Goal: Communication & Community: Answer question/provide support

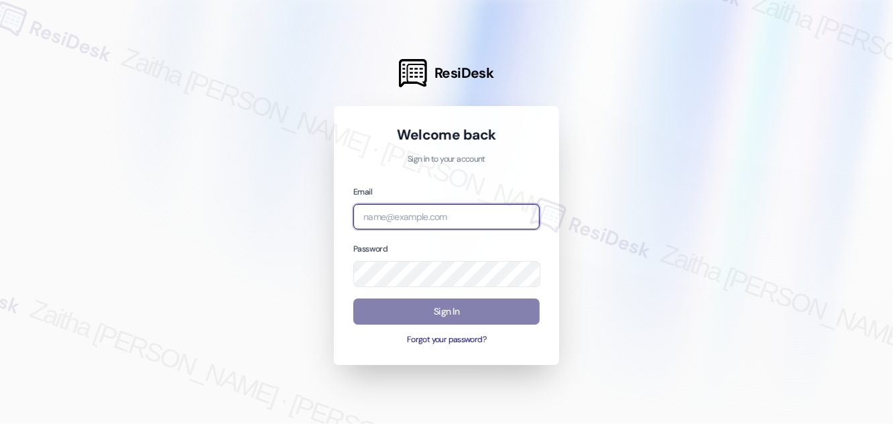
click at [412, 212] on input "email" at bounding box center [446, 217] width 186 height 26
type input "automated-surveys-grant_main-zaitha.mae.[PERSON_NAME]@grant_[DOMAIN_NAME]"
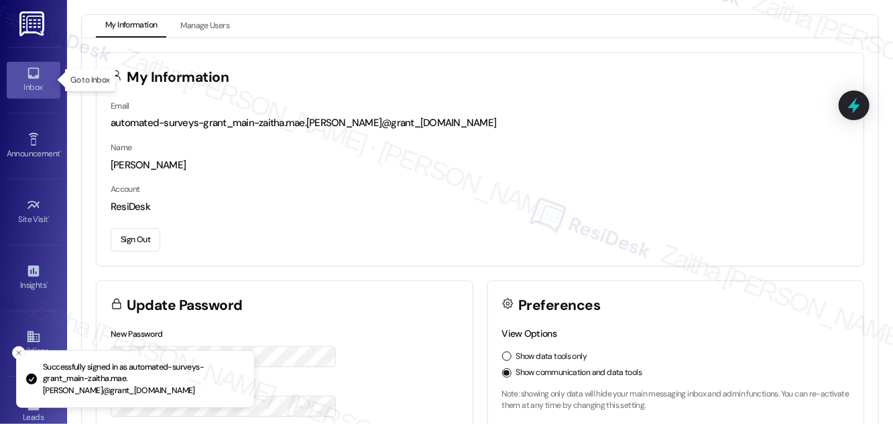
click at [48, 78] on link "Inbox" at bounding box center [34, 80] width 54 height 36
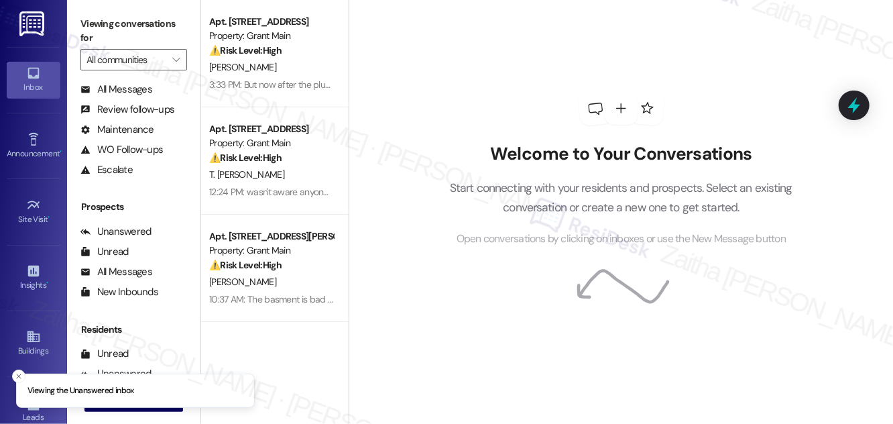
scroll to position [177, 0]
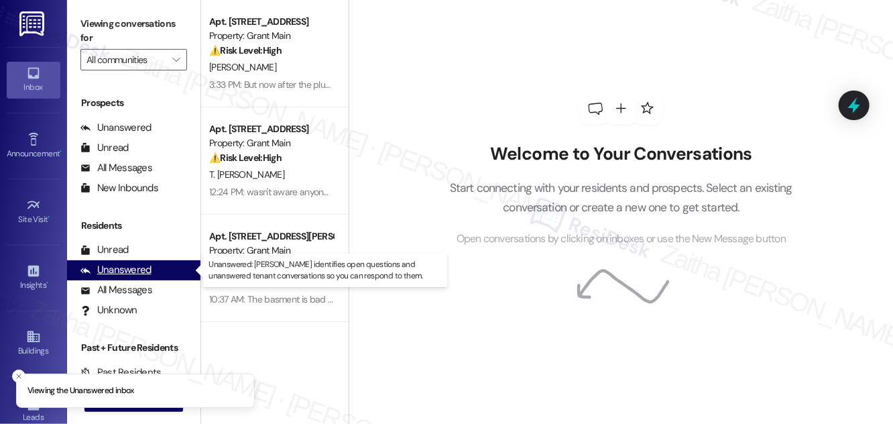
click at [131, 271] on div "Unanswered" at bounding box center [115, 270] width 71 height 14
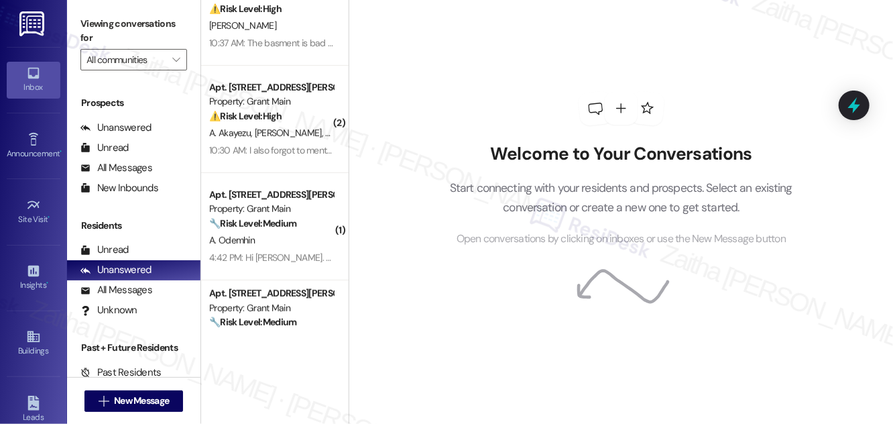
scroll to position [0, 0]
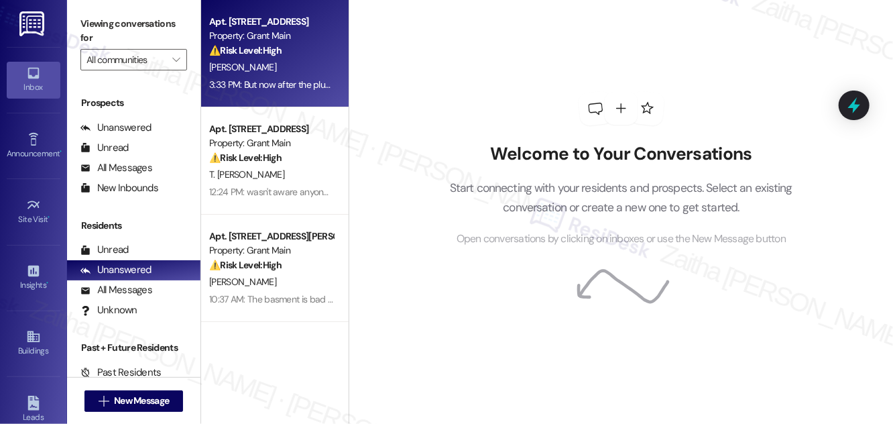
click at [290, 60] on div "[PERSON_NAME]" at bounding box center [271, 67] width 127 height 17
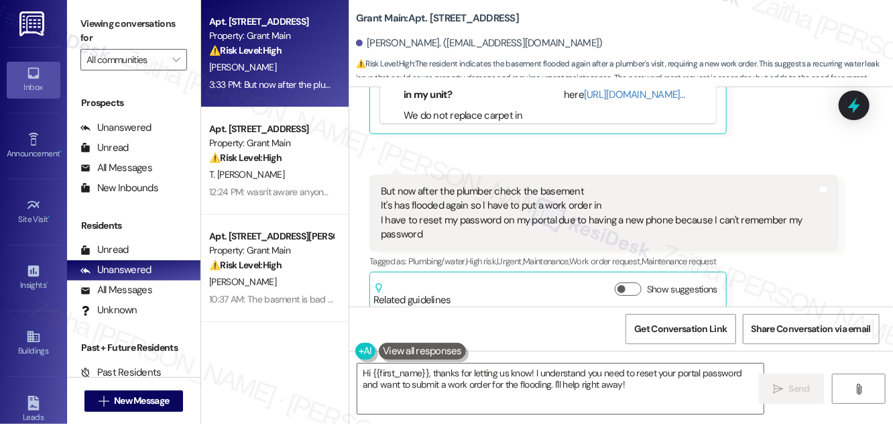
scroll to position [505, 0]
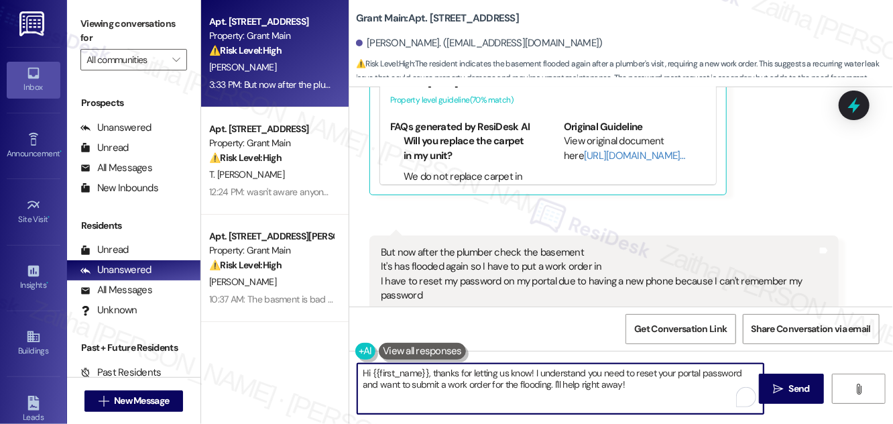
drag, startPoint x: 365, startPoint y: 374, endPoint x: 624, endPoint y: 400, distance: 260.0
click at [624, 400] on textarea "Hi {{first_name}}, thanks for letting us know! I understand you need to reset y…" at bounding box center [560, 388] width 406 height 50
type textarea "H"
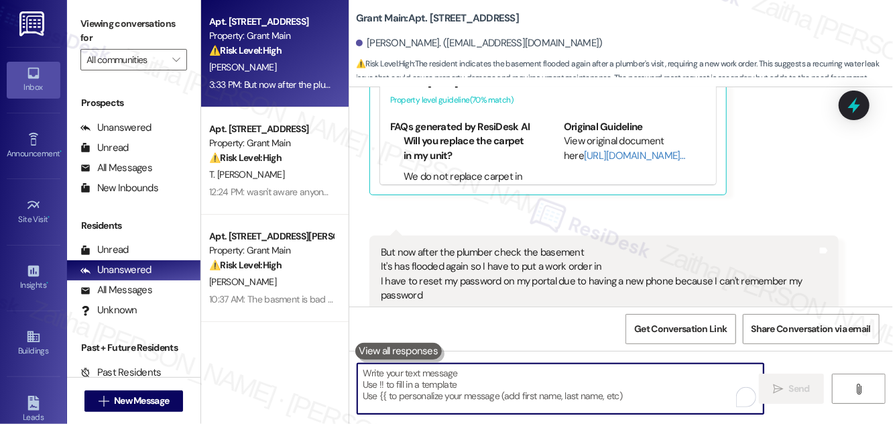
paste textarea "Thank you for letting me know, {{first_name}}. I’m so sorry to hear the basemen…"
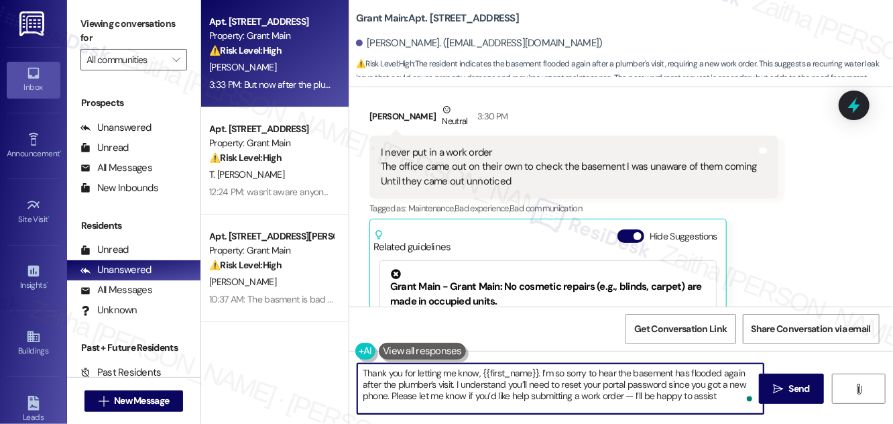
scroll to position [262, 0]
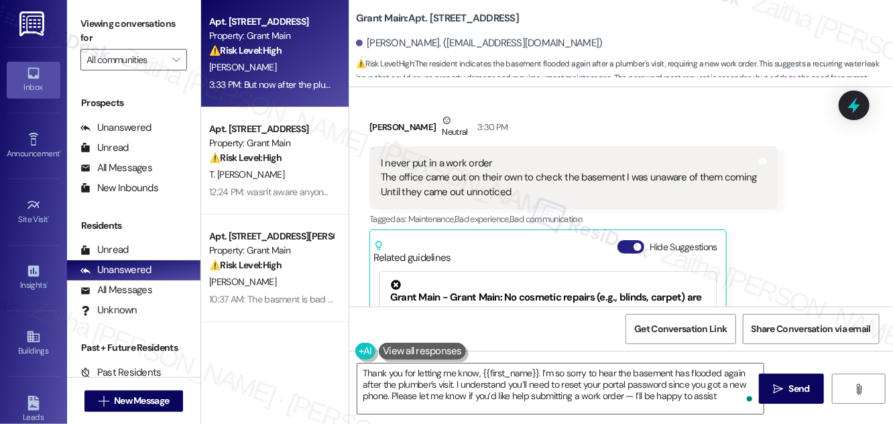
click at [627, 240] on button "Hide Suggestions" at bounding box center [630, 246] width 27 height 13
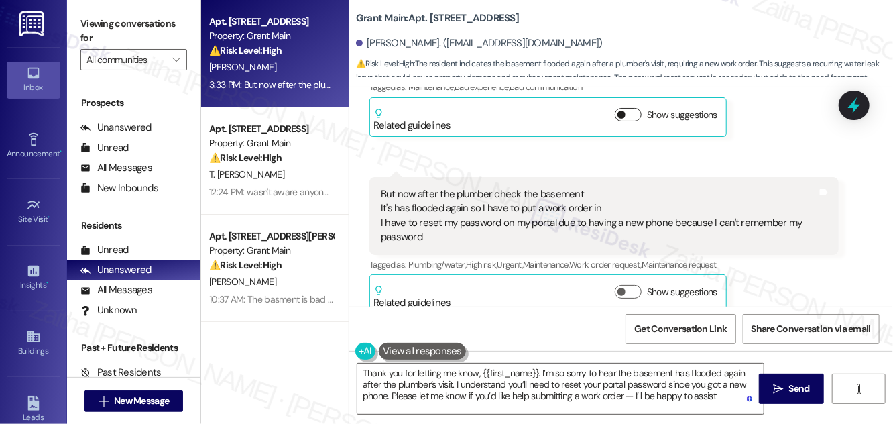
scroll to position [397, 0]
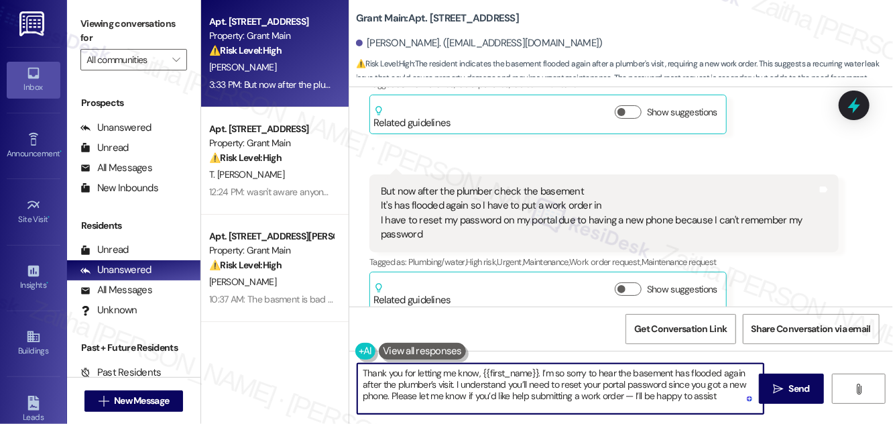
click at [633, 398] on textarea "Thank you for letting me know, {{first_name}}. I’m so sorry to hear the basemen…" at bounding box center [560, 388] width 406 height 50
type textarea "Thank you for letting me know, {{first_name}}. I’m so sorry to hear the basemen…"
click at [802, 386] on span "Send" at bounding box center [799, 388] width 21 height 14
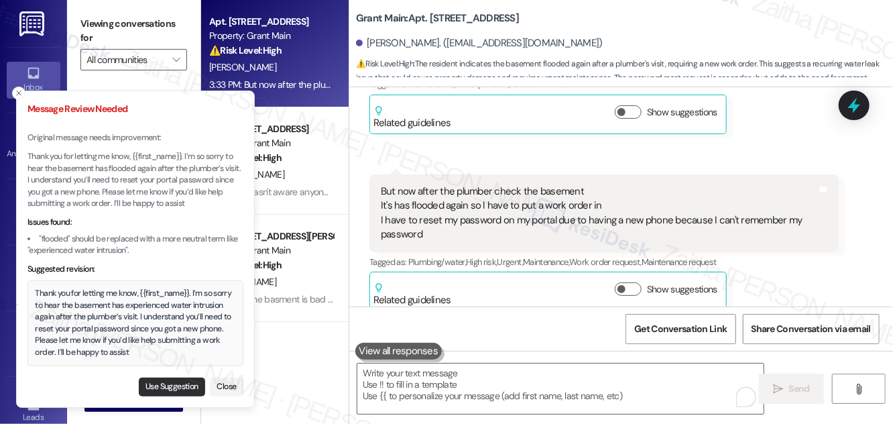
click at [159, 383] on button "Use Suggestion" at bounding box center [172, 386] width 66 height 19
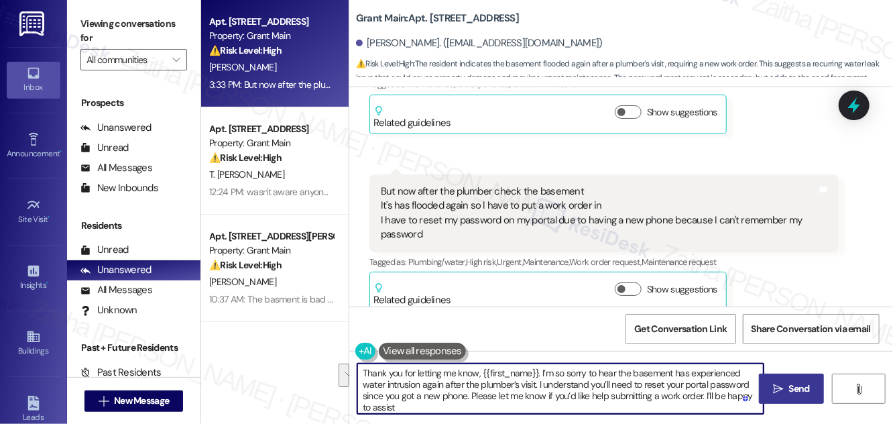
drag, startPoint x: 631, startPoint y: 370, endPoint x: 444, endPoint y: 385, distance: 187.7
click at [444, 385] on textarea "Thank you for letting me know, {{first_name}}. I’m so sorry to hear the basemen…" at bounding box center [560, 388] width 406 height 50
paste textarea "the basement has standing water again"
type textarea "Thank you for letting me know, {{first_name}}. I’m so sorry to hear the basemen…"
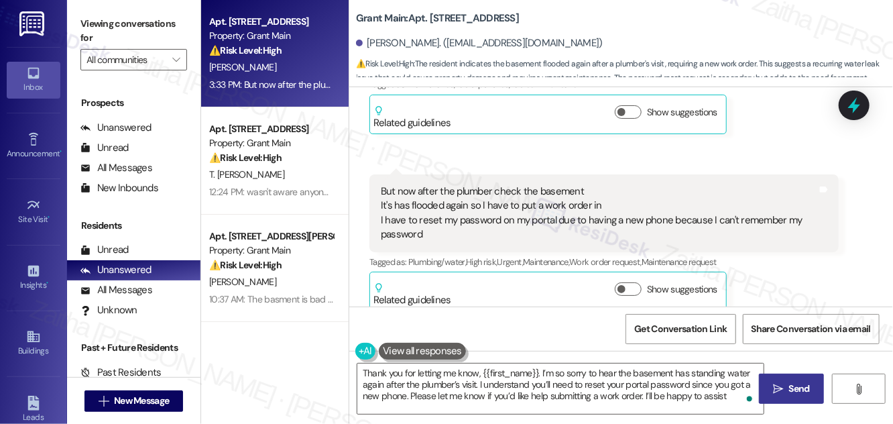
click at [798, 383] on span "Send" at bounding box center [799, 388] width 21 height 14
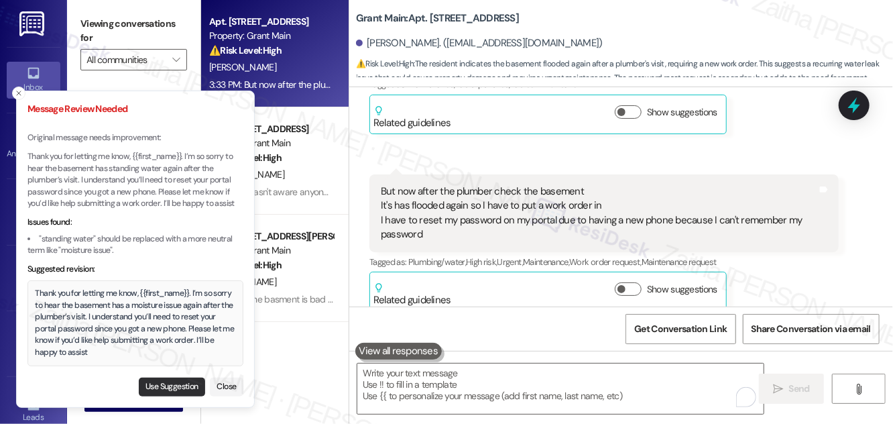
click at [170, 386] on button "Use Suggestion" at bounding box center [172, 386] width 66 height 19
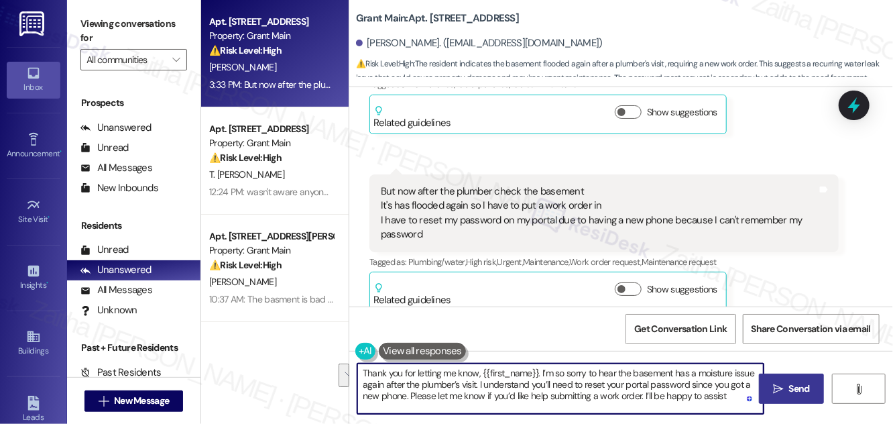
drag, startPoint x: 676, startPoint y: 371, endPoint x: 382, endPoint y: 381, distance: 293.8
click at [382, 381] on textarea "Thank you for letting me know, {{first_name}}. I’m so sorry to hear the basemen…" at bounding box center [560, 388] width 406 height 50
type textarea "Thank you for letting me know, {{first_name}}. I’m so sorry to hear about the b…"
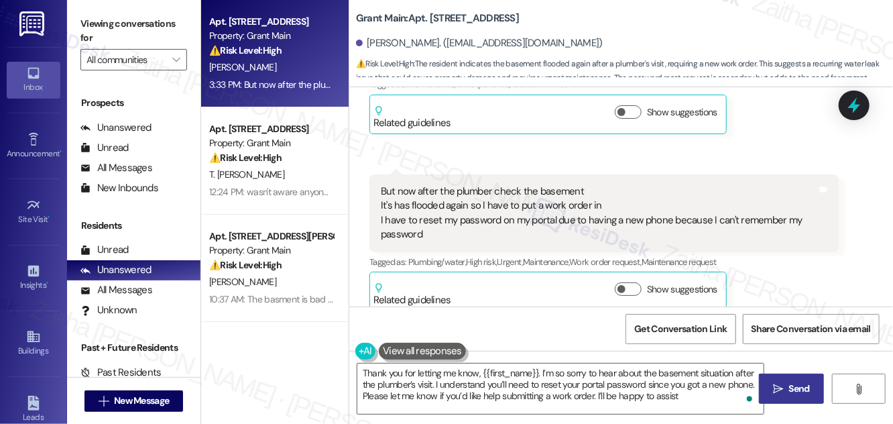
click at [792, 387] on span "Send" at bounding box center [799, 388] width 21 height 14
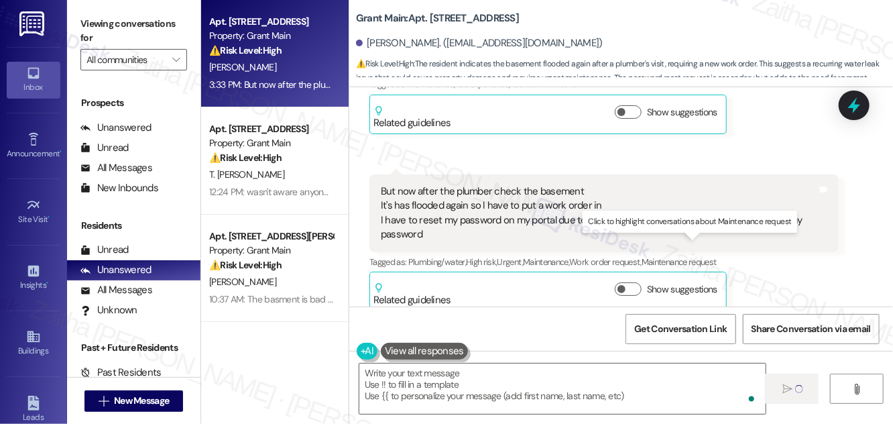
type textarea "Fetching suggested responses. Please feel free to read through the conversation…"
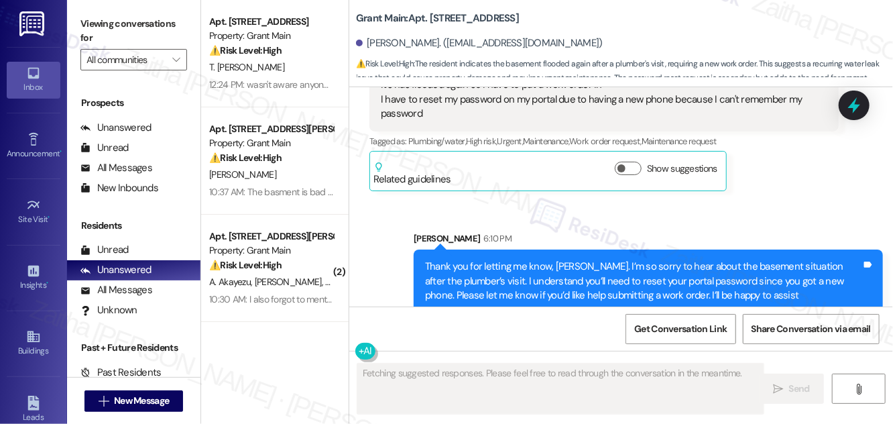
scroll to position [520, 0]
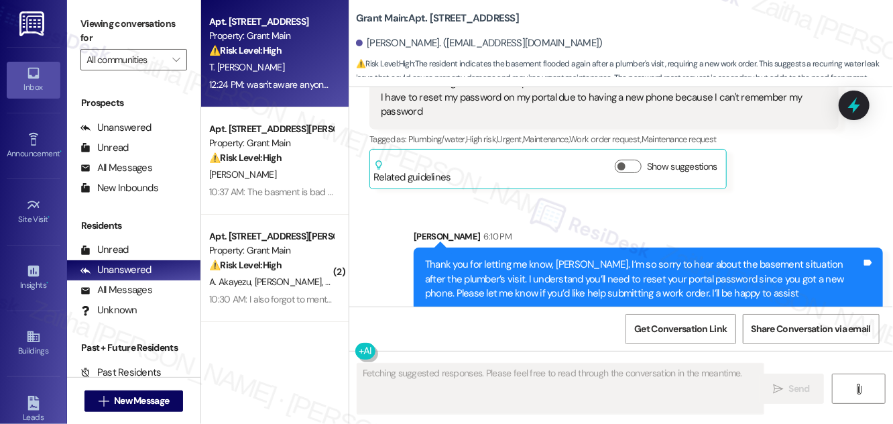
click at [333, 86] on div "Apt. [STREET_ADDRESS] Property: Grant Main ⚠️ Risk Level: High The resident ind…" at bounding box center [274, 53] width 147 height 107
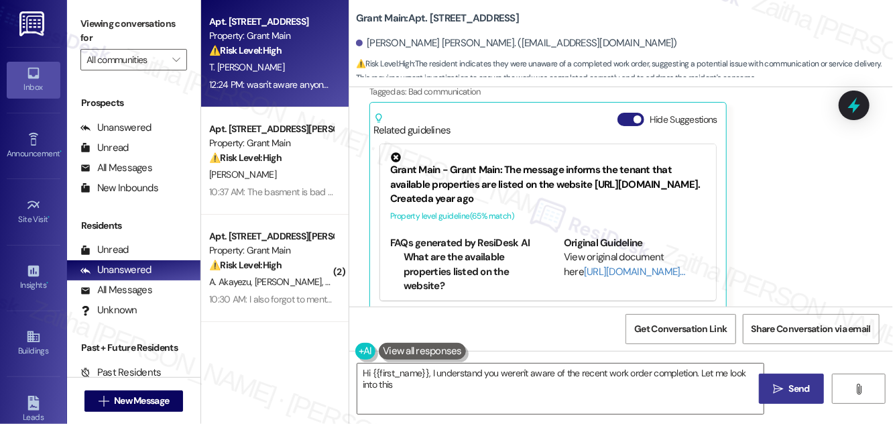
click at [623, 113] on button "Hide Suggestions" at bounding box center [630, 119] width 27 height 13
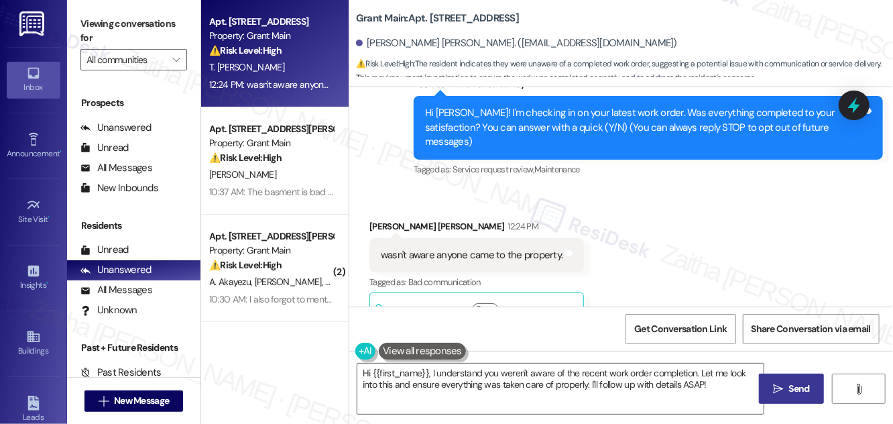
scroll to position [177, 0]
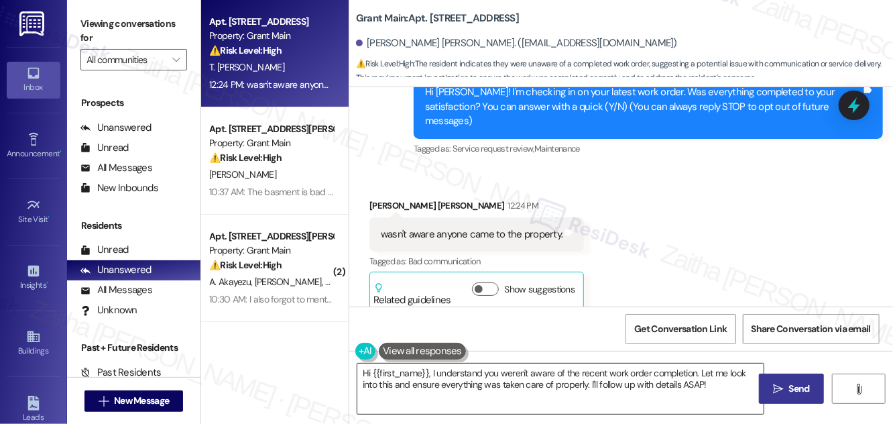
click at [363, 369] on textarea "Hi {{first_name}}, I understand you weren't aware of the recent work order comp…" at bounding box center [560, 388] width 406 height 50
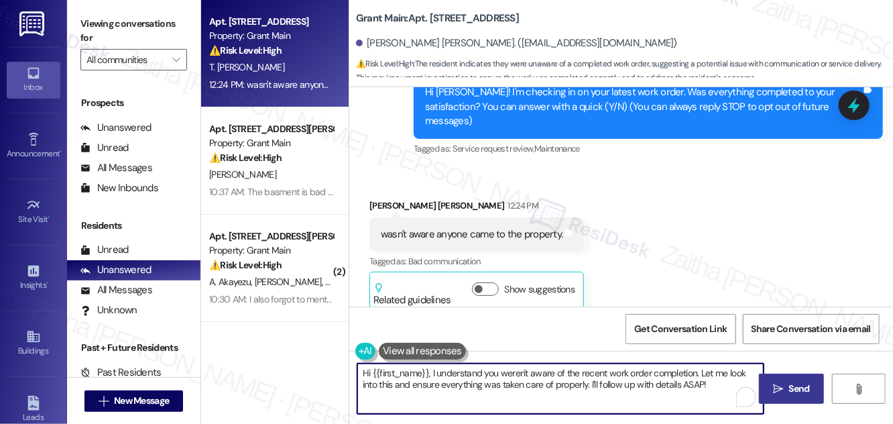
click at [367, 369] on textarea "Hi {{first_name}}, I understand you weren't aware of the recent work order comp…" at bounding box center [560, 388] width 406 height 50
click at [361, 367] on textarea "{{first_name}}, I understand you weren't aware of the recent work order complet…" at bounding box center [560, 388] width 406 height 50
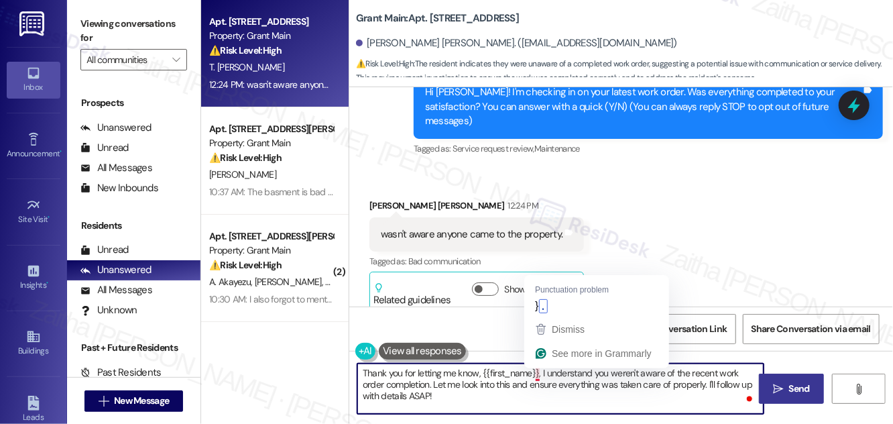
click at [539, 371] on textarea "Thank you for letting me know, {{first_name}}, I understand you weren't aware o…" at bounding box center [560, 388] width 406 height 50
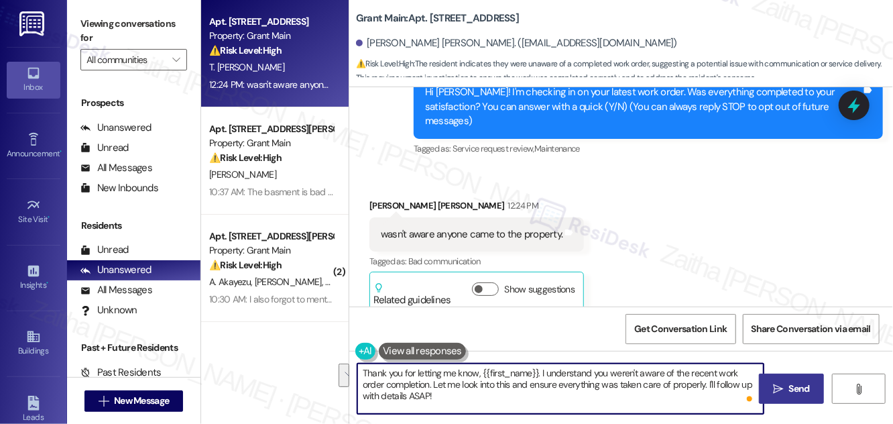
drag, startPoint x: 433, startPoint y: 383, endPoint x: 445, endPoint y: 401, distance: 21.8
click at [445, 401] on textarea "Thank you for letting me know, {{first_name}}. I understand you weren't aware o…" at bounding box center [560, 388] width 406 height 50
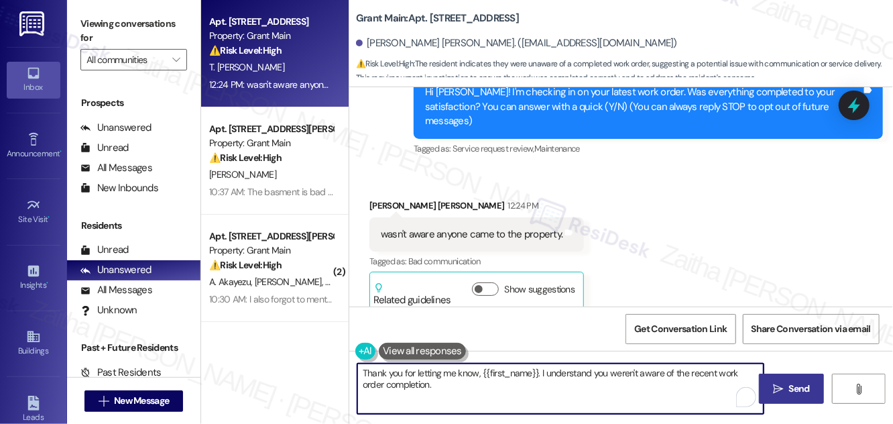
click at [438, 13] on b "Grant Main: Apt. [STREET_ADDRESS] [STREET_ADDRESS]" at bounding box center [437, 18] width 163 height 14
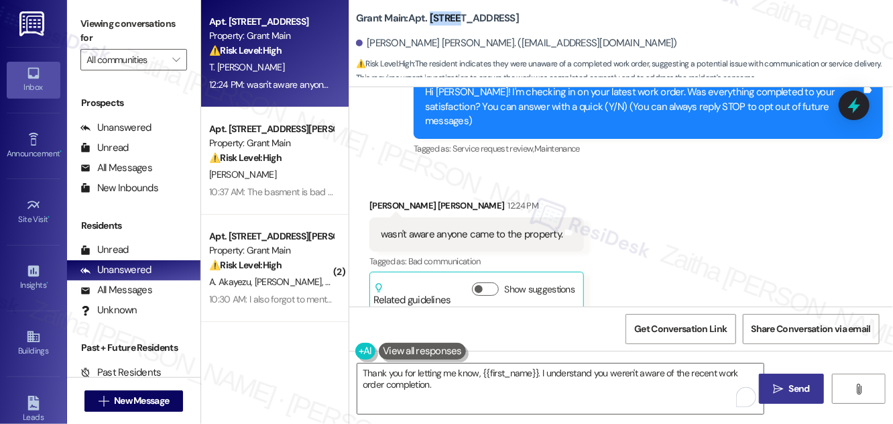
click at [438, 13] on b "Grant Main: Apt. [STREET_ADDRESS] [STREET_ADDRESS]" at bounding box center [437, 18] width 163 height 14
copy b "12788"
click at [461, 382] on textarea "Thank you for letting me know, {{first_name}}. I understand you weren't aware o…" at bounding box center [560, 388] width 406 height 50
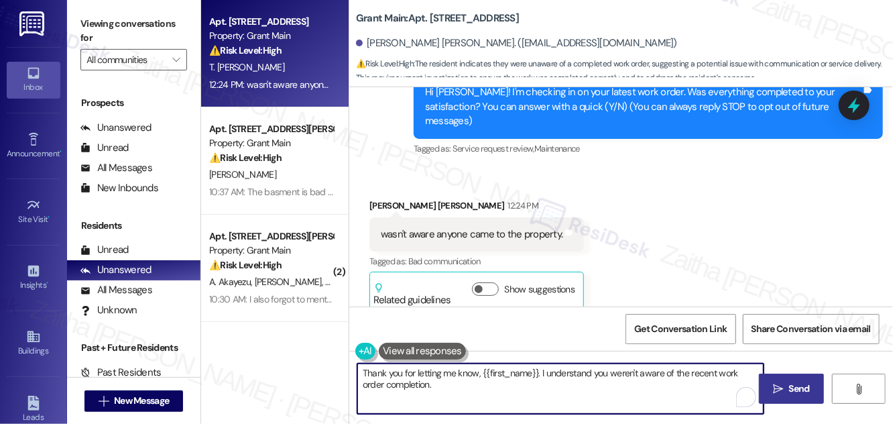
paste textarea "Are you currently at home so I can confirm with the team about the visit?"
click at [432, 383] on textarea "Thank you for letting me know, {{first_name}}. I understand you weren't aware o…" at bounding box center [560, 388] width 406 height 50
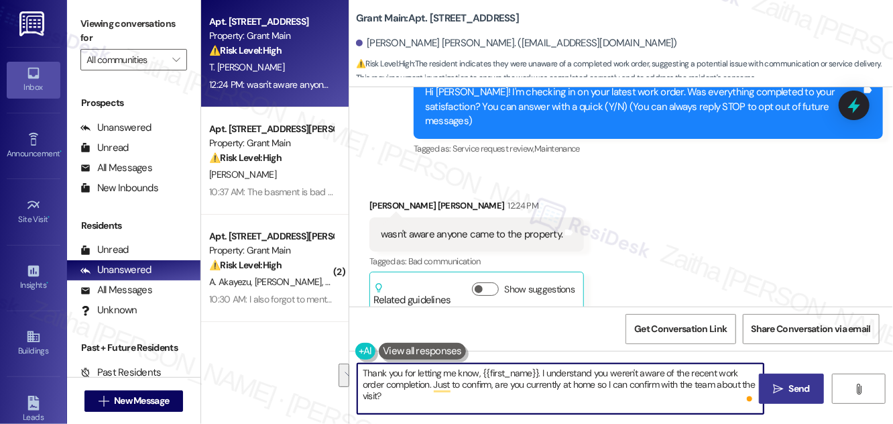
drag, startPoint x: 597, startPoint y: 382, endPoint x: 606, endPoint y: 400, distance: 20.4
click at [606, 400] on textarea "Thank you for letting me know, {{first_name}}. I understand you weren't aware o…" at bounding box center [560, 388] width 406 height 50
drag, startPoint x: 362, startPoint y: 371, endPoint x: 635, endPoint y: 395, distance: 273.8
click at [635, 395] on textarea "Thank you for letting me know, {{first_name}}. I understand you weren't aware o…" at bounding box center [560, 388] width 406 height 50
type textarea "Thank you for letting me know, {{first_name}}. I understand you weren't aware o…"
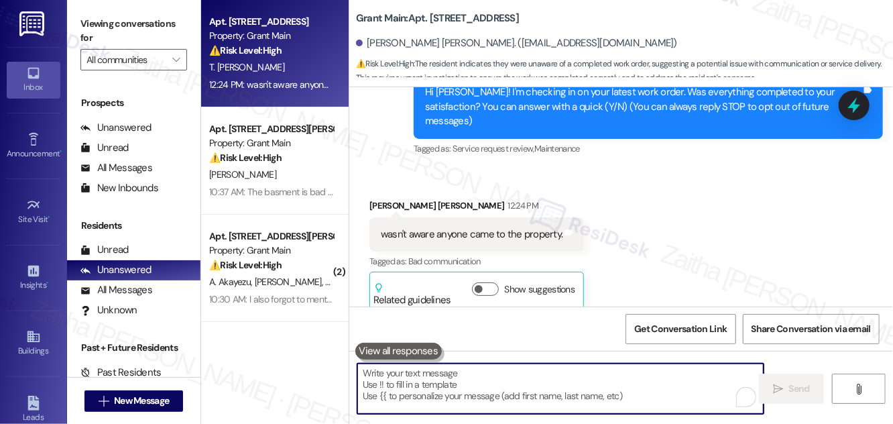
paste textarea "Thank you for letting me know, {{first_name}}. I understand you"
type textarea "Thank you for letting me know, {{first_name}}. I understand you"
paste textarea "Thank you for letting me know, {{first_name}}. I understand you weren’t aware o…"
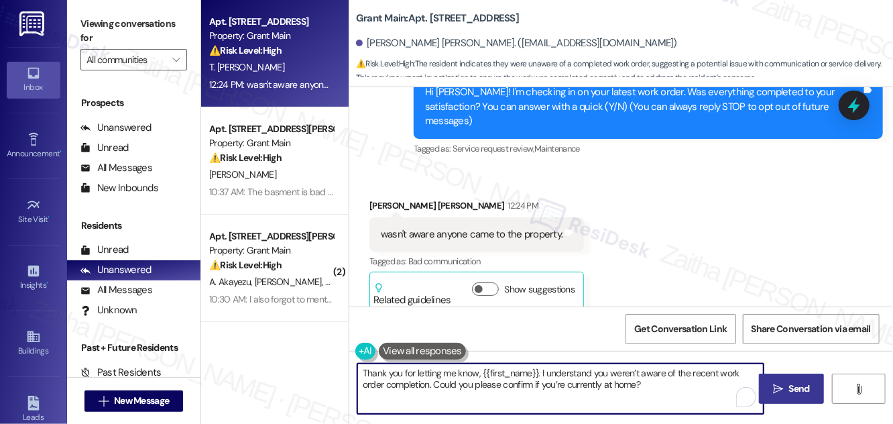
type textarea "Thank you for letting me know, {{first_name}}. I understand you weren’t aware o…"
click at [808, 398] on button " Send" at bounding box center [791, 388] width 65 height 30
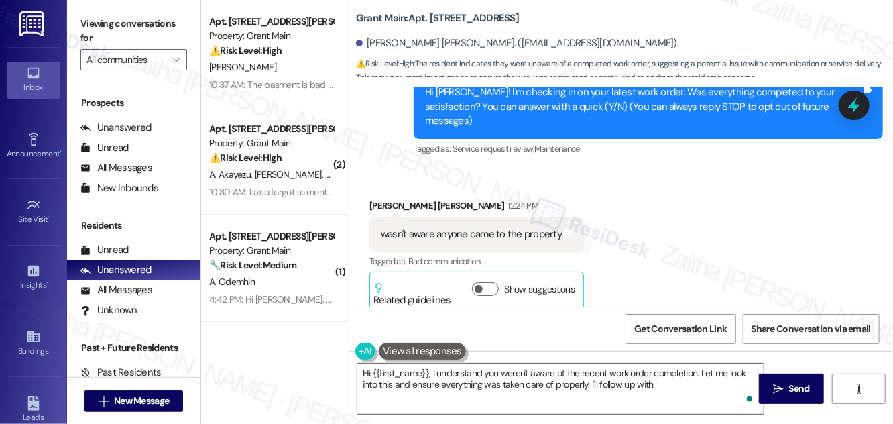
scroll to position [285, 0]
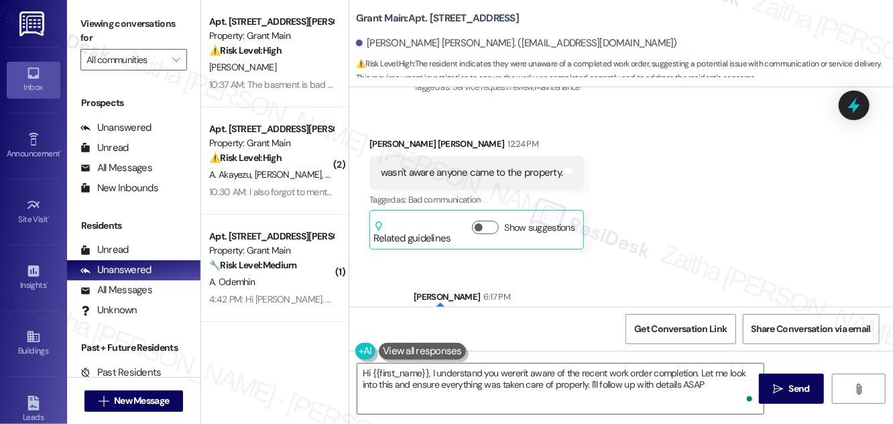
type textarea "Hi {{first_name}}, I understand you weren't aware of the recent work order comp…"
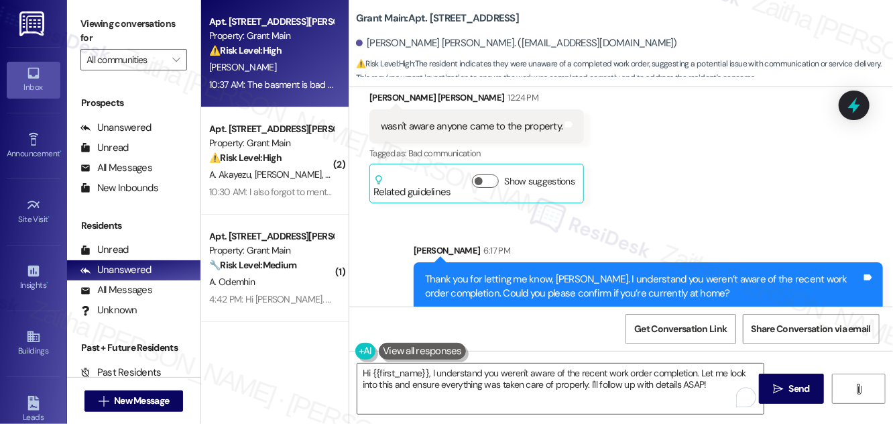
click at [311, 60] on div "[PERSON_NAME]" at bounding box center [271, 67] width 127 height 17
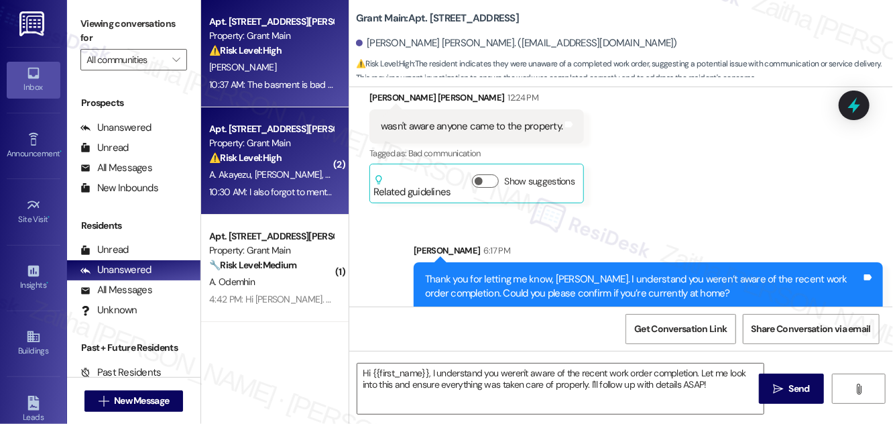
type textarea "Fetching suggested responses. Please feel free to read through the conversation…"
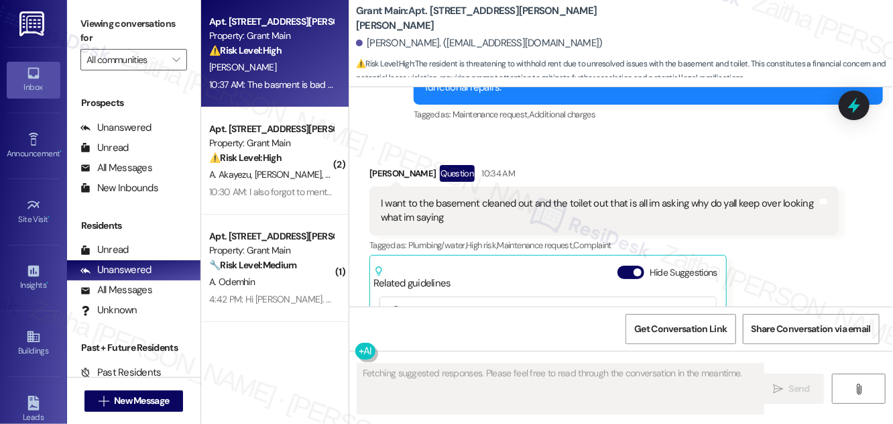
scroll to position [4466, 0]
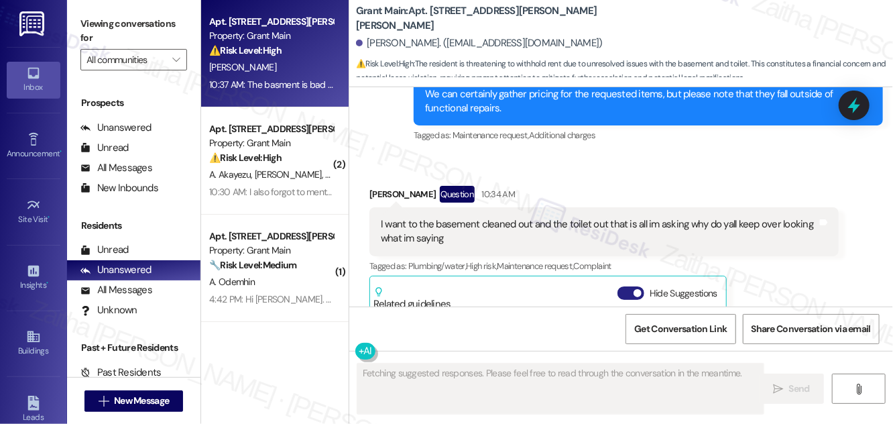
click at [623, 286] on button "Hide Suggestions" at bounding box center [630, 292] width 27 height 13
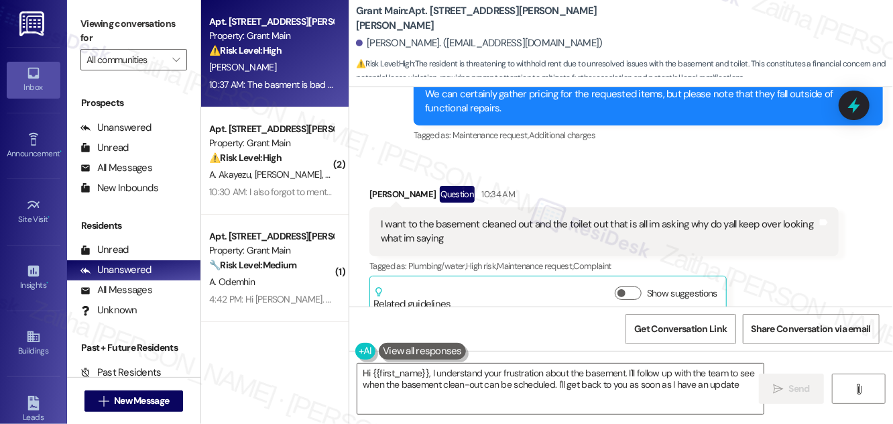
type textarea "Hi {{first_name}}, I understand your frustration about the basement. I'll follo…"
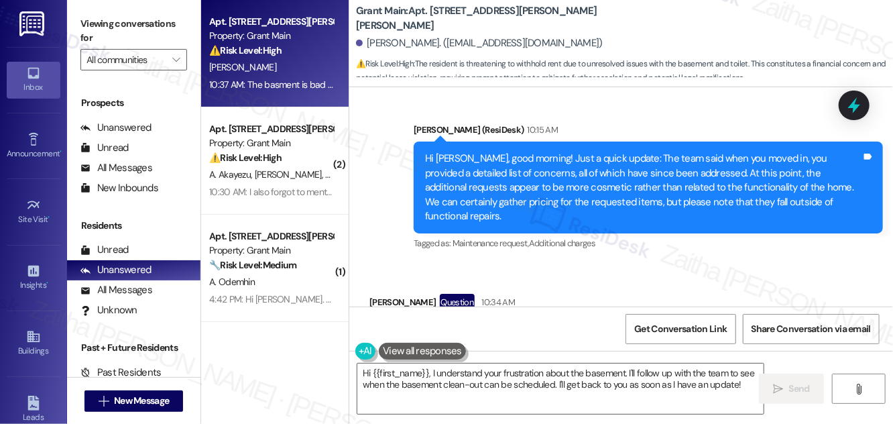
scroll to position [4601, 0]
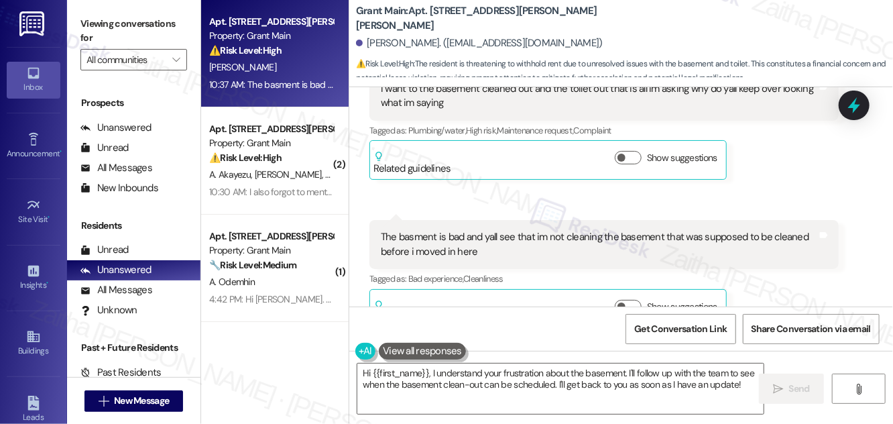
click at [443, 14] on b "Grant Main: Apt. 18330 [PERSON_NAME],, 18330-[STREET_ADDRESS][PERSON_NAME]" at bounding box center [490, 18] width 268 height 29
copy b "18330"
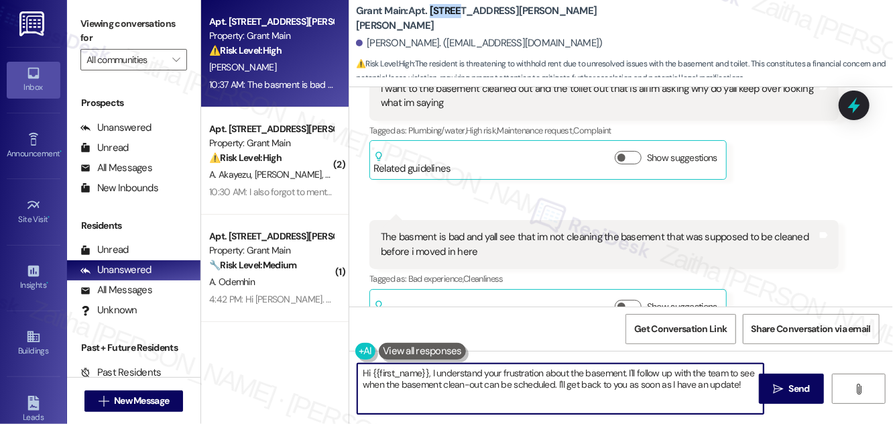
click at [747, 389] on textarea "Hi {{first_name}}, I understand your frustration about the basement. I'll follo…" at bounding box center [560, 388] width 406 height 50
click at [789, 387] on span "Send" at bounding box center [799, 388] width 21 height 14
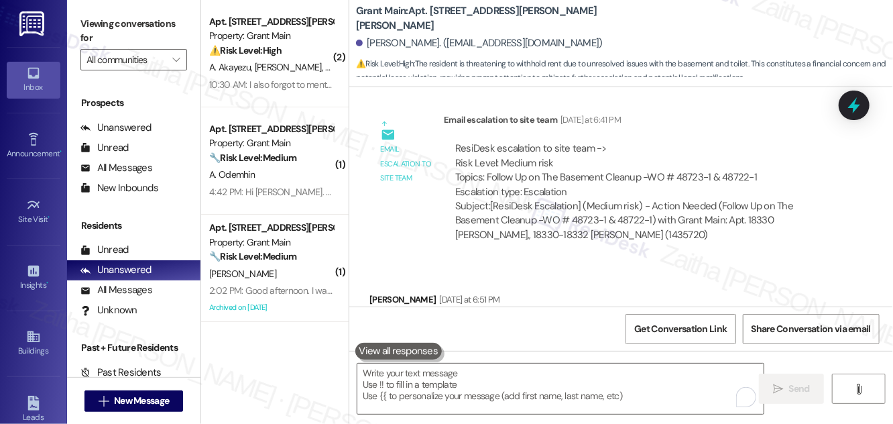
scroll to position [3626, 0]
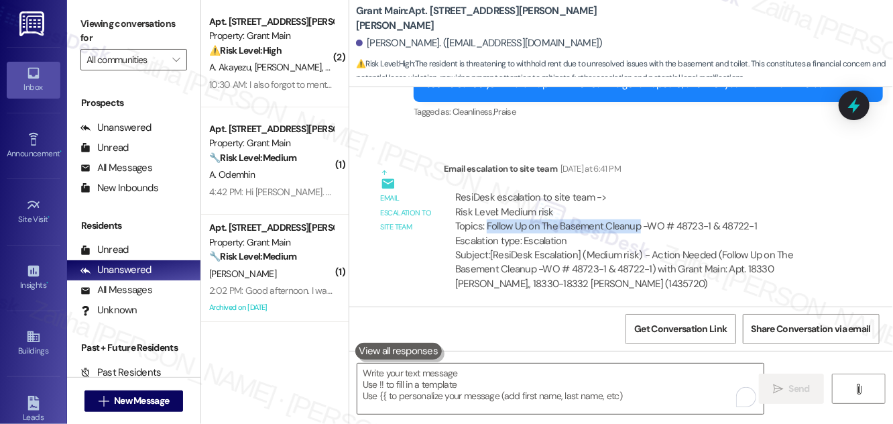
drag, startPoint x: 485, startPoint y: 206, endPoint x: 638, endPoint y: 204, distance: 152.9
click at [638, 204] on div "ResiDesk escalation to site team -> Risk Level: Medium risk Topics: Follow Up o…" at bounding box center [641, 219] width 372 height 58
copy div "Follow Up on The Basement Cleanup"
click at [853, 114] on icon at bounding box center [854, 105] width 16 height 21
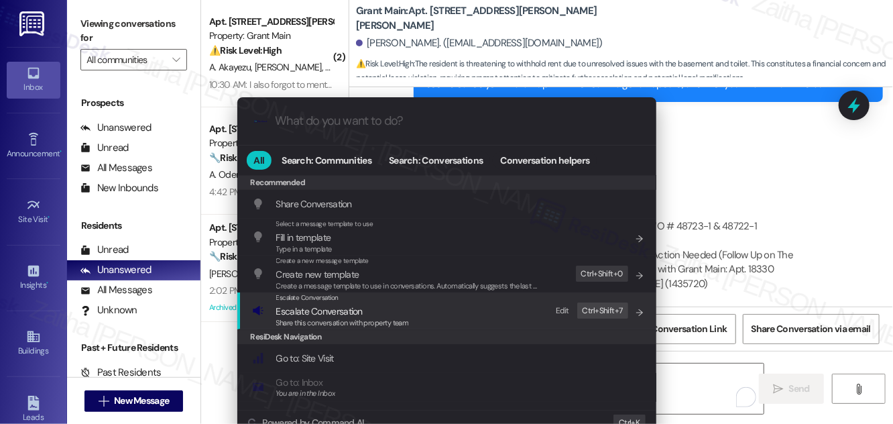
click at [290, 314] on span "Escalate Conversation" at bounding box center [319, 311] width 86 height 12
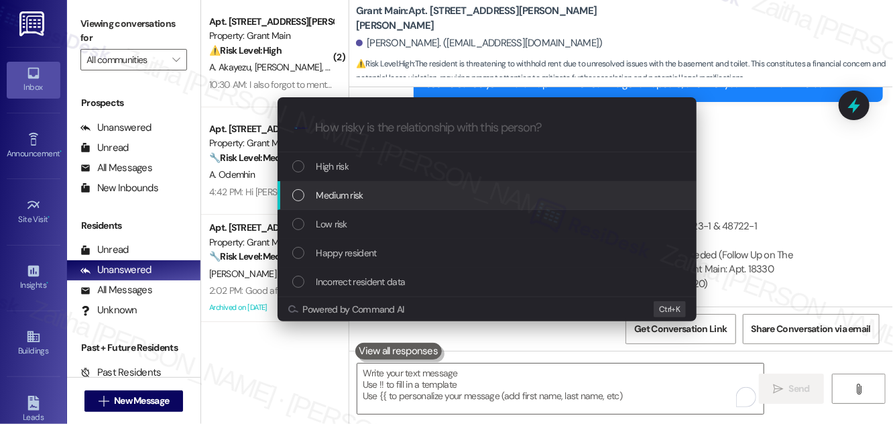
click at [340, 203] on div "Medium risk" at bounding box center [487, 195] width 419 height 29
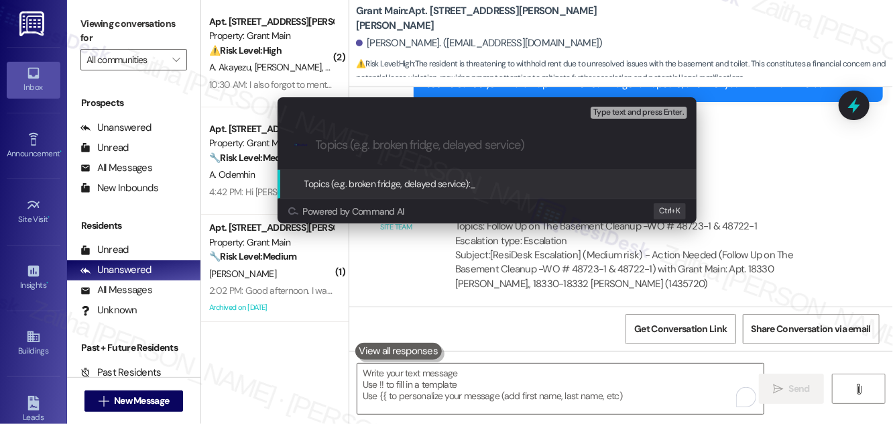
paste input "Follow Up on The Basement Cleanup"
type input "Follow Up on The Basement Cleanup"
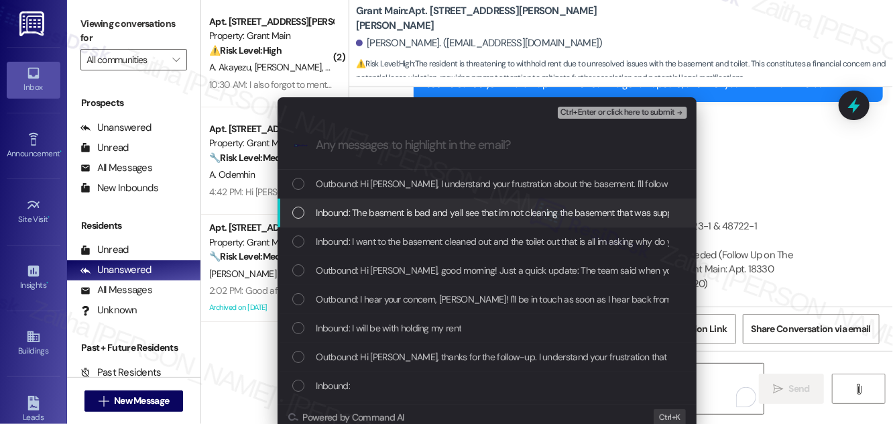
click at [352, 216] on span "Inbound: The basment is bad and yall see that im not cleaning the basement that…" at bounding box center [577, 212] width 523 height 15
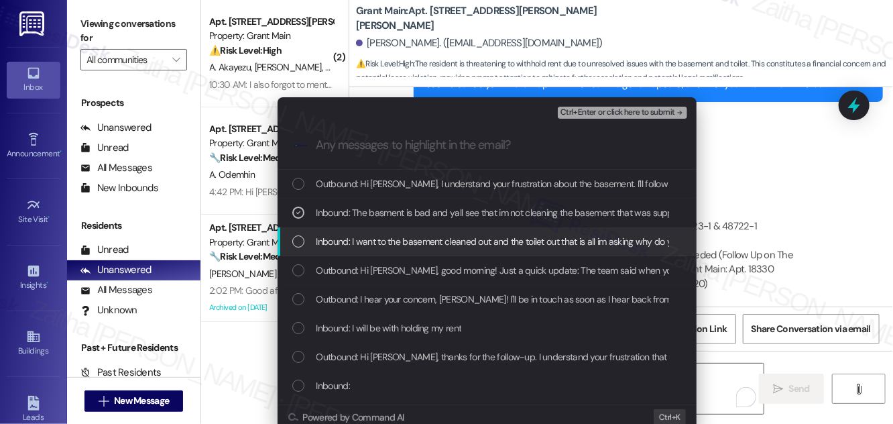
click at [341, 231] on div "Inbound: I want to the basement cleaned out and the toilet out that is all im a…" at bounding box center [487, 241] width 419 height 29
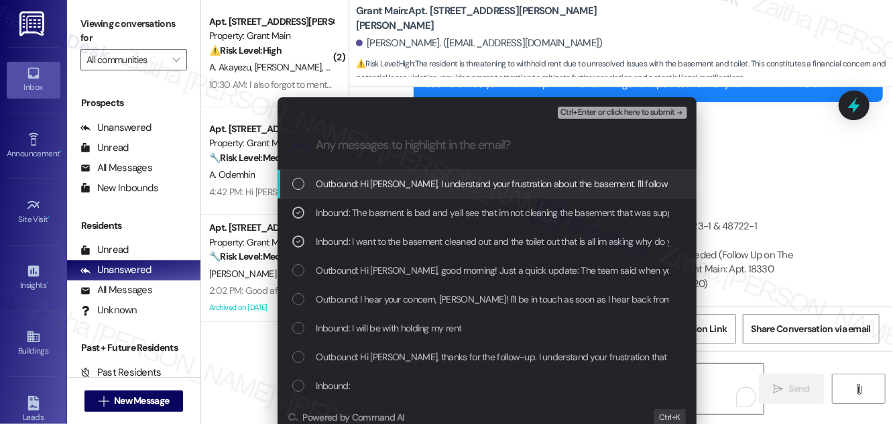
click at [577, 113] on span "Ctrl+Enter or click here to submit" at bounding box center [617, 112] width 115 height 9
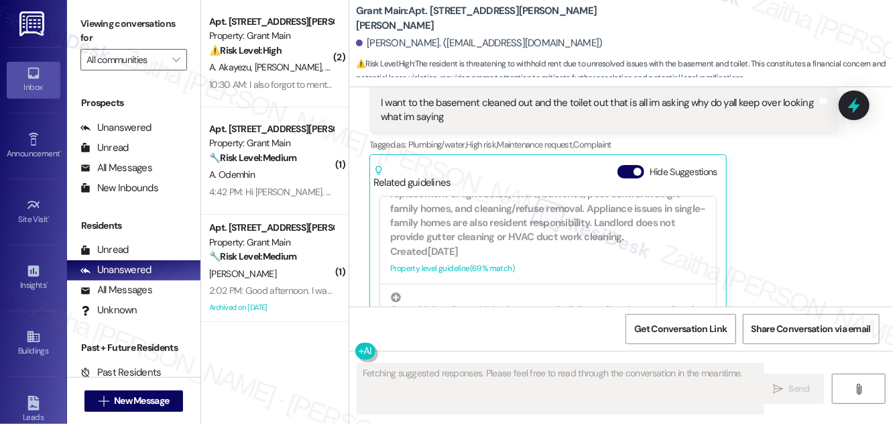
scroll to position [670, 0]
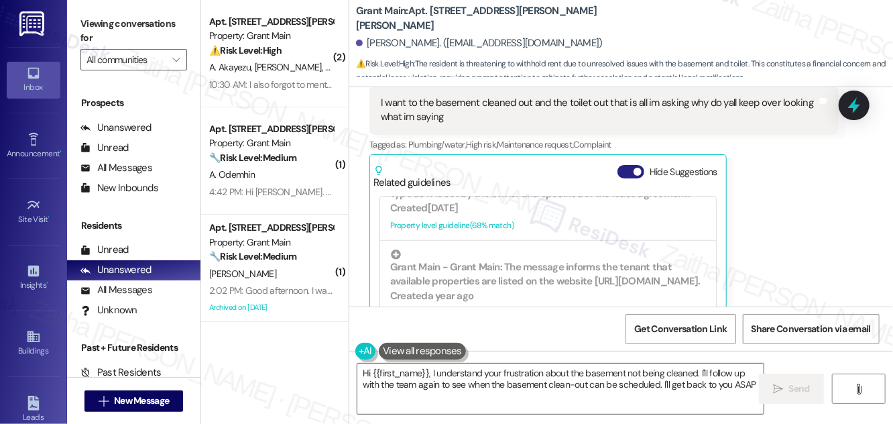
type textarea "Hi {{first_name}}, I understand your frustration about the basement not being c…"
click at [620, 165] on button "Hide Suggestions" at bounding box center [630, 171] width 27 height 13
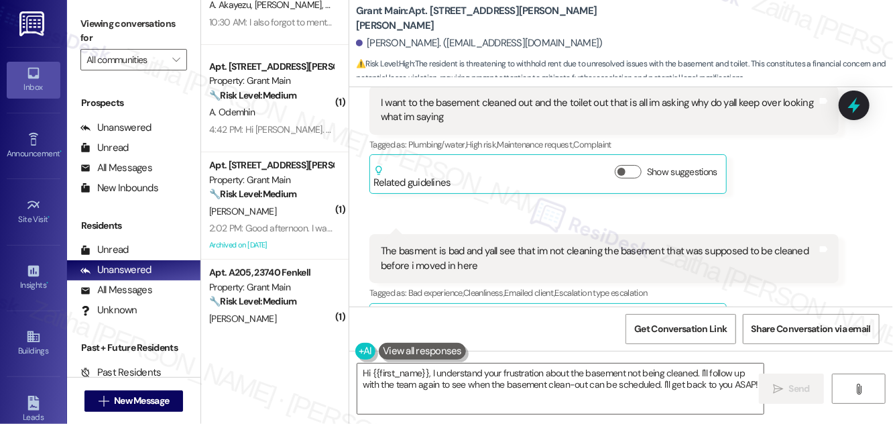
scroll to position [0, 0]
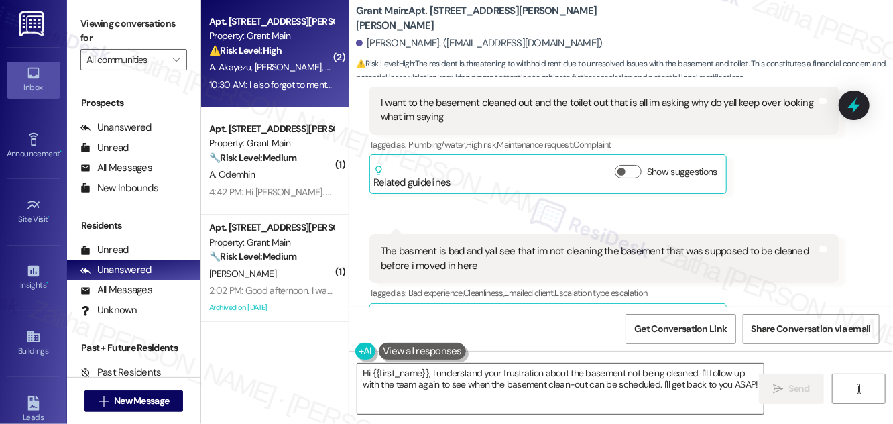
click at [308, 46] on div "⚠️ Risk Level: High The resident is reporting that their door broke off the hin…" at bounding box center [271, 51] width 124 height 14
type textarea "Fetching suggested responses. Please feel free to read through the conversation…"
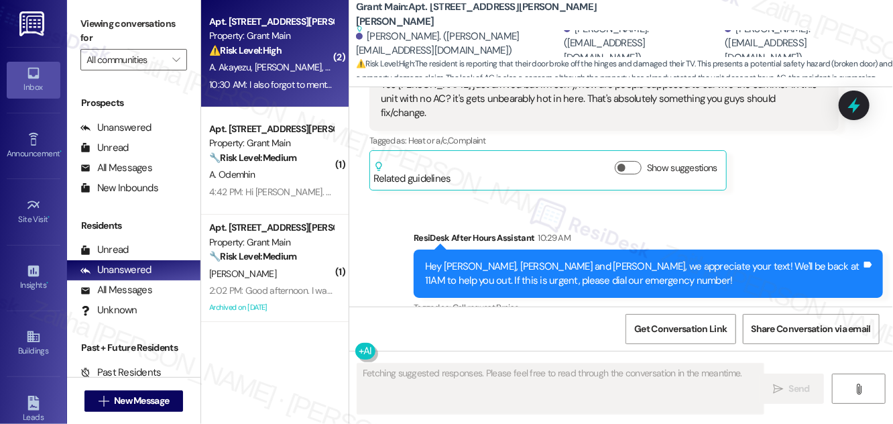
scroll to position [4249, 0]
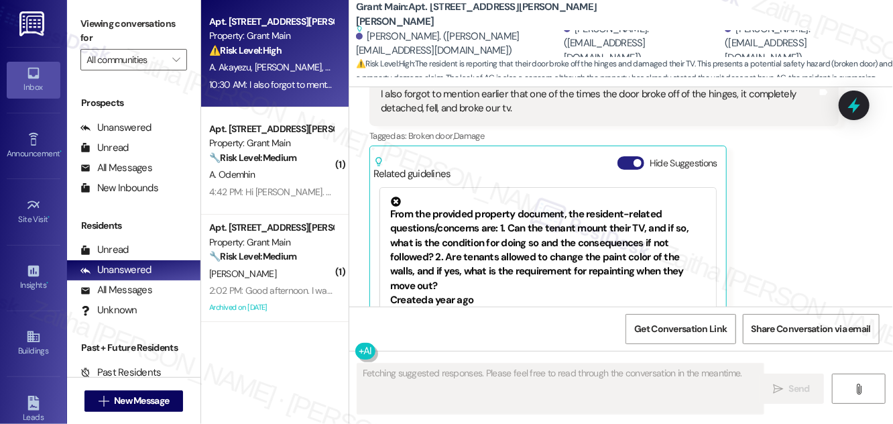
click at [627, 156] on button "Hide Suggestions" at bounding box center [630, 162] width 27 height 13
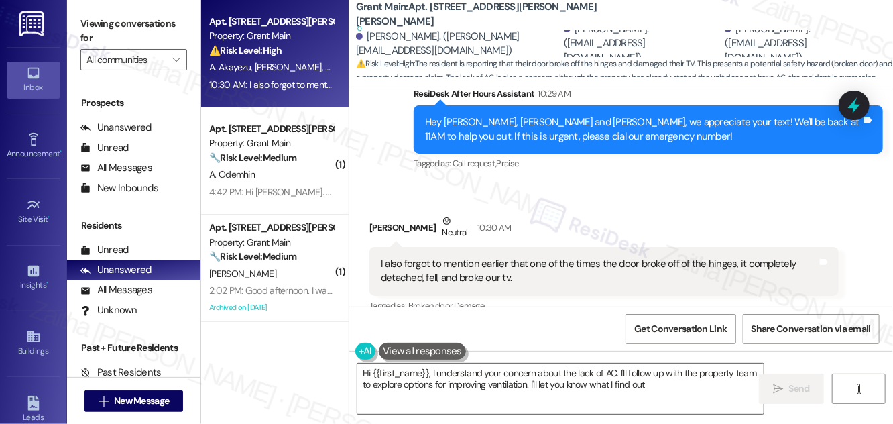
type textarea "Hi {{first_name}}, I understand your concern about the lack of AC. I'll follow …"
click at [842, 107] on div at bounding box center [854, 105] width 40 height 38
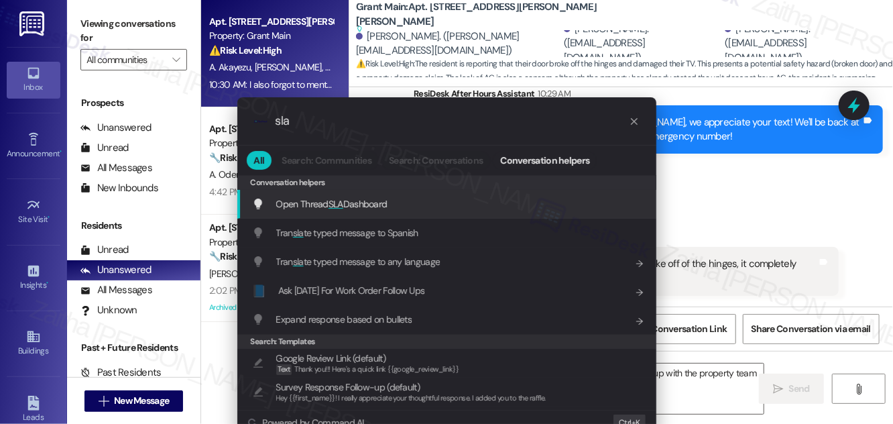
type input "sla"
click at [366, 201] on span "Open Thread SLA Dashboard" at bounding box center [331, 204] width 111 height 12
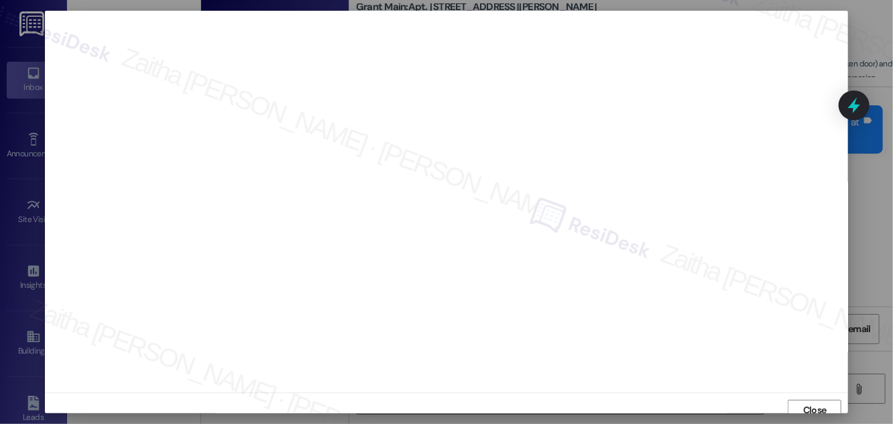
scroll to position [7, 0]
click at [810, 394] on span "Close" at bounding box center [814, 403] width 29 height 20
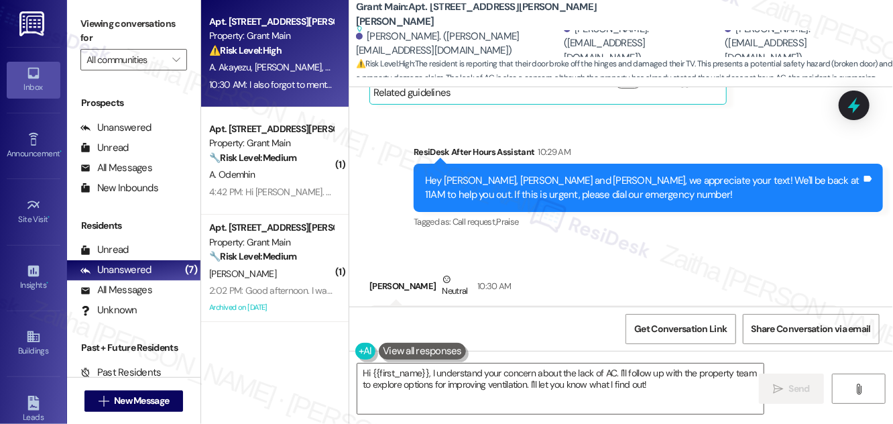
scroll to position [4079, 0]
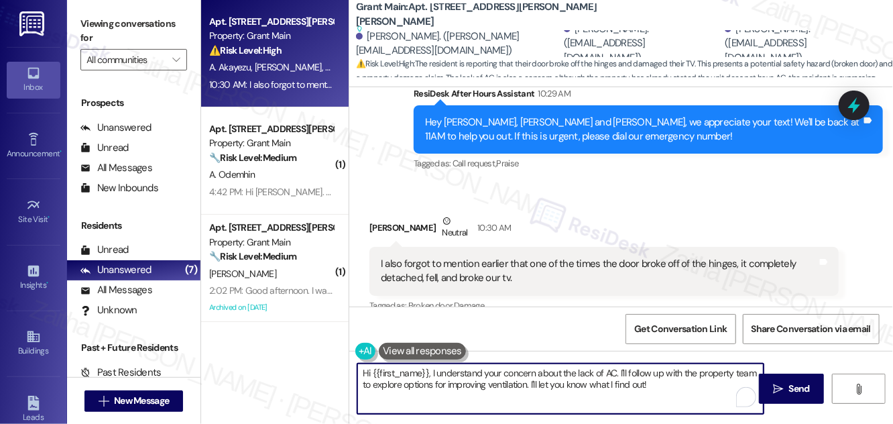
drag, startPoint x: 430, startPoint y: 373, endPoint x: 361, endPoint y: 368, distance: 69.2
click at [361, 368] on textarea "Hi {{first_name}}, I understand your concern about the lack of AC. I'll follow …" at bounding box center [560, 388] width 406 height 50
type textarea "I understand your concern about the lack of AC. I'll follow up with the propert…"
click at [383, 214] on div "[PERSON_NAME] Neutral 10:30 AM" at bounding box center [603, 230] width 469 height 33
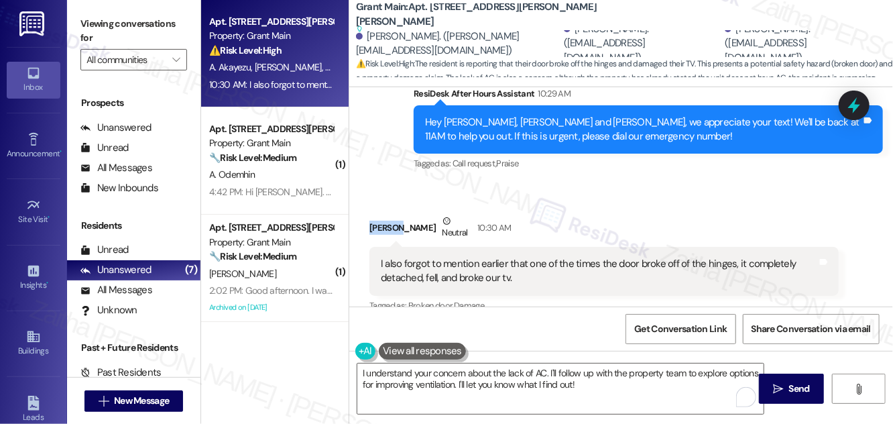
click at [383, 214] on div "[PERSON_NAME] Neutral 10:30 AM" at bounding box center [603, 230] width 469 height 33
copy div "[PERSON_NAME]"
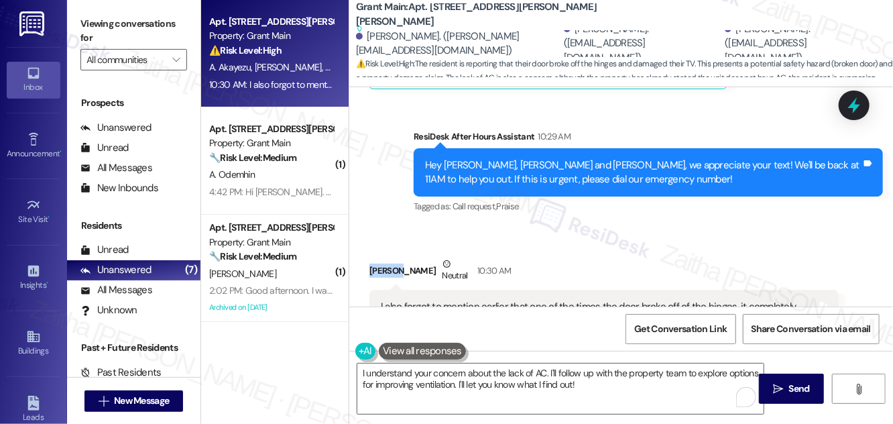
scroll to position [4079, 0]
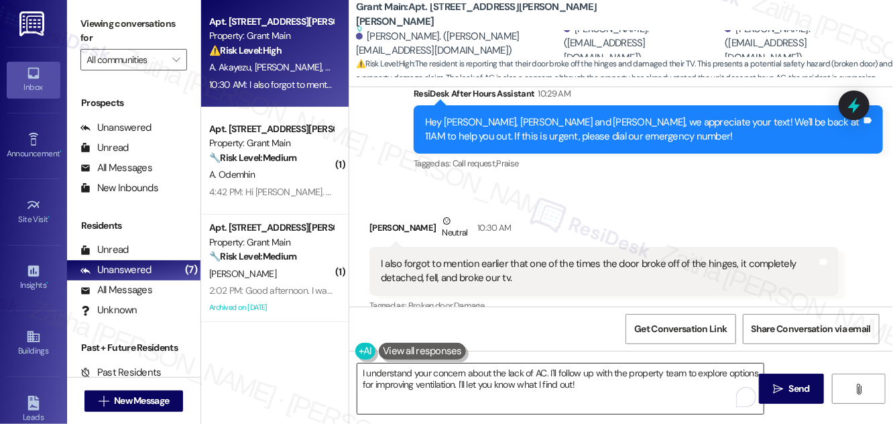
click at [545, 371] on textarea "I understand your concern about the lack of AC. I'll follow up with the propert…" at bounding box center [560, 388] width 406 height 50
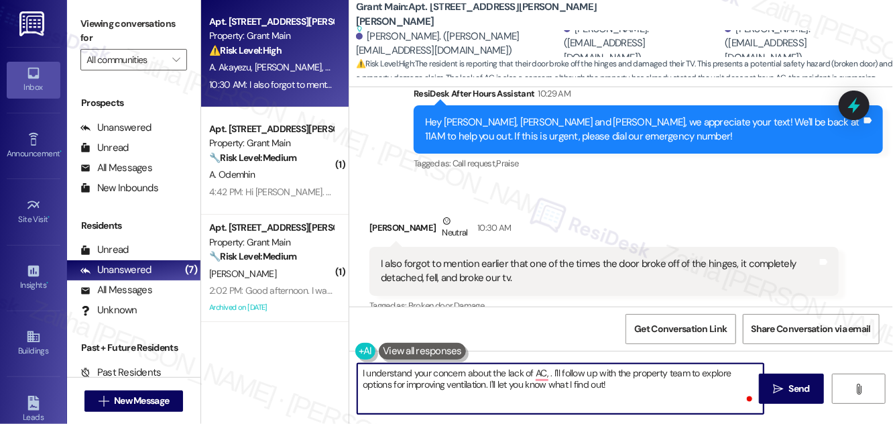
paste textarea "[PERSON_NAME]"
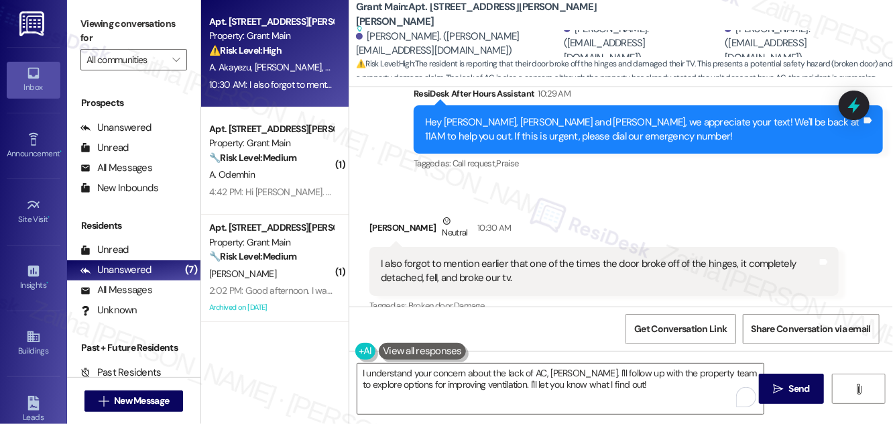
click at [438, 11] on b "Grant Main: Apt. [STREET_ADDRESS][PERSON_NAME] Suggested actions and notes avai…" at bounding box center [490, 18] width 268 height 36
copy b "18747"
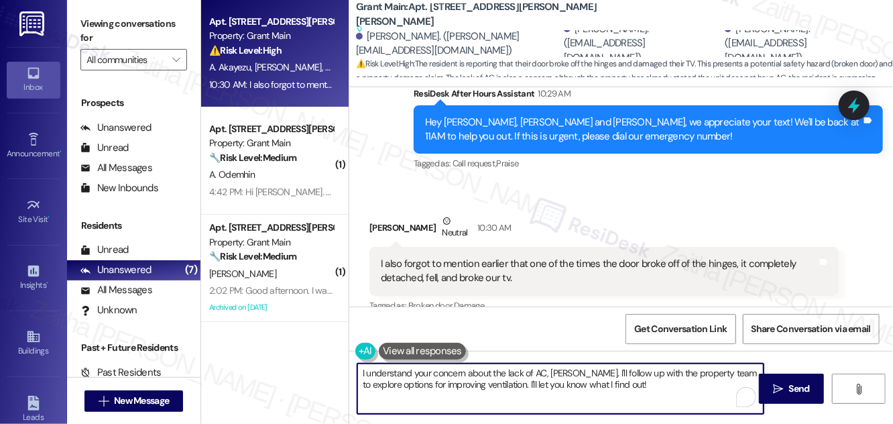
click at [359, 373] on textarea "I understand your concern about the lack of AC, [PERSON_NAME]. I'll follow up w…" at bounding box center [560, 388] width 406 height 50
drag, startPoint x: 579, startPoint y: 373, endPoint x: 359, endPoint y: 375, distance: 219.9
click at [359, 375] on textarea "I understand your concern about the lack of AC, Adeline. I'll follow up with th…" at bounding box center [560, 388] width 406 height 50
paste textarea "18747"
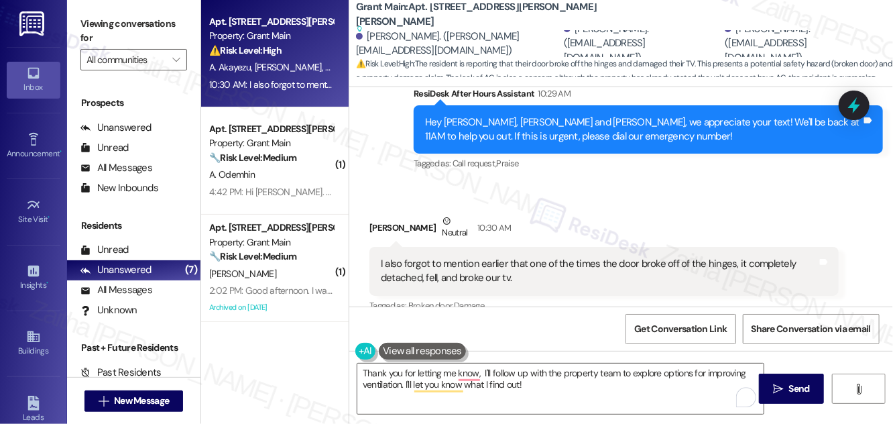
click at [382, 214] on div "[PERSON_NAME] Neutral 10:30 AM" at bounding box center [603, 230] width 469 height 33
copy div "[PERSON_NAME]"
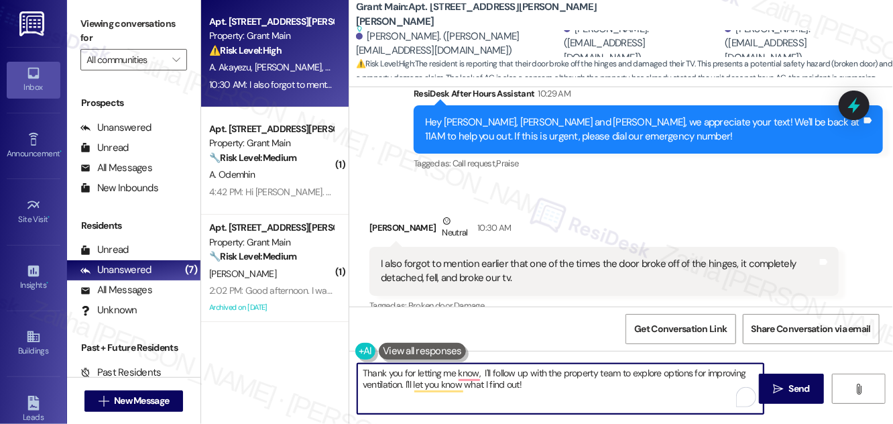
click at [484, 373] on textarea "Thank you for letting me know, I'll follow up with the property team to explore…" at bounding box center [560, 388] width 406 height 50
paste textarea "[PERSON_NAME]"
drag, startPoint x: 513, startPoint y: 371, endPoint x: 601, endPoint y: 388, distance: 89.5
click at [601, 388] on textarea "Thank you for letting me know, Adeline. I'll follow up with the property team t…" at bounding box center [560, 388] width 406 height 50
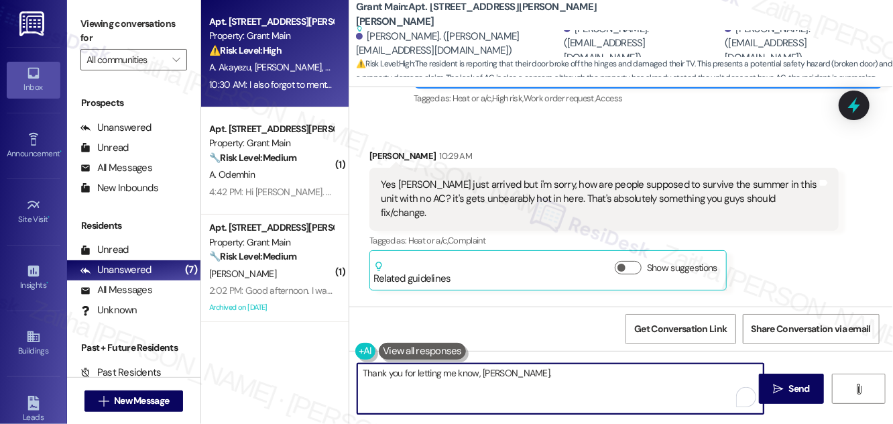
scroll to position [3836, 0]
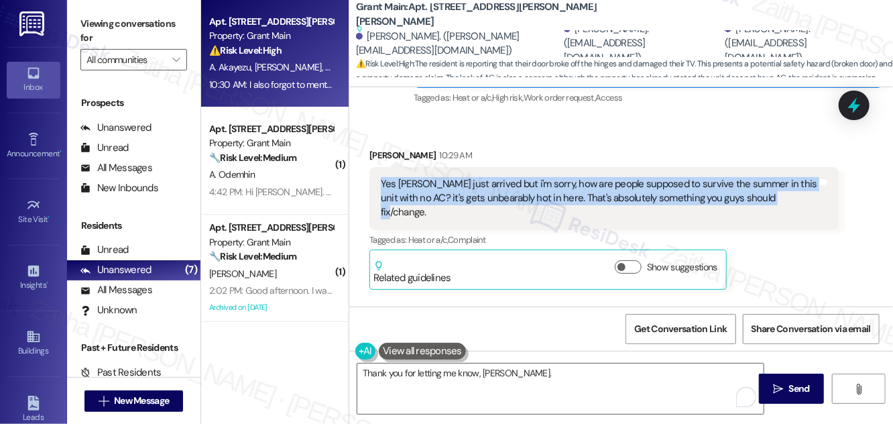
drag, startPoint x: 379, startPoint y: 133, endPoint x: 779, endPoint y: 151, distance: 400.6
click at [779, 177] on div "Yes [PERSON_NAME] just arrived but i'm sorry, how are people supposed to surviv…" at bounding box center [598, 198] width 439 height 43
copy div "Yes [PERSON_NAME] just arrived but i'm sorry, how are people supposed to surviv…"
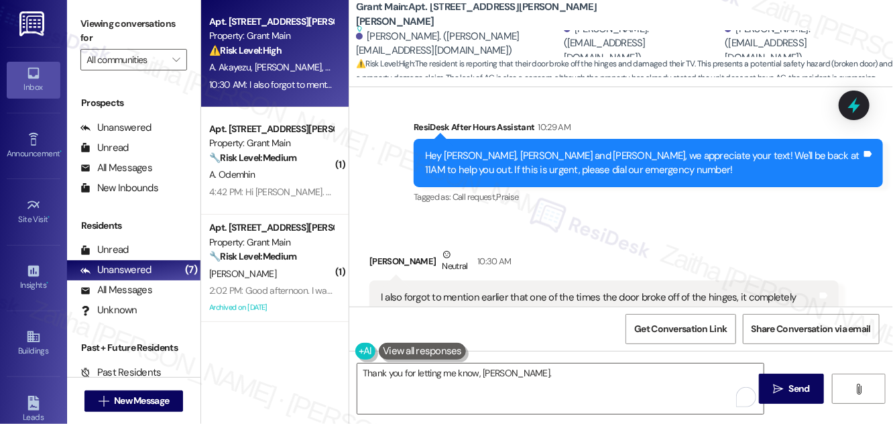
scroll to position [4079, 0]
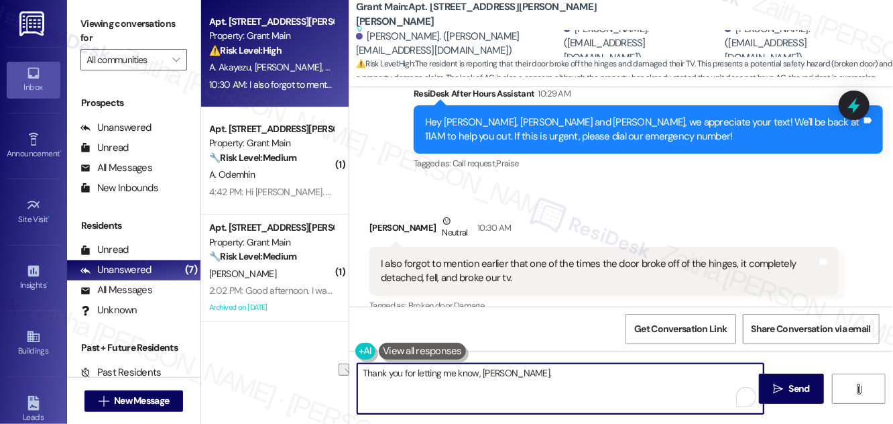
drag, startPoint x: 365, startPoint y: 371, endPoint x: 557, endPoint y: 380, distance: 192.6
click at [556, 381] on textarea "Thank you for letting me know, Adeline." at bounding box center [560, 388] width 406 height 50
type textarea "T"
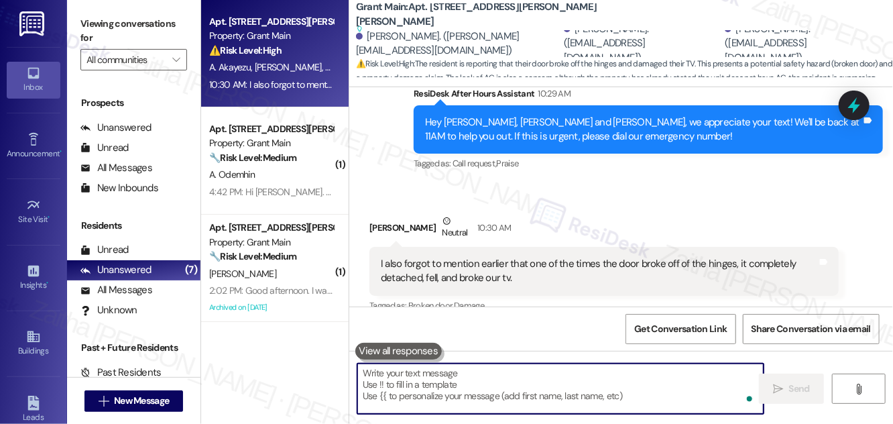
paste textarea "I’m really sorry you’re dealing with this heat"
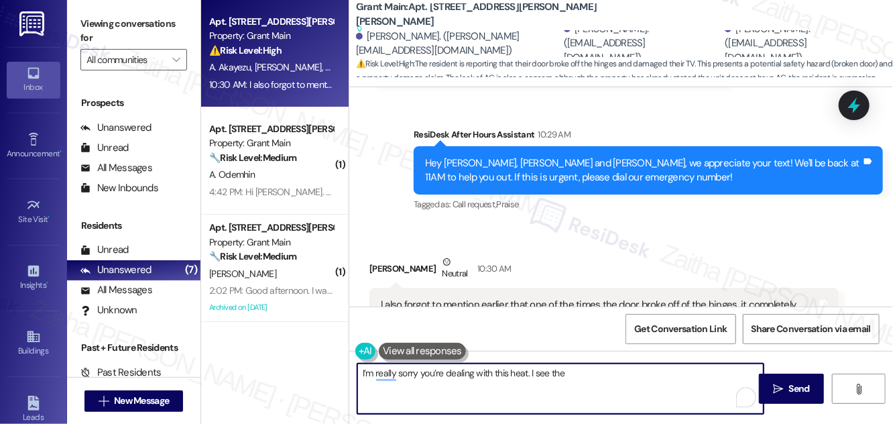
scroll to position [3958, 0]
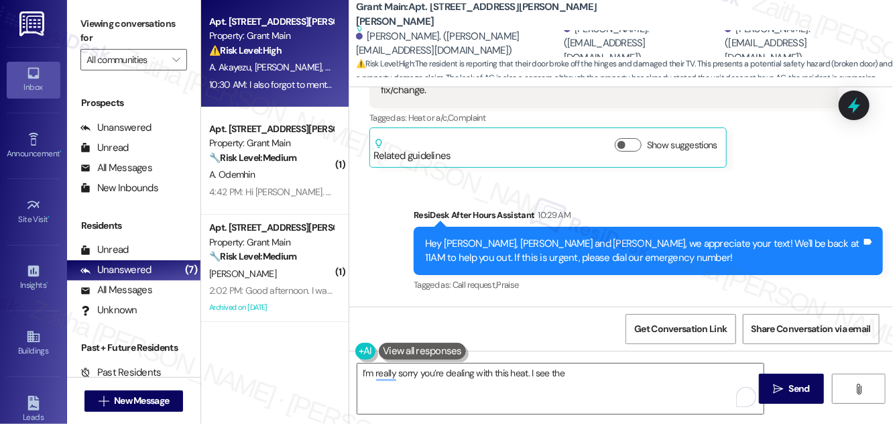
click at [411, 350] on button at bounding box center [422, 351] width 87 height 17
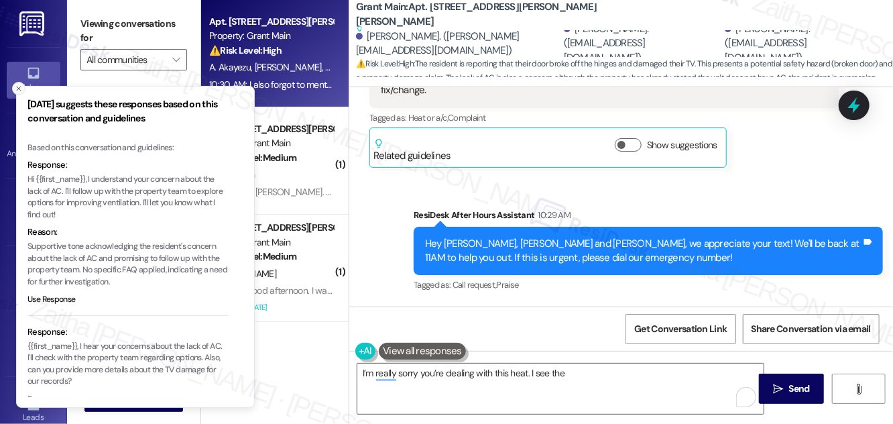
click at [22, 90] on icon "Close toast" at bounding box center [19, 88] width 8 height 8
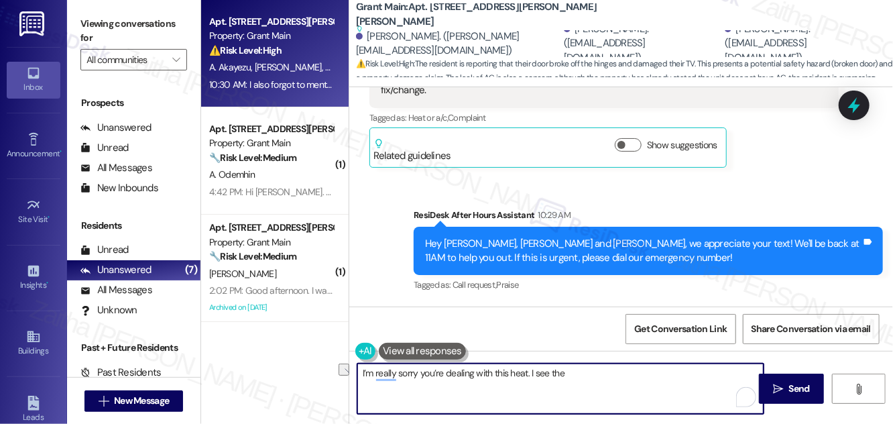
drag, startPoint x: 536, startPoint y: 371, endPoint x: 605, endPoint y: 371, distance: 69.0
click at [605, 371] on textarea "I’m really sorry you’re dealing with this heat. I see the" at bounding box center [560, 388] width 406 height 50
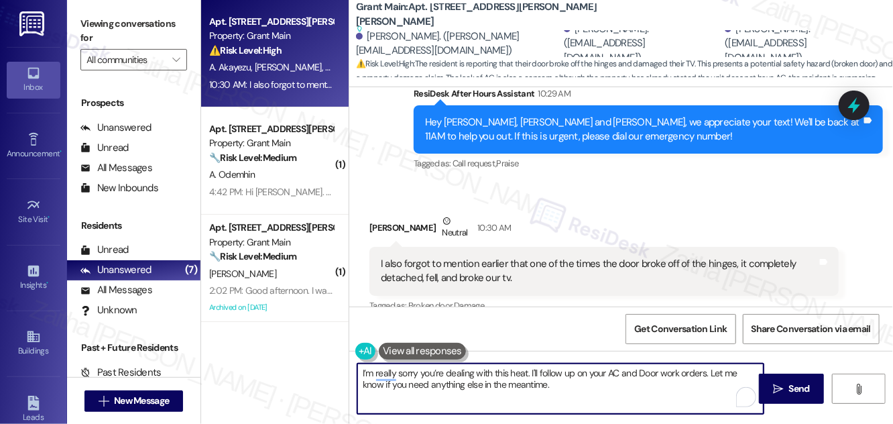
scroll to position [4079, 0]
type textarea "I’m really sorry you’re dealing with this heat. I'll follow up on your AC and D…"
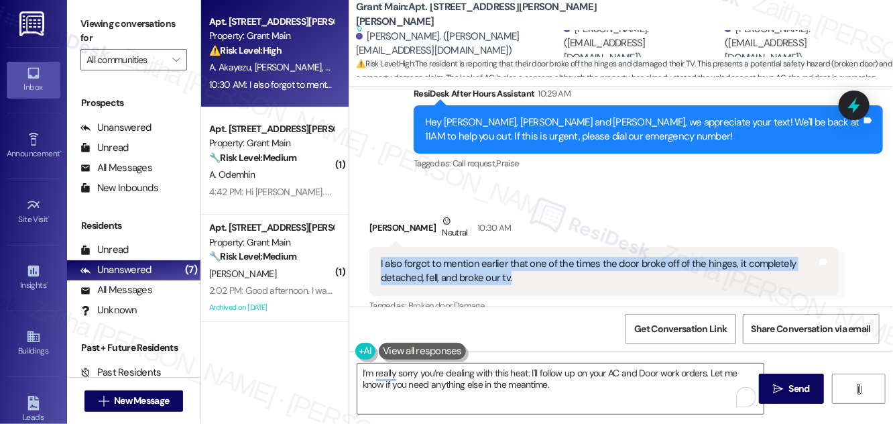
drag, startPoint x: 373, startPoint y: 204, endPoint x: 529, endPoint y: 228, distance: 157.3
click at [529, 247] on div "I also forgot to mention earlier that one of the times the door broke off of th…" at bounding box center [603, 271] width 469 height 49
copy div "I also forgot to mention earlier that one of the times the door broke off of th…"
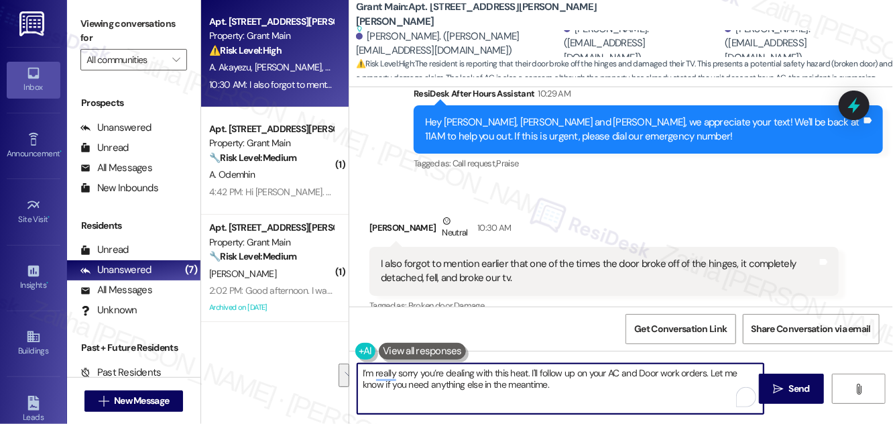
drag, startPoint x: 360, startPoint y: 373, endPoint x: 589, endPoint y: 400, distance: 230.9
click at [589, 400] on textarea "I’m really sorry you’re dealing with this heat. I'll follow up on your AC and D…" at bounding box center [560, 388] width 406 height 50
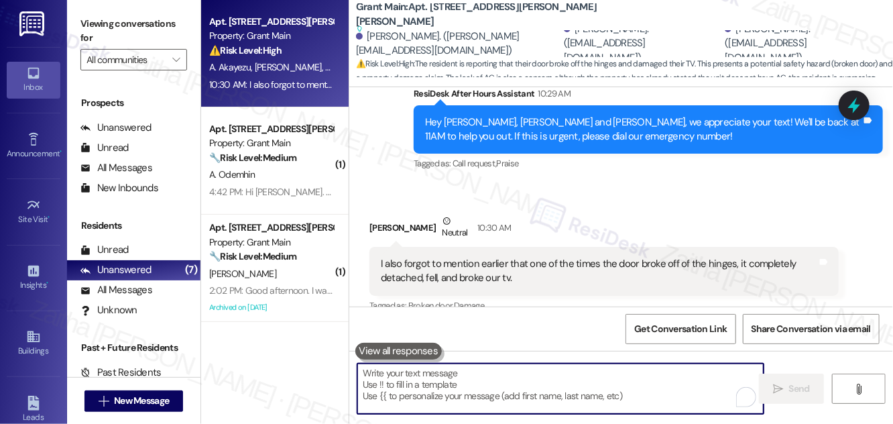
paste textarea "I’m really sorry you’re dealing with the heat, and also to hear about the door …"
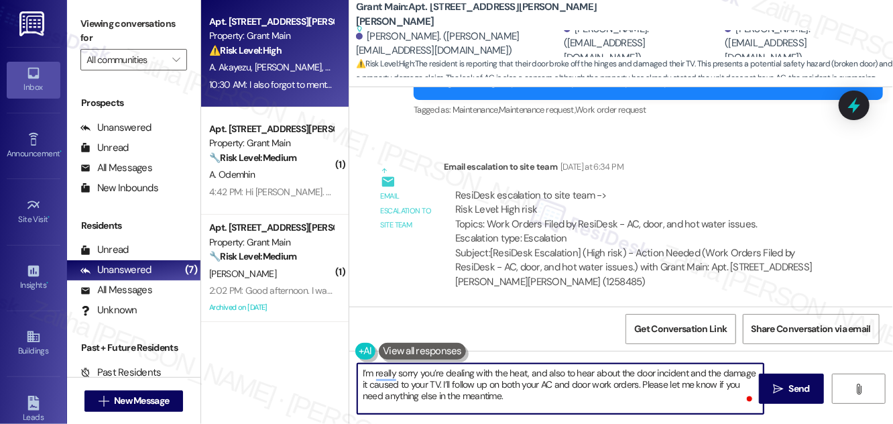
scroll to position [3470, 0]
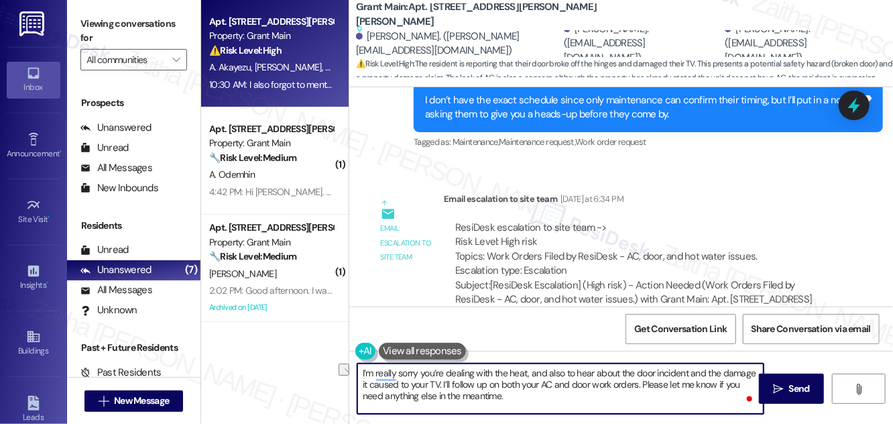
drag, startPoint x: 452, startPoint y: 384, endPoint x: 636, endPoint y: 386, distance: 184.4
click at [636, 386] on textarea "I’m really sorry you’re dealing with the heat, and also to hear about the door …" at bounding box center [560, 388] width 406 height 50
click at [548, 382] on textarea "I’m really sorry you’re dealing with the heat, and also to hear about the door …" at bounding box center [560, 388] width 406 height 50
click at [585, 388] on textarea "I’m really sorry you’re dealing with the heat, and also to hear about the door …" at bounding box center [560, 388] width 406 height 50
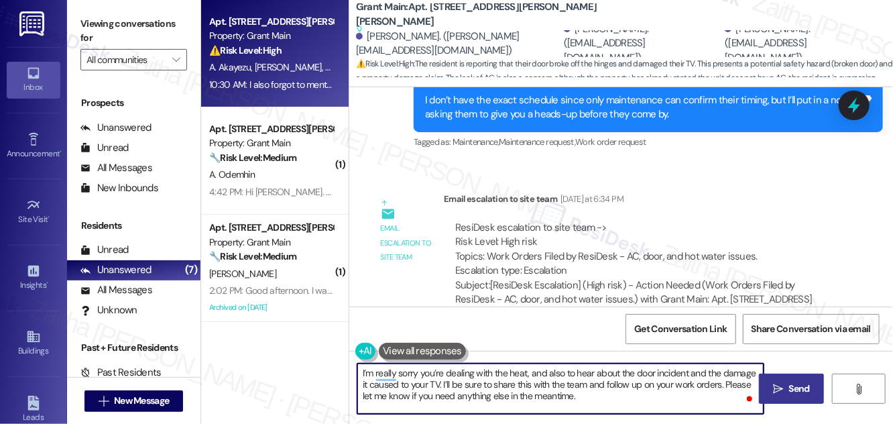
type textarea "I’m really sorry you’re dealing with the heat, and also to hear about the door …"
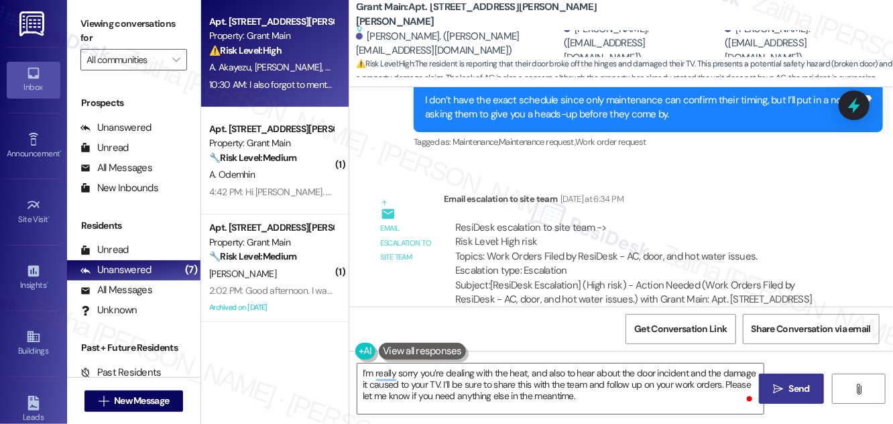
click at [781, 389] on icon "" at bounding box center [778, 388] width 10 height 11
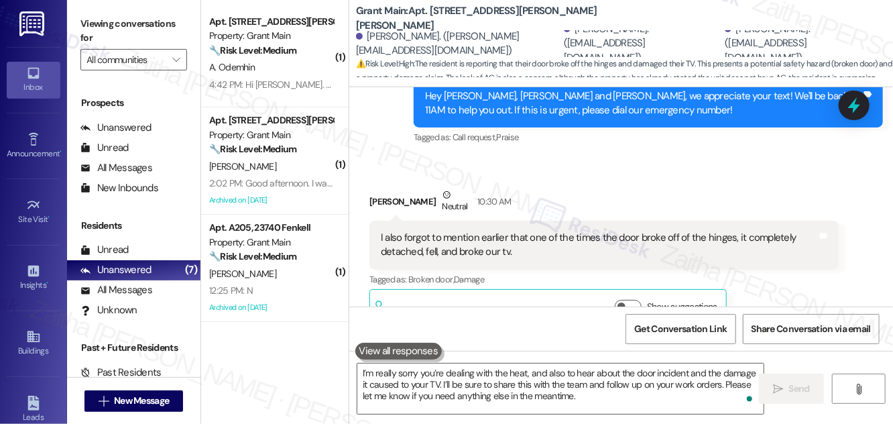
scroll to position [4202, 0]
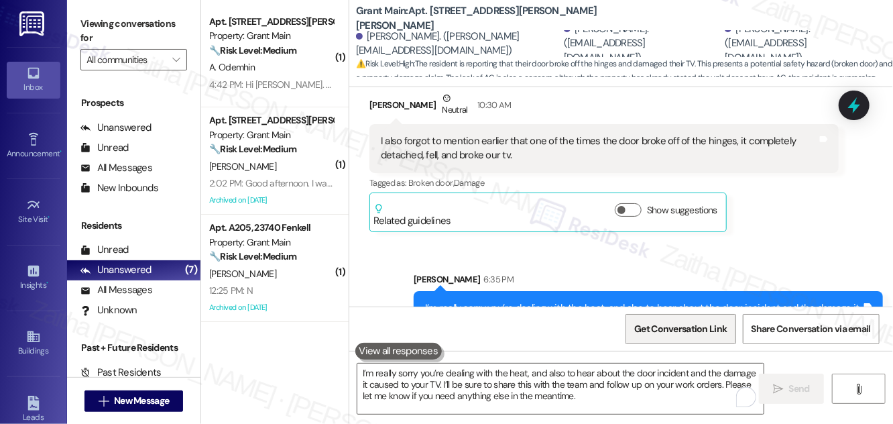
click at [676, 335] on span "Get Conversation Link" at bounding box center [680, 329] width 93 height 14
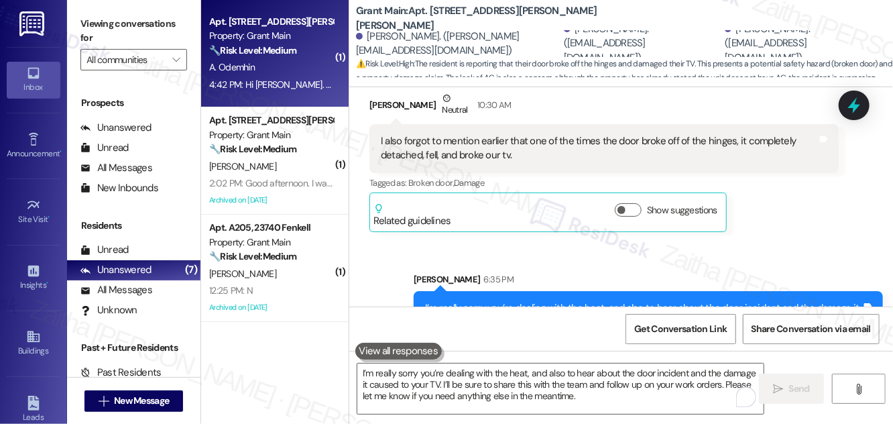
click at [285, 64] on div "A. Odemhin" at bounding box center [271, 67] width 127 height 17
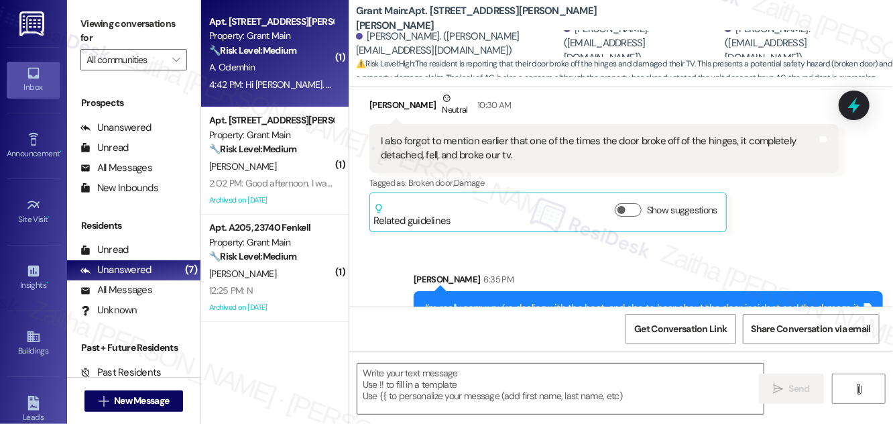
type textarea "Fetching suggested responses. Please feel free to read through the conversation…"
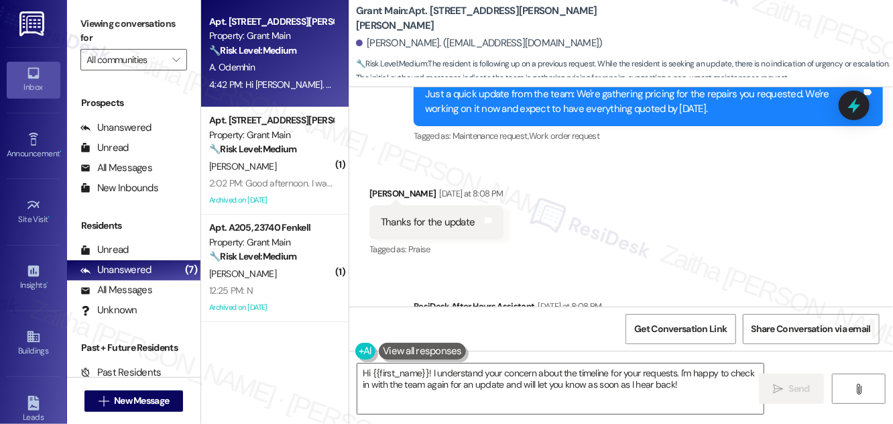
scroll to position [1947, 0]
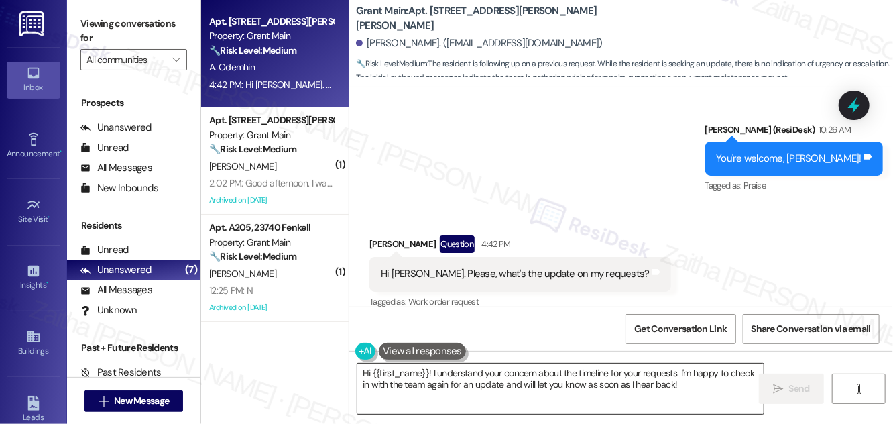
click at [694, 383] on textarea "Hi {{first_name}}! I understand your concern about the timeline for your reques…" at bounding box center [560, 388] width 406 height 50
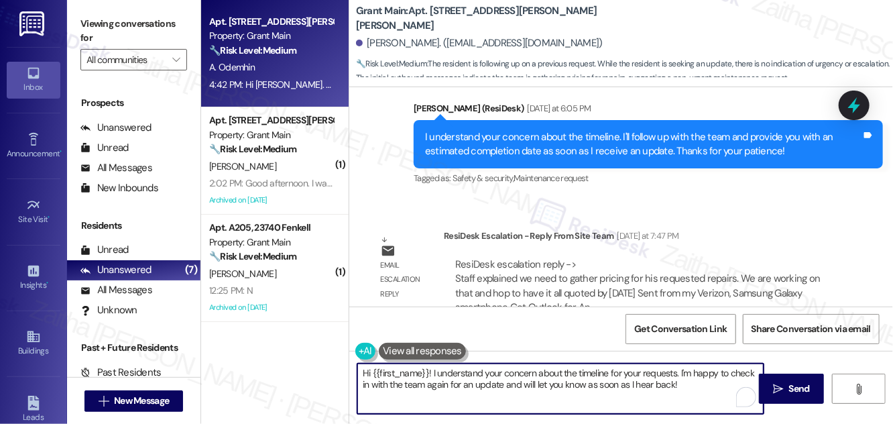
scroll to position [1337, 0]
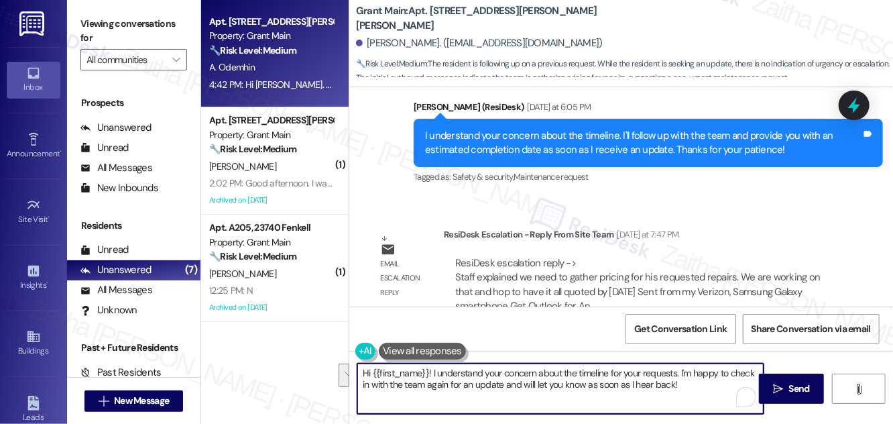
drag, startPoint x: 430, startPoint y: 371, endPoint x: 682, endPoint y: 390, distance: 252.8
click at [682, 390] on textarea "Hi {{first_name}}! I understand your concern about the timeline for your reques…" at bounding box center [560, 388] width 406 height 50
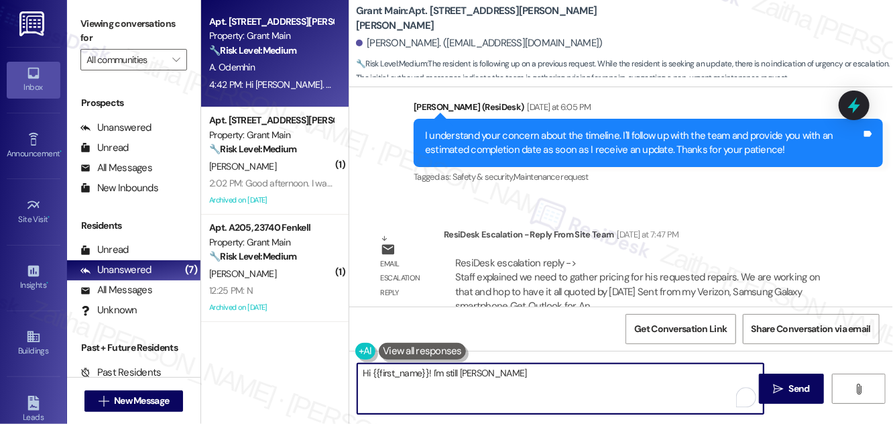
type textarea "Hi {{first_name}}! I'm still wai"
click at [408, 351] on button at bounding box center [422, 351] width 87 height 17
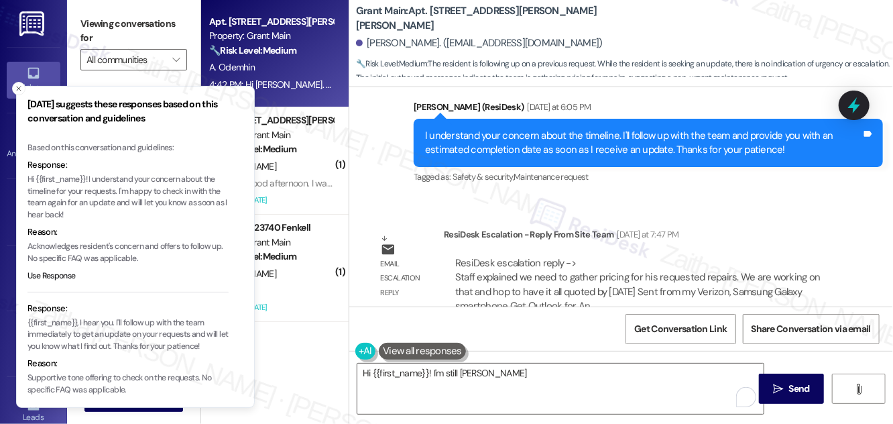
click at [27, 182] on p "Hi {{first_name}}! I understand your concern about the timeline for your reques…" at bounding box center [127, 197] width 201 height 47
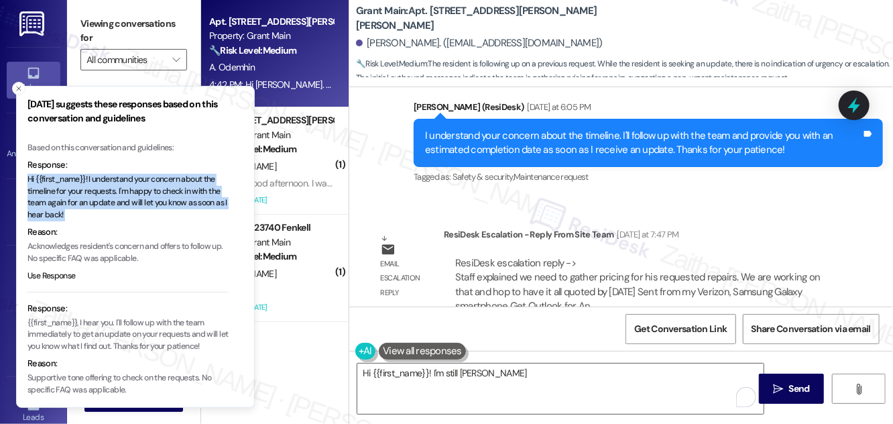
drag, startPoint x: 27, startPoint y: 182, endPoint x: 118, endPoint y: 210, distance: 95.6
click at [118, 210] on p "Hi {{first_name}}! I understand your concern about the timeline for your reques…" at bounding box center [127, 197] width 201 height 47
copy p "Hi {{first_name}}! I understand your concern about the timeline for your reques…"
click at [16, 86] on icon "Close toast" at bounding box center [19, 88] width 8 height 8
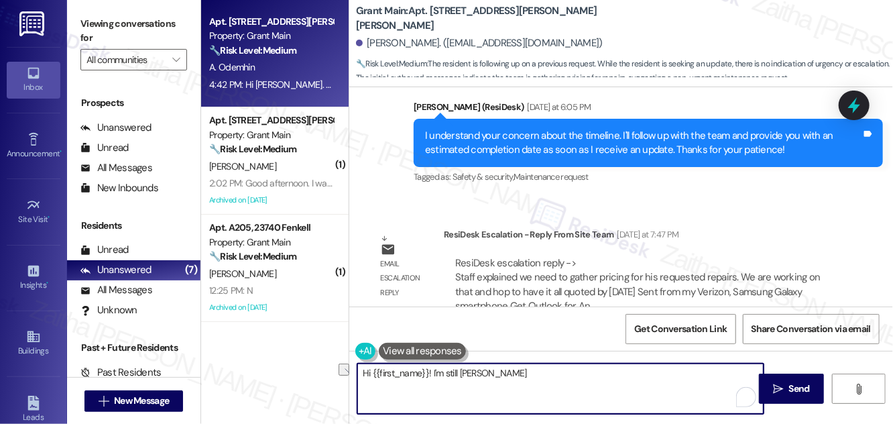
drag, startPoint x: 481, startPoint y: 378, endPoint x: 354, endPoint y: 378, distance: 126.7
click at [354, 378] on div "Hi {{first_name}}! I'm still wai" at bounding box center [554, 389] width 408 height 52
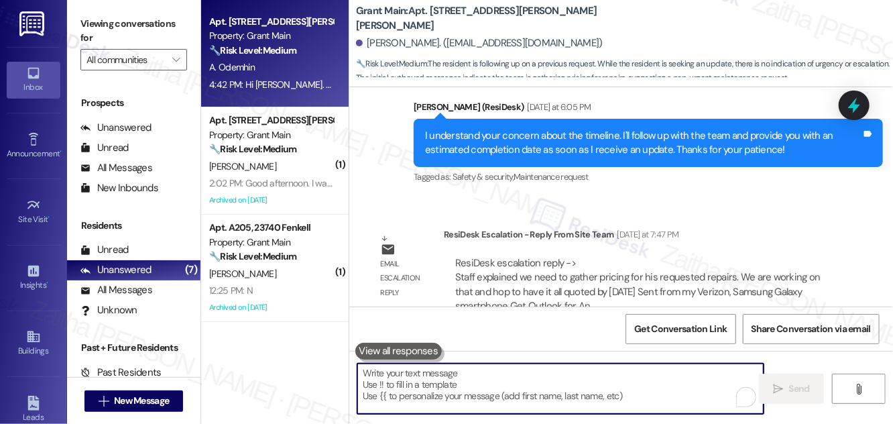
paste textarea "Hi {{first_name}}! I understand your concern about the timeline for your reques…"
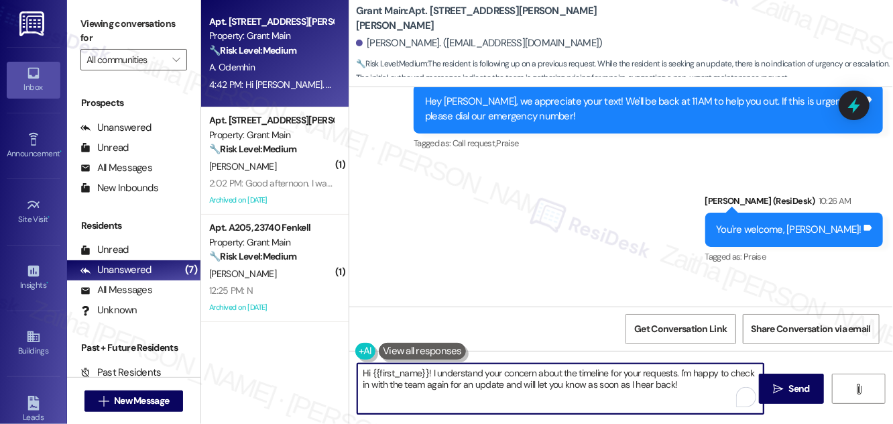
scroll to position [1947, 0]
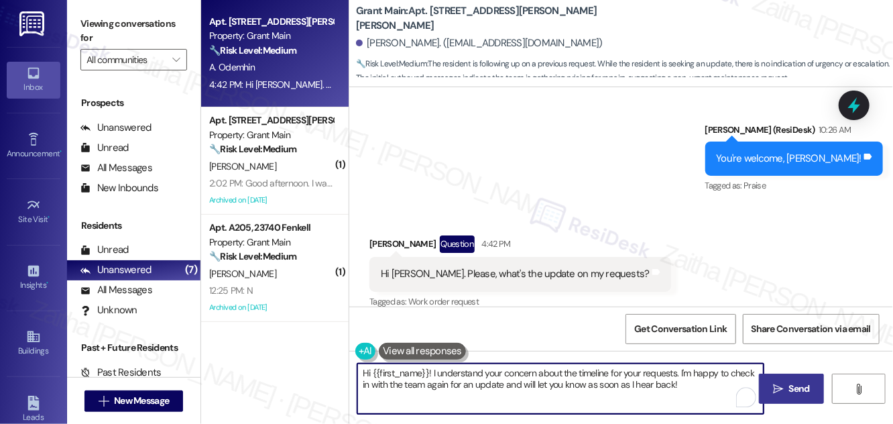
type textarea "Hi {{first_name}}! I understand your concern about the timeline for your reques…"
click at [800, 389] on span "Send" at bounding box center [799, 388] width 21 height 14
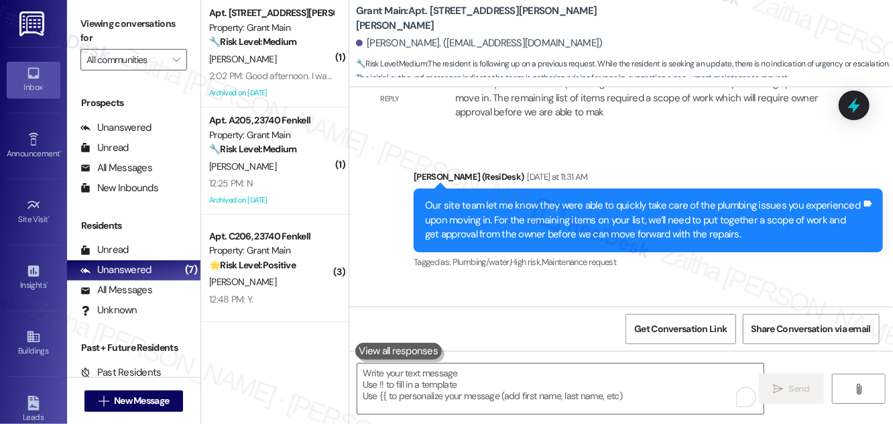
scroll to position [1080, 0]
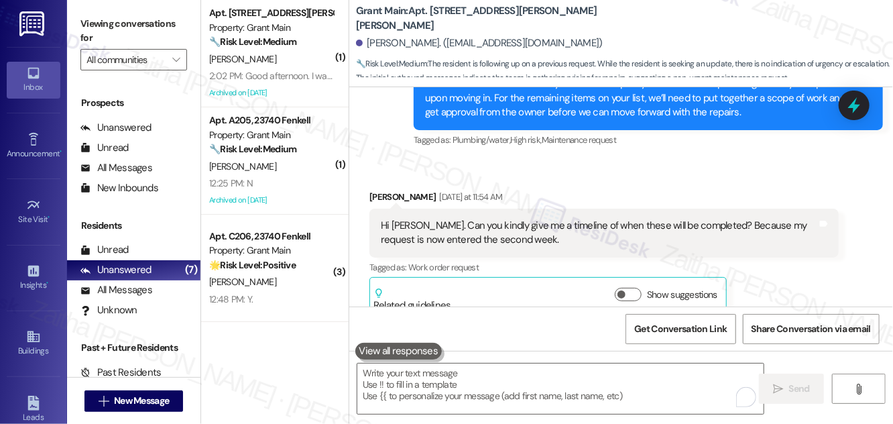
click at [440, 12] on b "Grant Main: Apt. 8090 Patton, 8090 Patton St" at bounding box center [490, 18] width 268 height 29
copy b "8090"
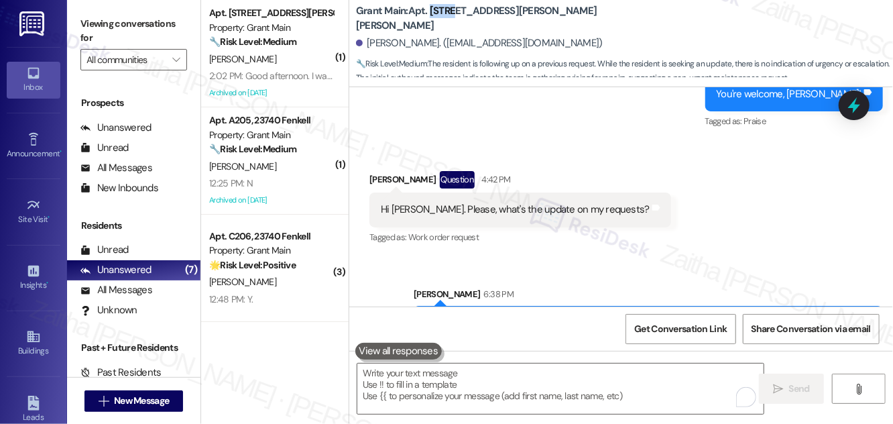
scroll to position [2055, 0]
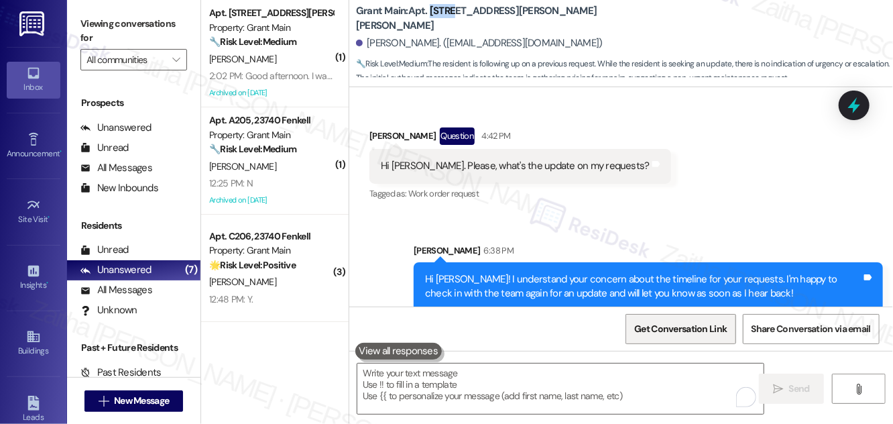
click at [677, 335] on span "Get Conversation Link" at bounding box center [680, 329] width 93 height 14
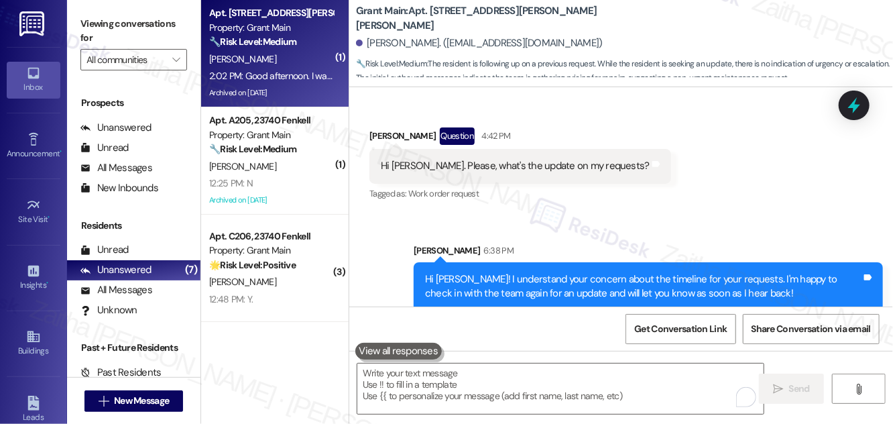
click at [261, 65] on div "[PERSON_NAME]" at bounding box center [271, 59] width 127 height 17
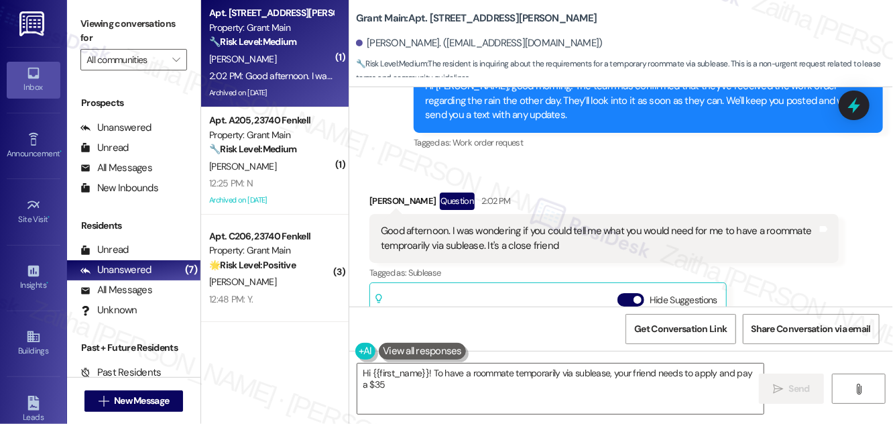
scroll to position [4345, 0]
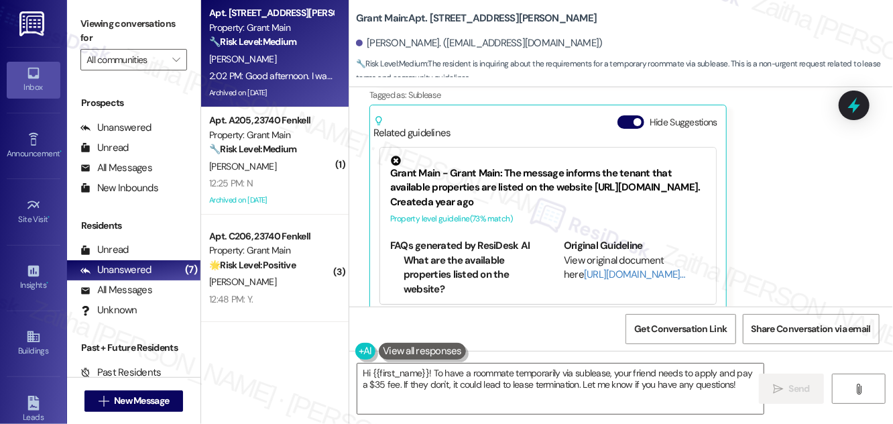
drag, startPoint x: 624, startPoint y: 107, endPoint x: 622, endPoint y: 123, distance: 16.2
click at [624, 115] on button "Hide Suggestions" at bounding box center [630, 121] width 27 height 13
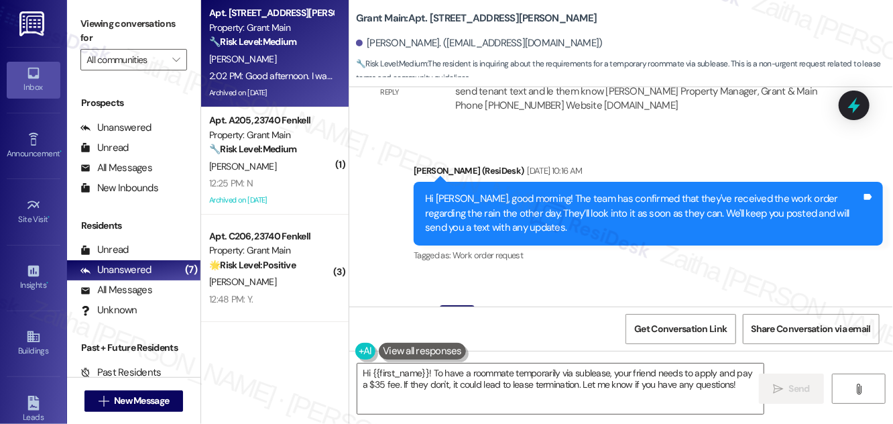
scroll to position [4177, 0]
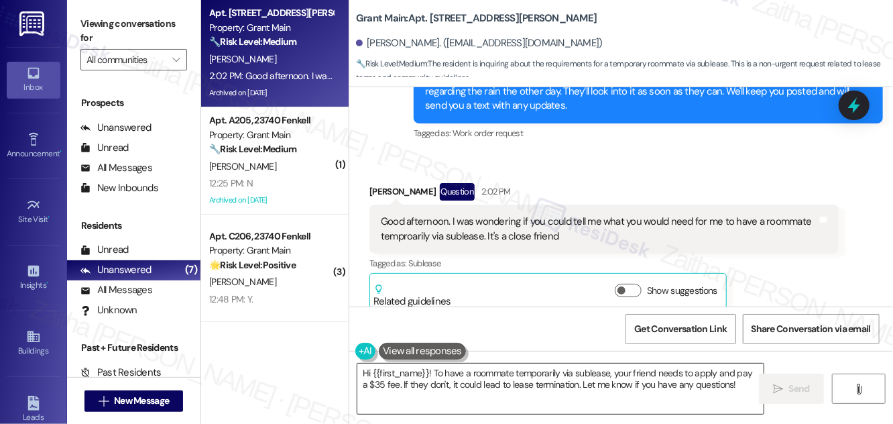
click at [426, 371] on textarea "Hi {{first_name}}! To have a roommate temporarily via sublease, your friend nee…" at bounding box center [560, 388] width 406 height 50
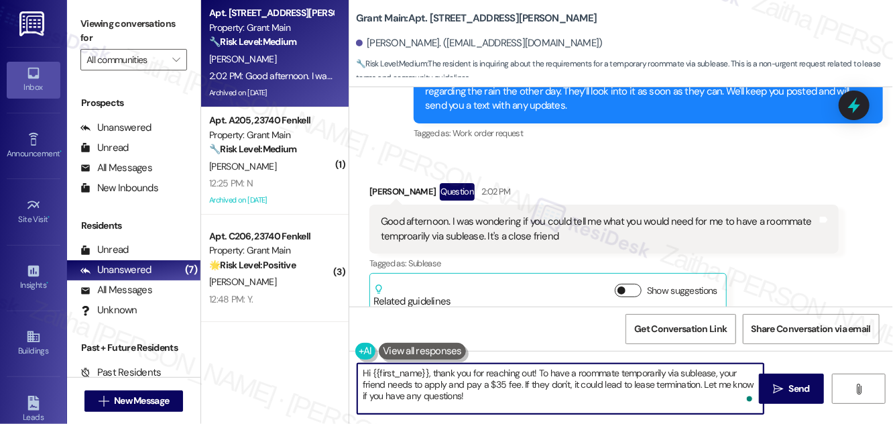
type textarea "Hi {{first_name}}, thank you for reaching out! To have a roommate temporarily v…"
click at [633, 284] on button "Show suggestions" at bounding box center [628, 290] width 27 height 13
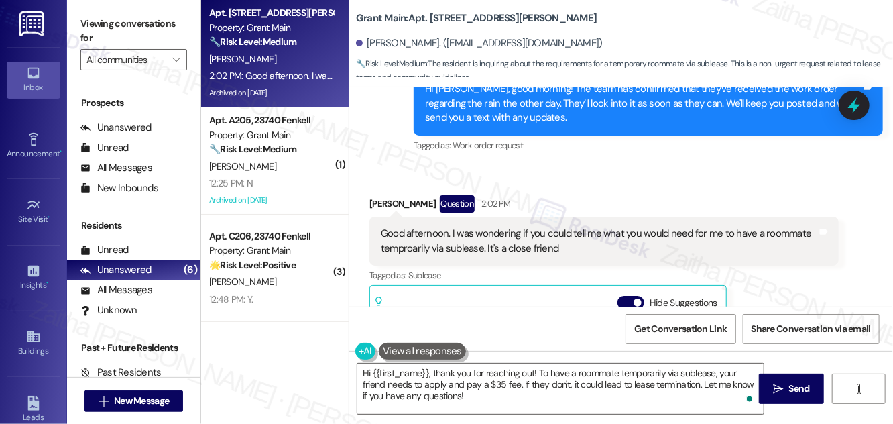
scroll to position [4164, 0]
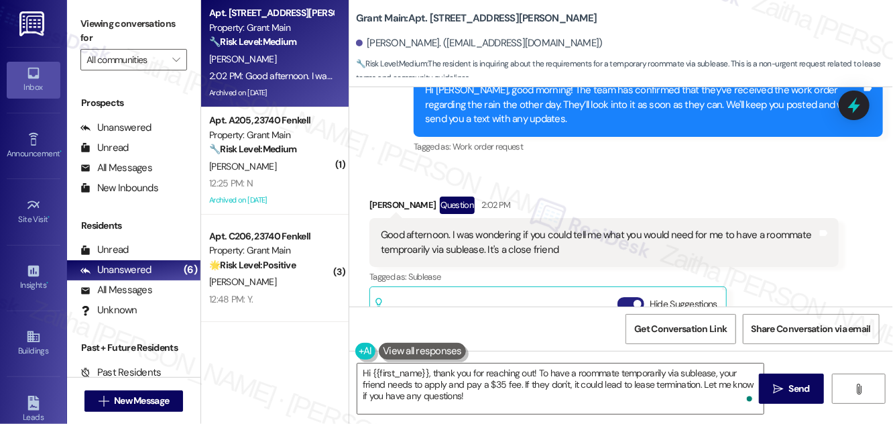
click at [623, 297] on button "Hide Suggestions" at bounding box center [630, 303] width 27 height 13
click at [793, 385] on span "Send" at bounding box center [799, 388] width 21 height 14
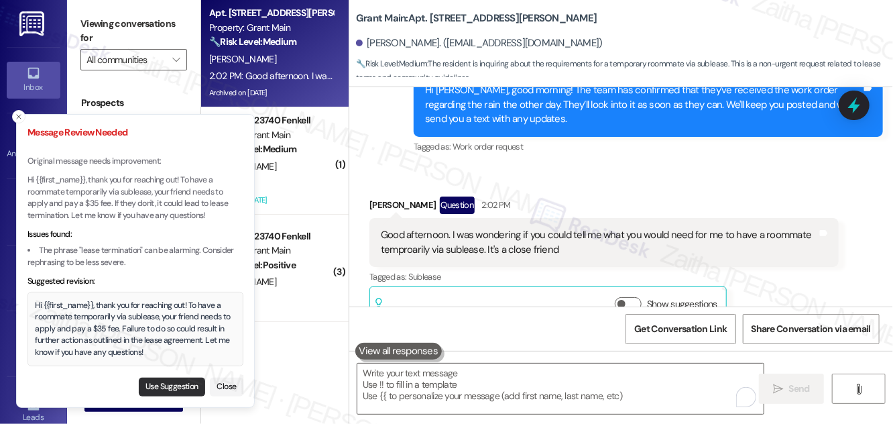
click at [151, 385] on button "Use Suggestion" at bounding box center [172, 386] width 66 height 19
type textarea "Hi {{first_name}}, thank you for reaching out! To have a roommate temporarily v…"
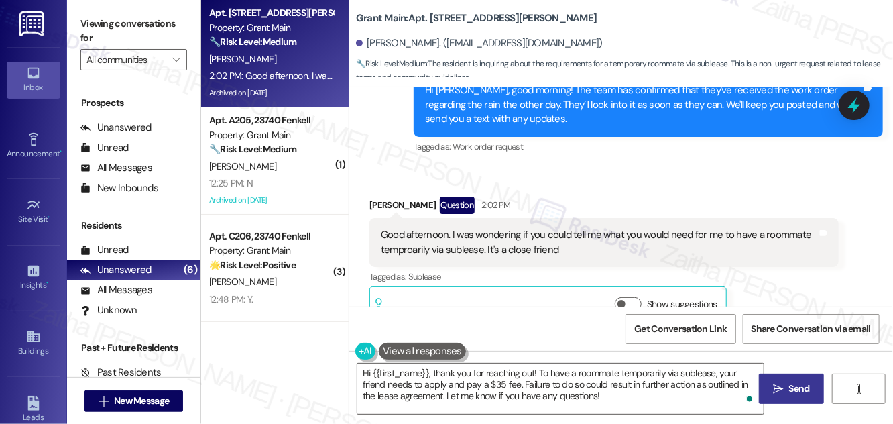
click at [775, 396] on button " Send" at bounding box center [791, 388] width 65 height 30
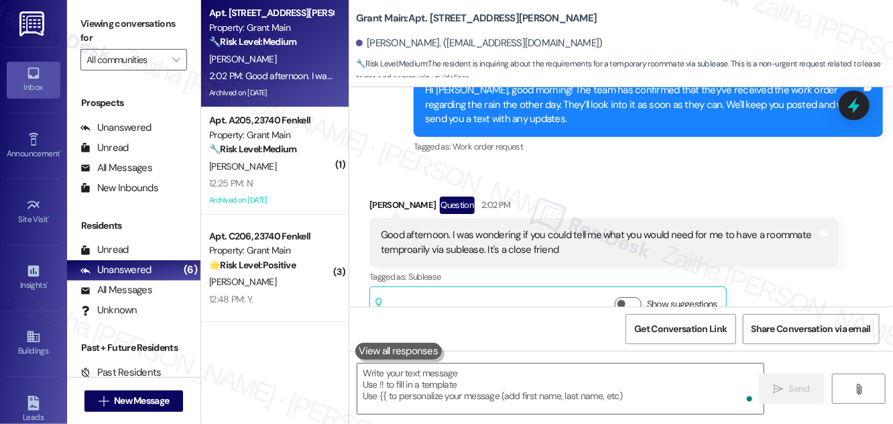
type textarea "Fetching suggested responses. Please feel free to read through the conversation…"
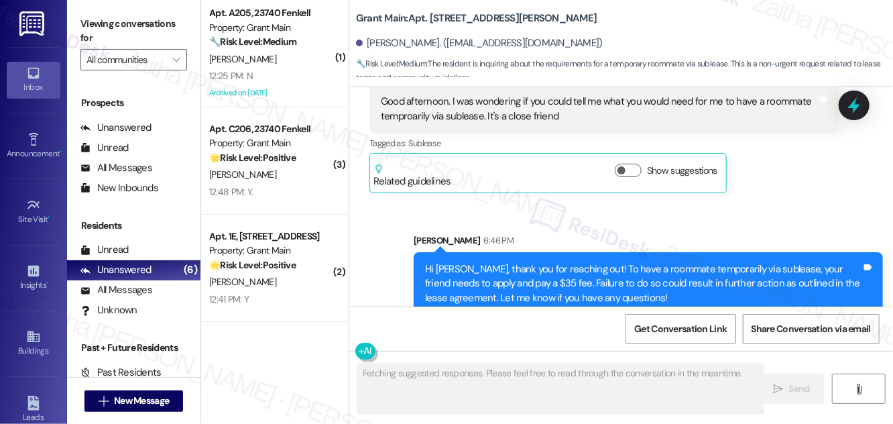
scroll to position [4299, 0]
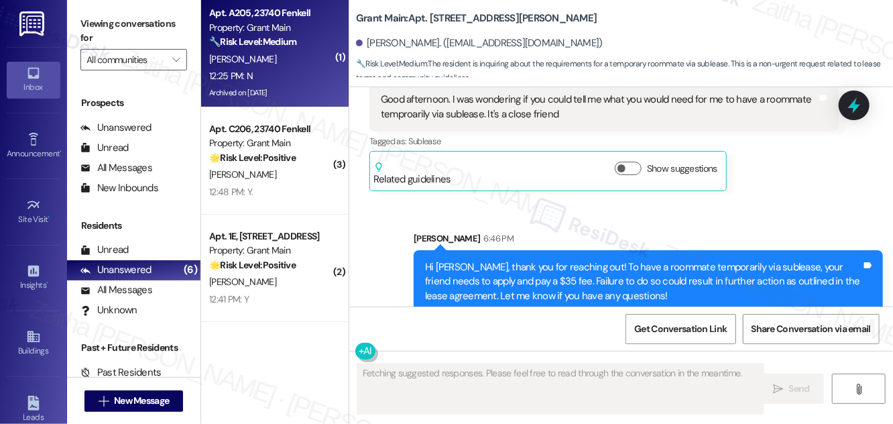
click at [298, 79] on div "12:25 PM: N 12:25 PM: N" at bounding box center [271, 76] width 127 height 17
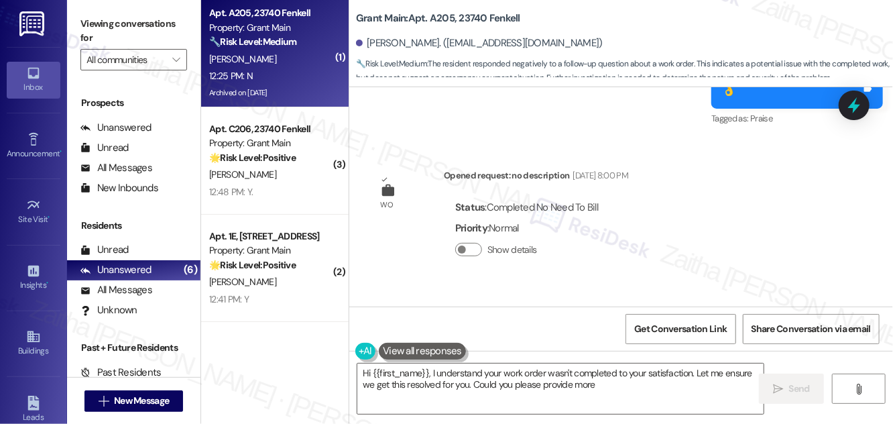
scroll to position [4945, 0]
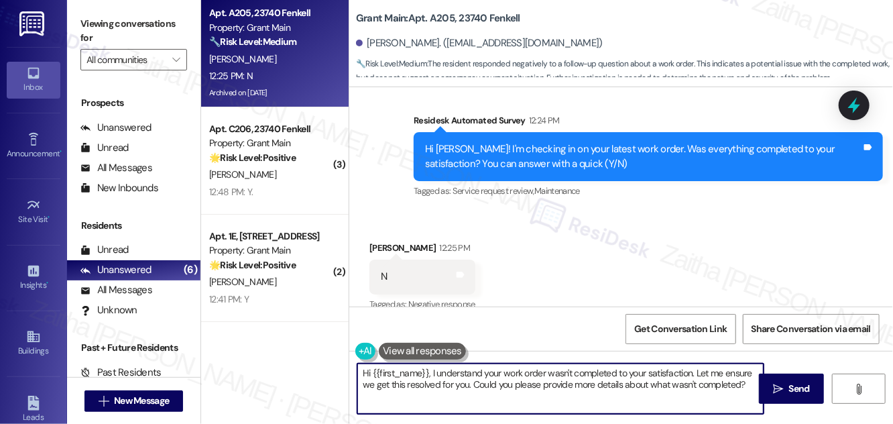
click at [366, 371] on textarea "Hi {{first_name}}, I understand your work order wasn't completed to your satisf…" at bounding box center [560, 388] width 406 height 50
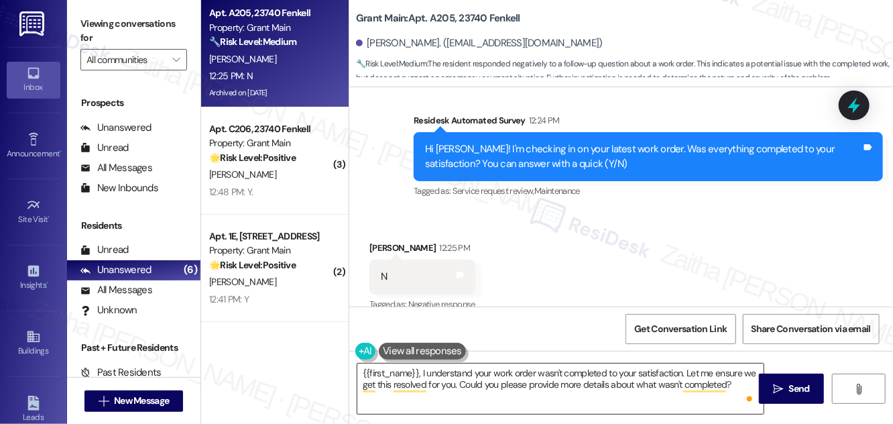
click at [367, 365] on div "{{first_name}}, I understand your work order wasn't completed to your satisfact…" at bounding box center [554, 389] width 408 height 52
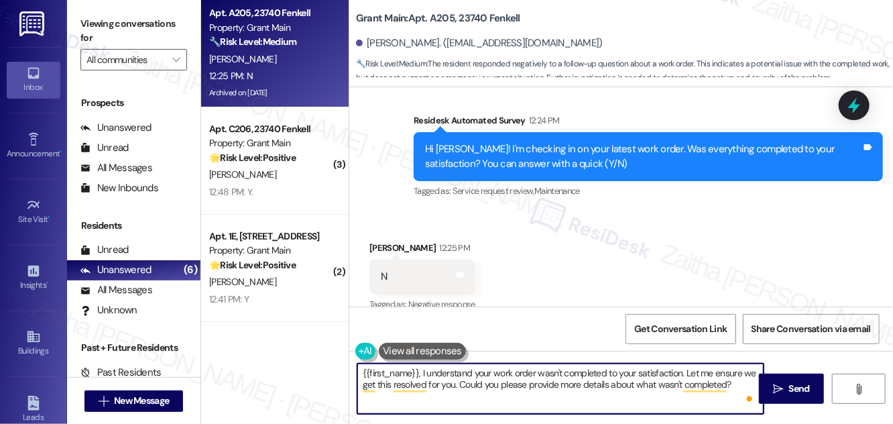
click at [367, 366] on textarea "{{first_name}}, I understand your work order wasn't completed to your satisfact…" at bounding box center [560, 388] width 406 height 50
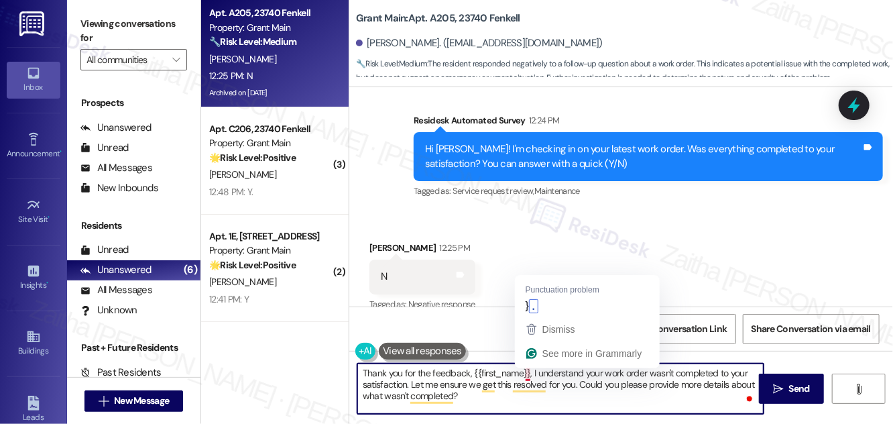
click at [532, 369] on textarea "Thank you for the feedback, {{first_name}}, I understand your work order wasn't…" at bounding box center [560, 388] width 406 height 50
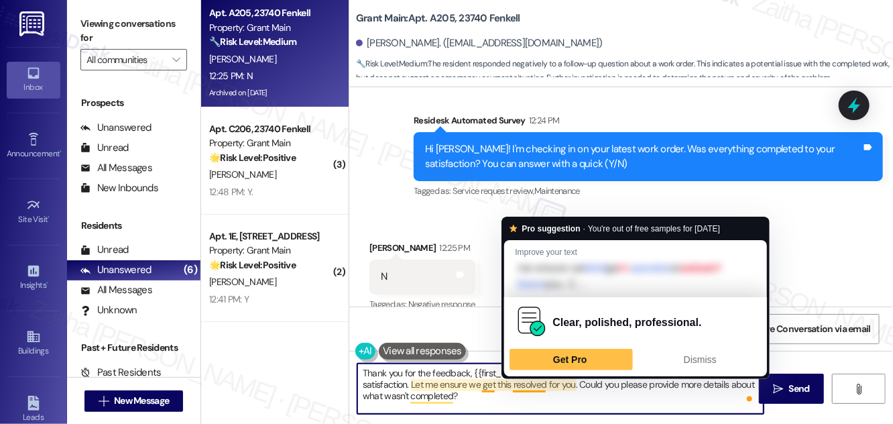
drag, startPoint x: 406, startPoint y: 379, endPoint x: 527, endPoint y: 387, distance: 121.0
click at [527, 387] on textarea "Thank you for the feedback, {{first_name}}. I understand your work order wasn't…" at bounding box center [560, 388] width 406 height 50
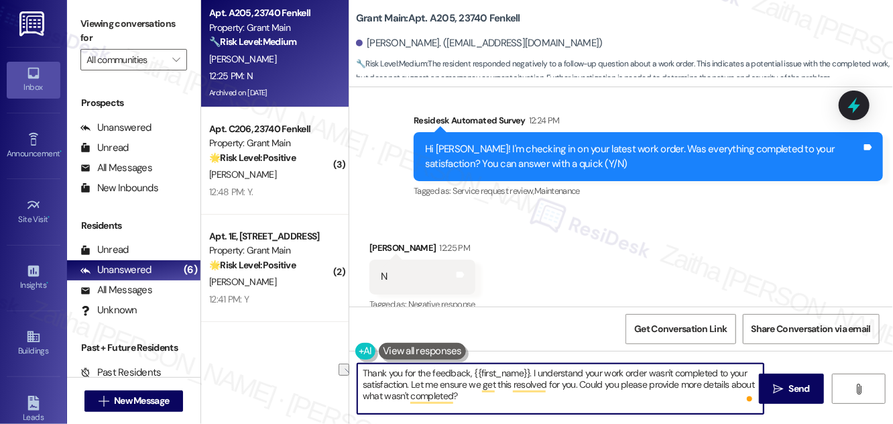
drag, startPoint x: 578, startPoint y: 383, endPoint x: 420, endPoint y: 382, distance: 157.5
click at [420, 383] on textarea "Thank you for the feedback, {{first_name}}. I understand your work order wasn't…" at bounding box center [560, 388] width 406 height 50
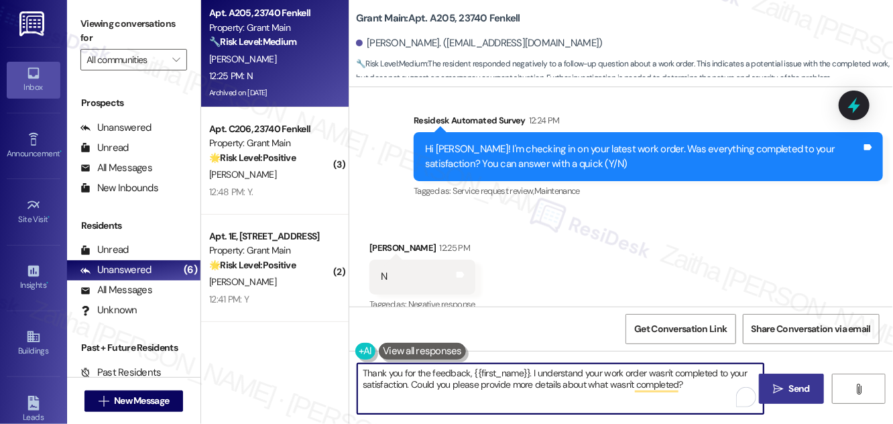
type textarea "Thank you for the feedback, {{first_name}}. I understand your work order wasn't…"
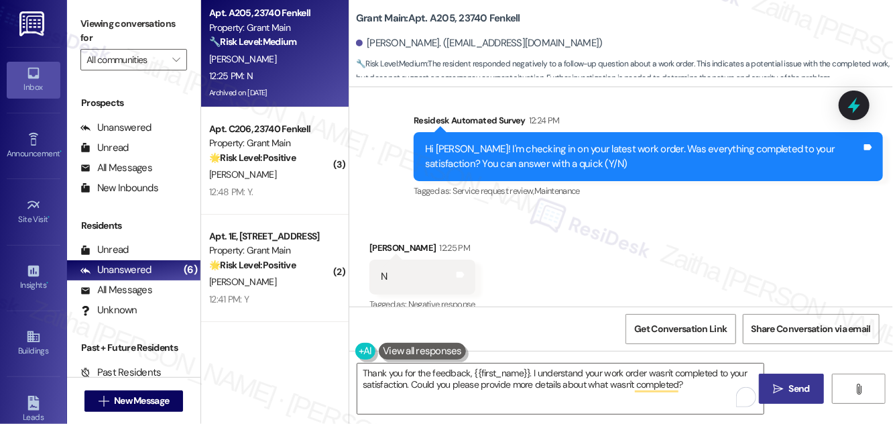
click at [782, 384] on icon "" at bounding box center [778, 388] width 10 height 11
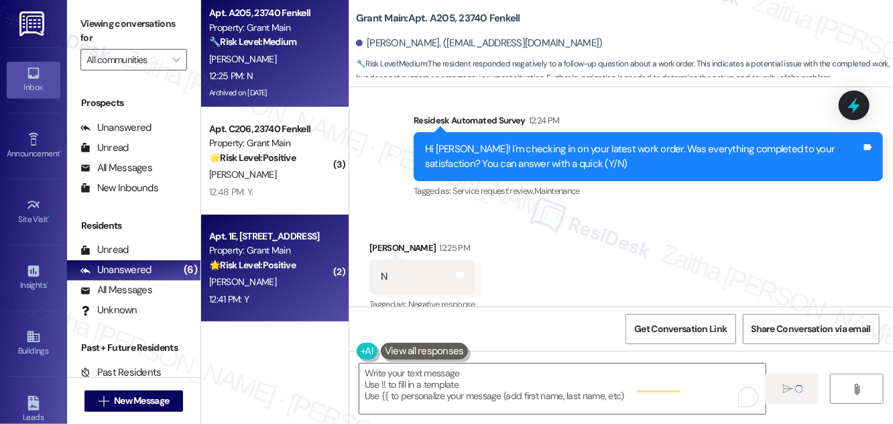
type textarea "Fetching suggested responses. Please feel free to read through the conversation…"
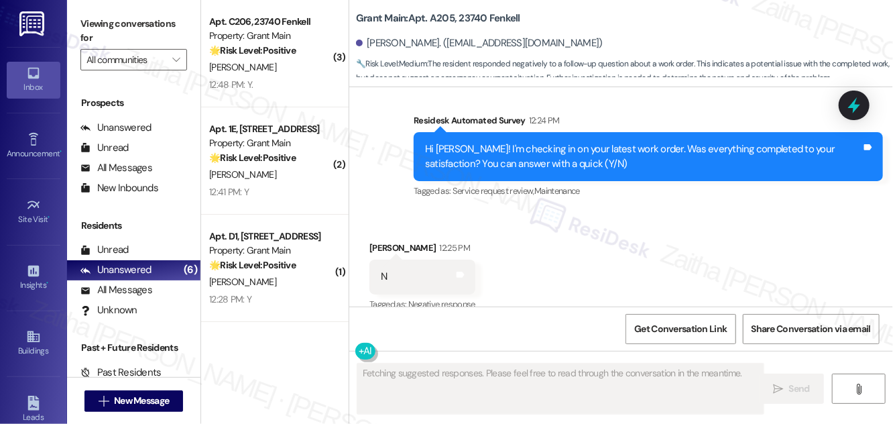
scroll to position [5053, 0]
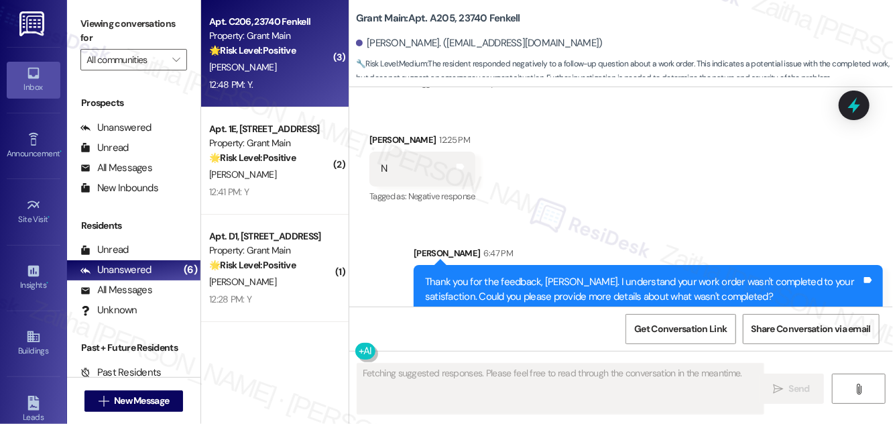
click at [288, 78] on div "12:48 PM: Y. 12:48 PM: Y." at bounding box center [271, 84] width 127 height 17
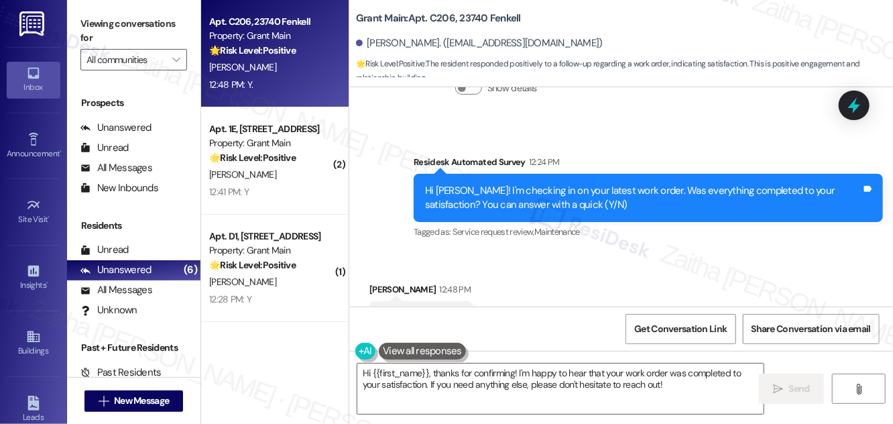
scroll to position [2631, 0]
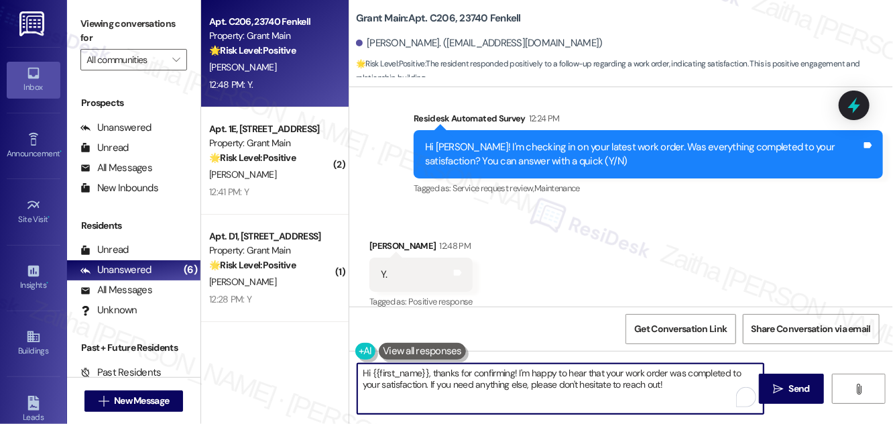
drag, startPoint x: 436, startPoint y: 372, endPoint x: 355, endPoint y: 368, distance: 81.2
click at [354, 368] on div "Hi {{first_name}}, thanks for confirming! I'm happy to hear that your work orde…" at bounding box center [554, 389] width 408 height 52
drag, startPoint x: 740, startPoint y: 369, endPoint x: 738, endPoint y: 396, distance: 26.9
click at [738, 396] on div "Thanks for confirming! I'm happy to hear that your work order was completed to …" at bounding box center [561, 389] width 408 height 52
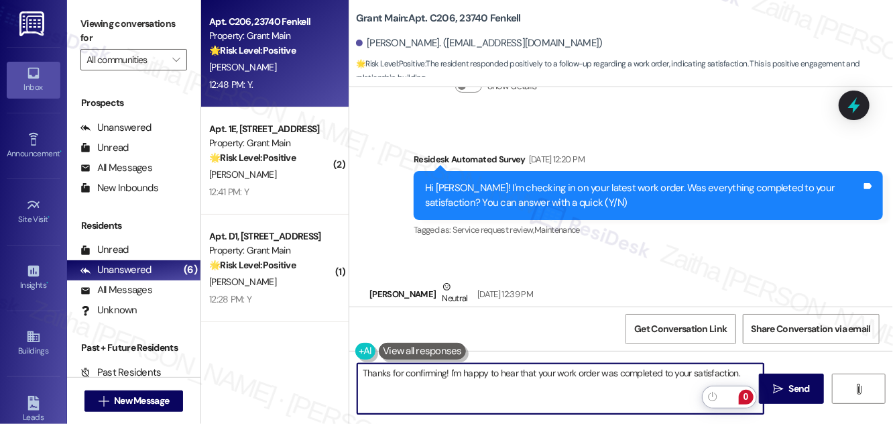
scroll to position [1717, 0]
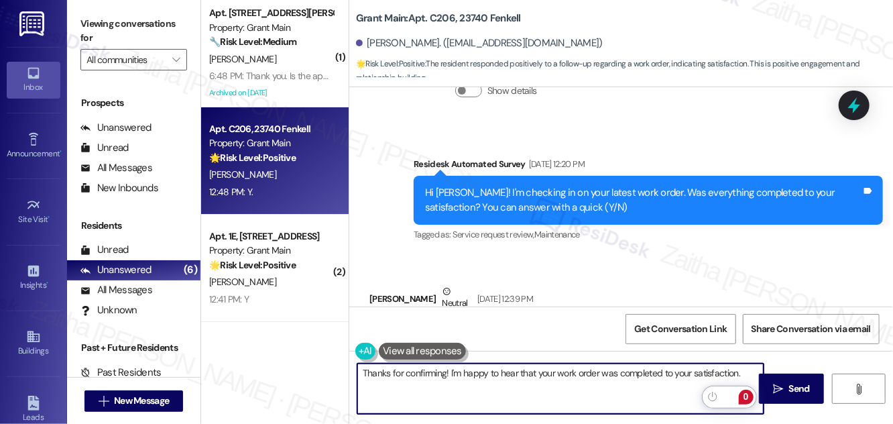
paste textarea "We'd also love to hear your thoughts. Has {{property}} lived up to your expecta…"
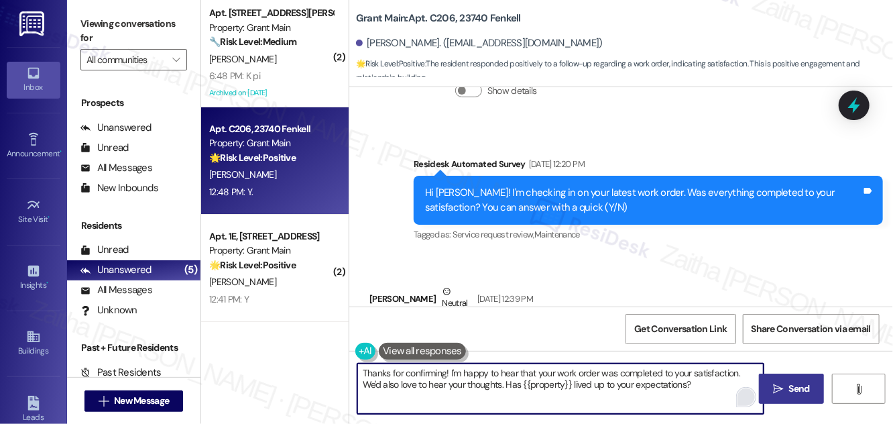
type textarea "Thanks for confirming! I'm happy to hear that your work order was completed to …"
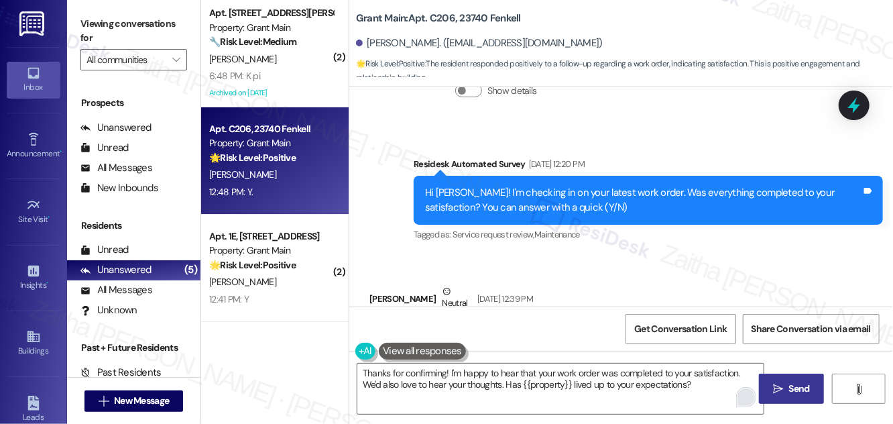
drag, startPoint x: 807, startPoint y: 387, endPoint x: 794, endPoint y: 373, distance: 19.4
click at [806, 387] on span "Send" at bounding box center [799, 388] width 21 height 14
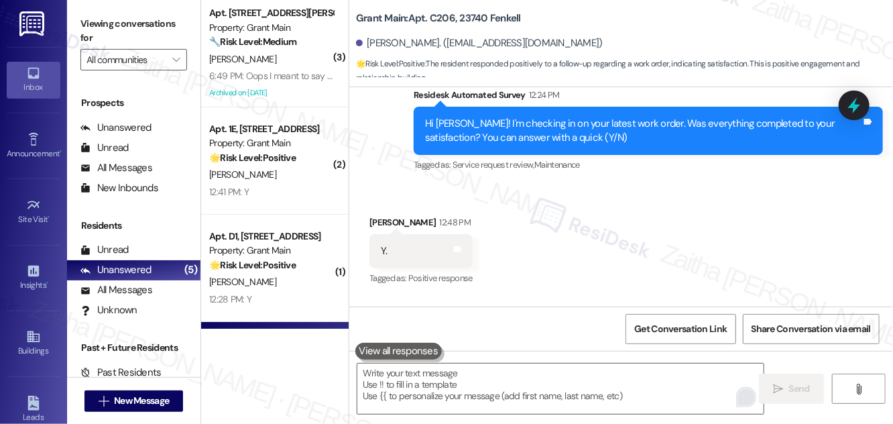
scroll to position [2740, 0]
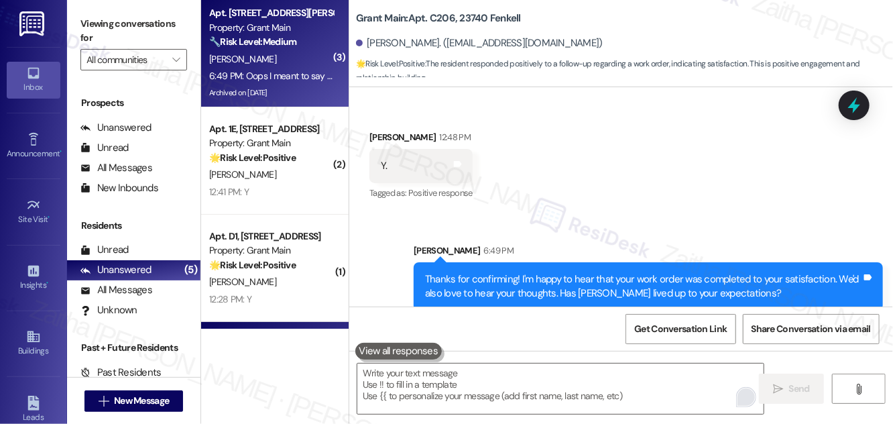
click at [285, 52] on div "[PERSON_NAME]" at bounding box center [271, 59] width 127 height 17
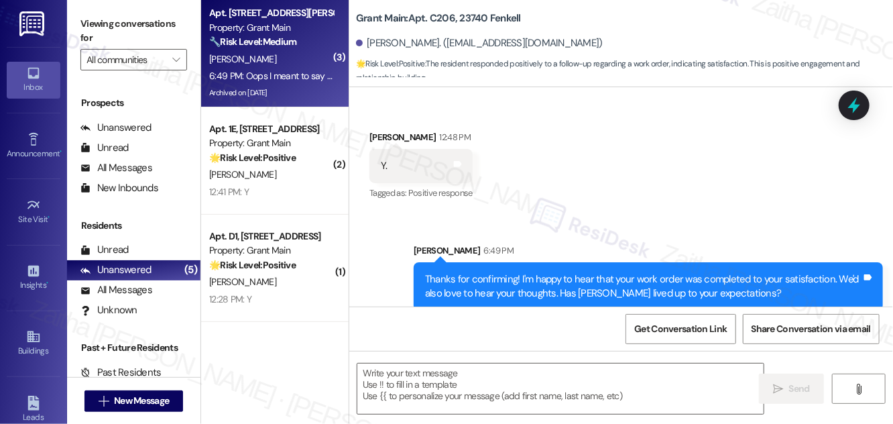
type textarea "Fetching suggested responses. Please feel free to read through the conversation…"
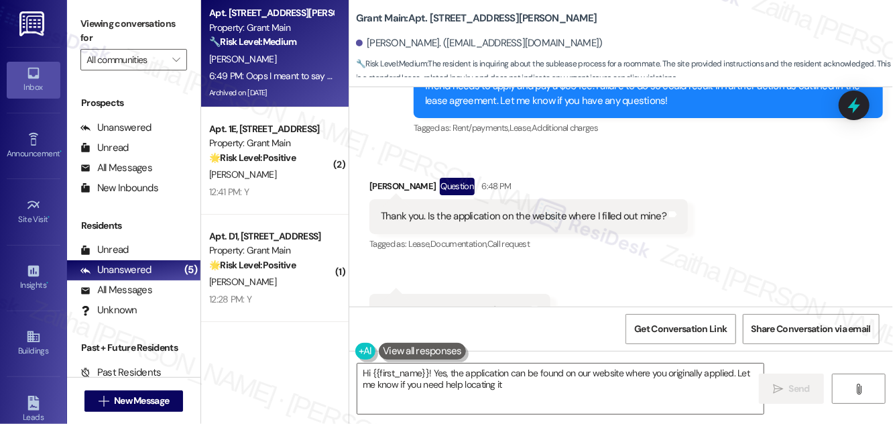
type textarea "Hi {{first_name}}! Yes, the application can be found on our website where you o…"
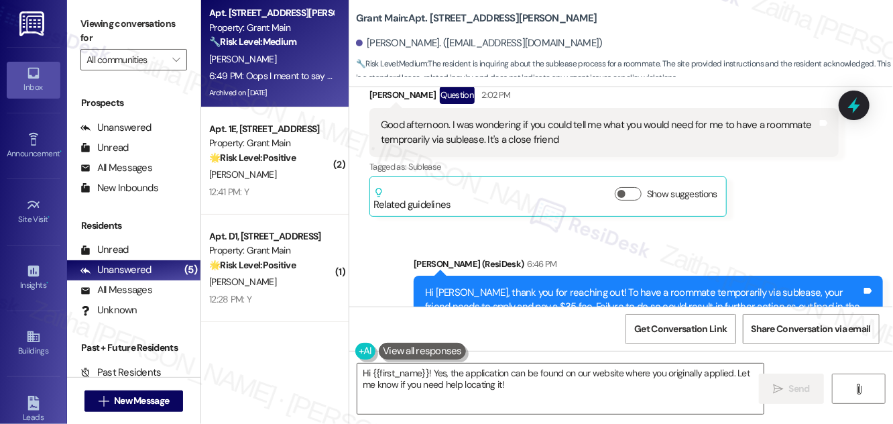
scroll to position [4253, 0]
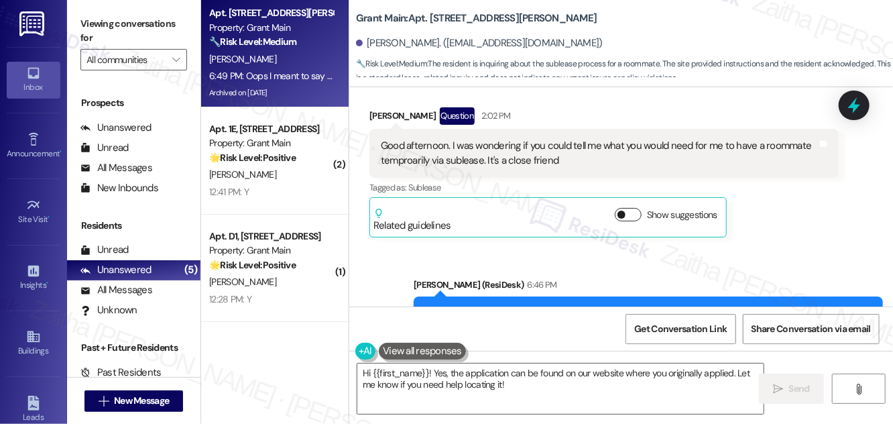
click at [636, 208] on button "Show suggestions" at bounding box center [628, 214] width 27 height 13
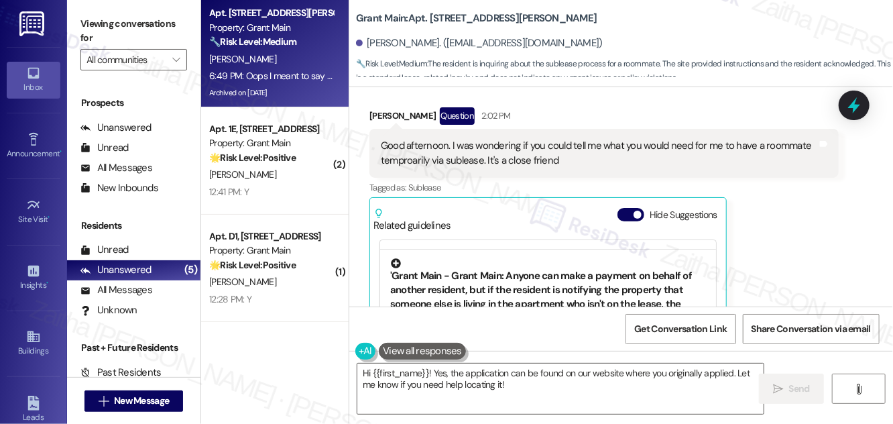
scroll to position [243, 0]
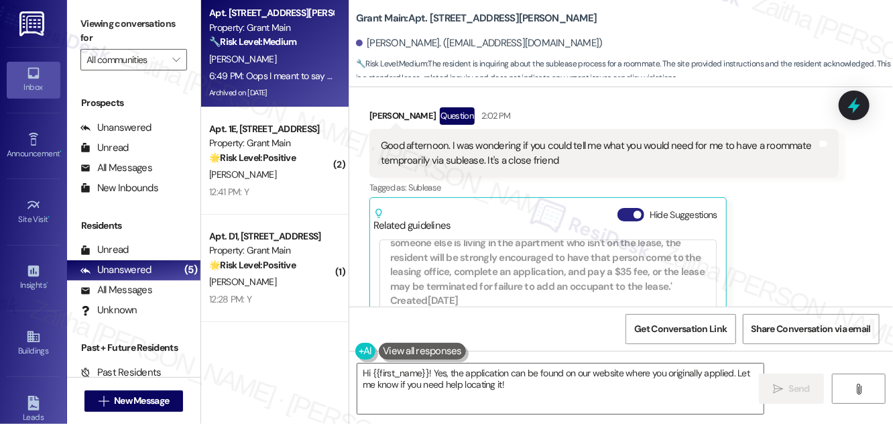
click at [621, 208] on button "Hide Suggestions" at bounding box center [630, 214] width 27 height 13
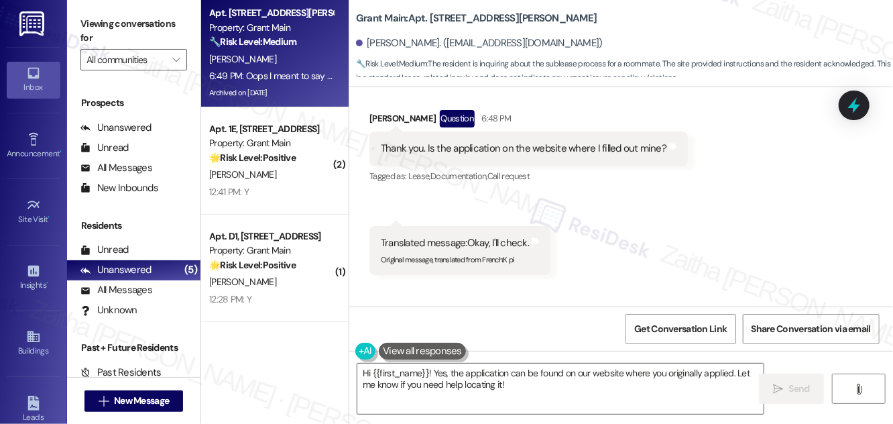
scroll to position [4618, 0]
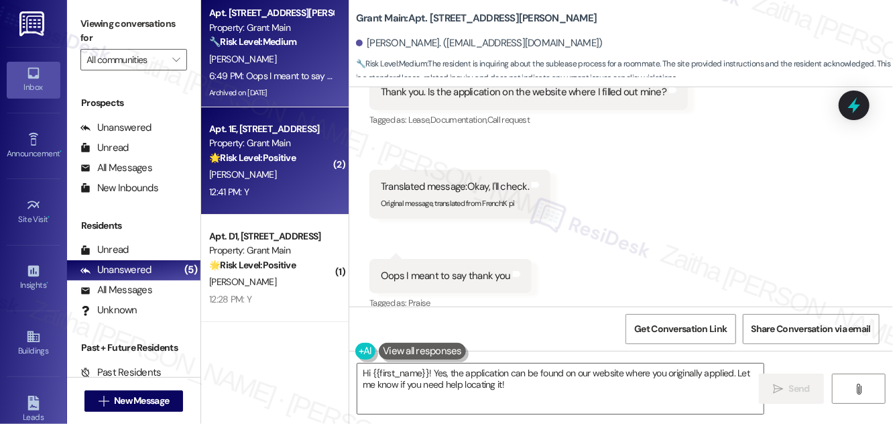
click at [282, 175] on div "[PERSON_NAME]" at bounding box center [271, 174] width 127 height 17
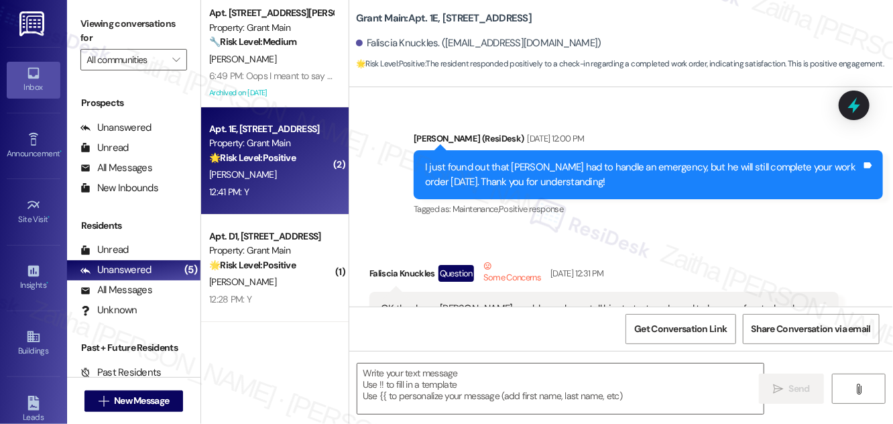
type textarea "Fetching suggested responses. Please feel free to read through the conversation…"
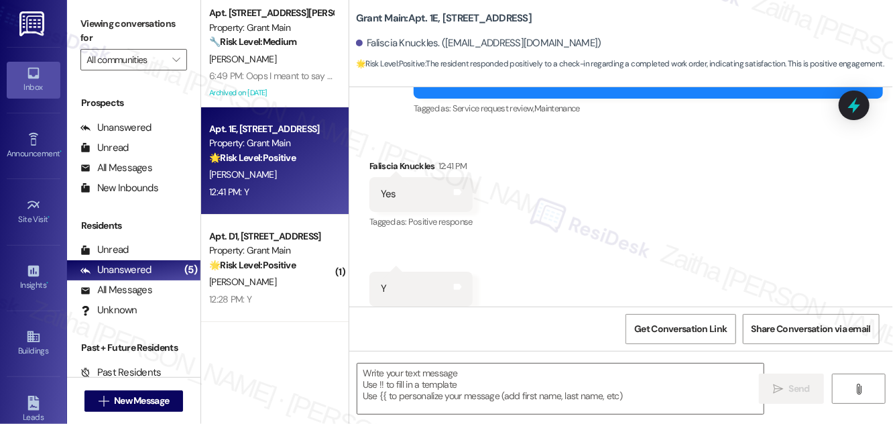
scroll to position [6088, 0]
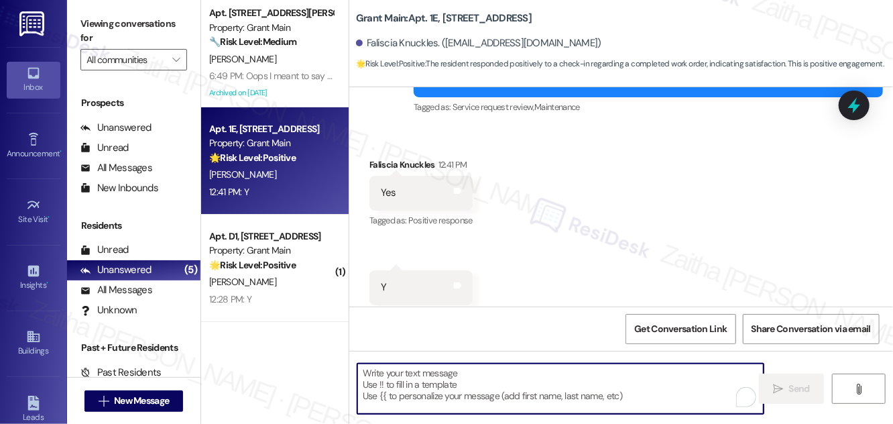
click at [419, 389] on textarea "To enrich screen reader interactions, please activate Accessibility in Grammarl…" at bounding box center [560, 388] width 406 height 50
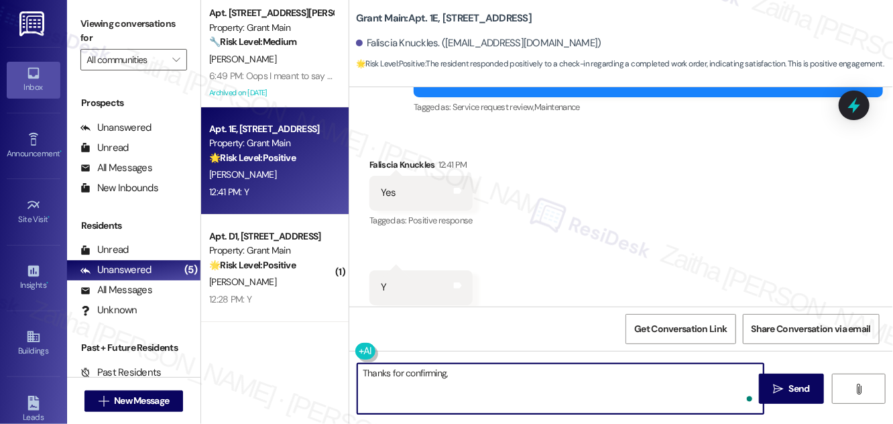
paste textarea "We'd also love to hear your thoughts. Has {{property}} lived up to your expecta…"
type textarea "Thanks for confirming, We'd also love to hear your thoughts. Has {{property}} l…"
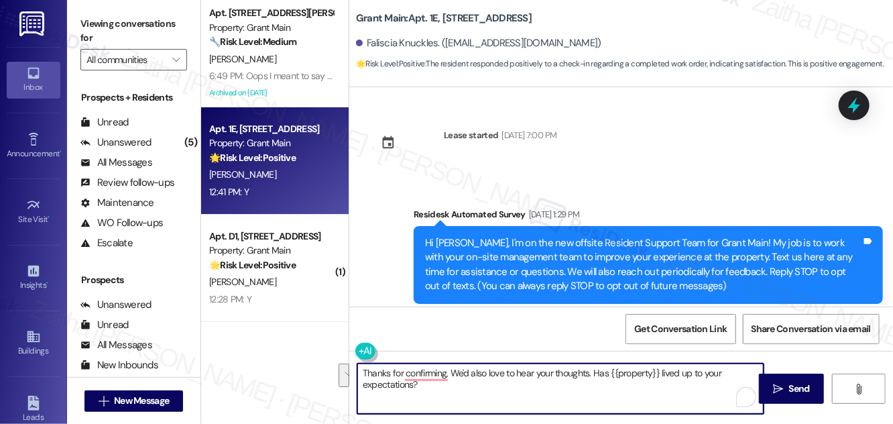
scroll to position [6088, 0]
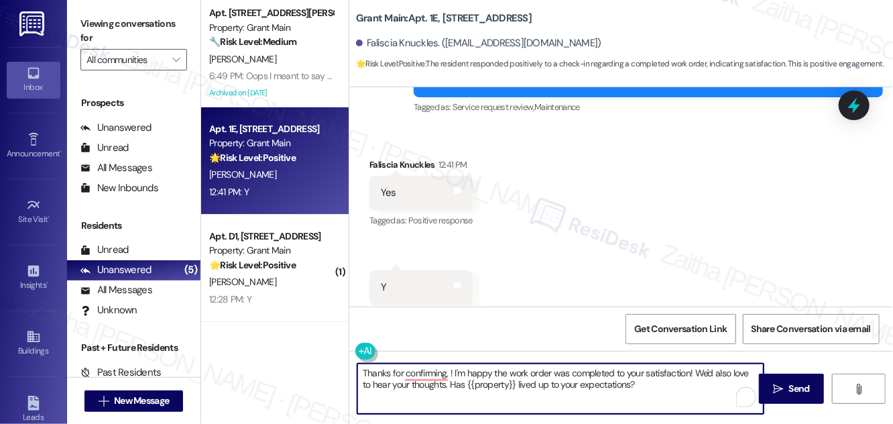
click at [377, 42] on div "Faliscia Knuckles. ([EMAIL_ADDRESS][DOMAIN_NAME])" at bounding box center [478, 43] width 245 height 14
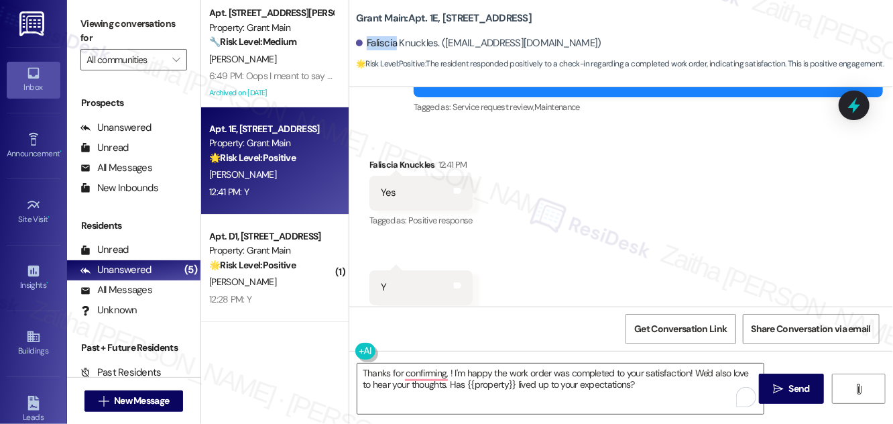
click at [377, 42] on div "Faliscia Knuckles. ([EMAIL_ADDRESS][DOMAIN_NAME])" at bounding box center [478, 43] width 245 height 14
copy div "Faliscia"
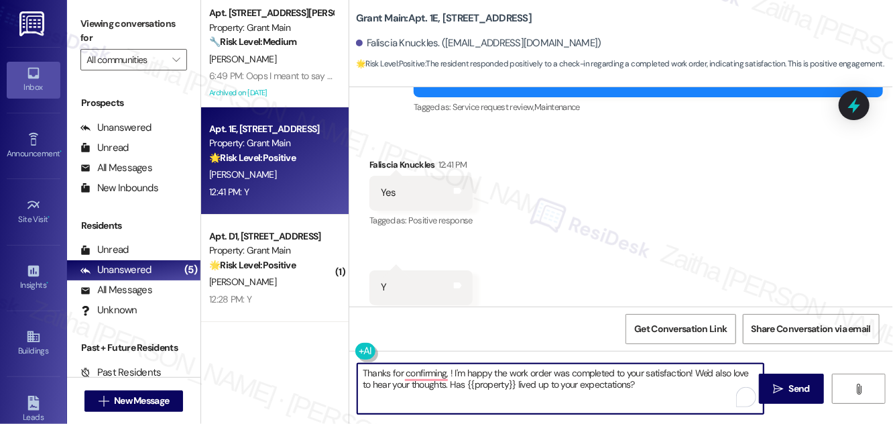
click at [448, 368] on textarea "Thanks for confirming, ! I'm happy the work order was completed to your satisfa…" at bounding box center [560, 388] width 406 height 50
paste textarea "Faliscia"
type textarea "Thanks for confirming, Faliscia! I'm happy the work order was completed to your…"
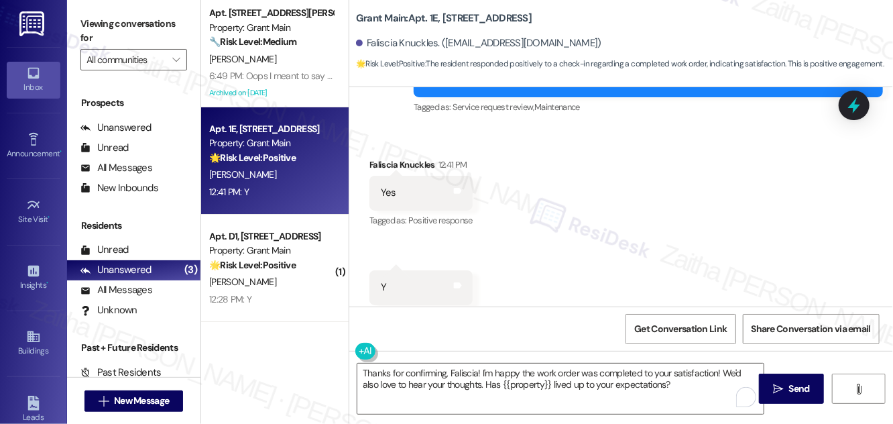
drag, startPoint x: 804, startPoint y: 385, endPoint x: 784, endPoint y: 351, distance: 39.7
click at [804, 385] on span "Send" at bounding box center [799, 388] width 21 height 14
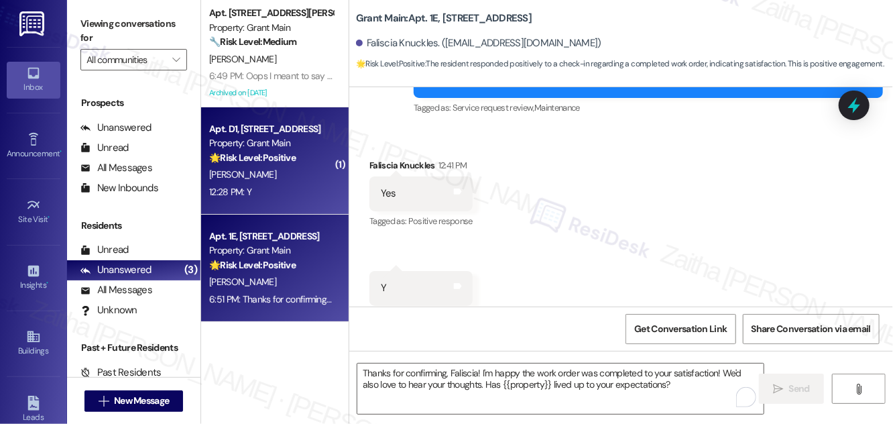
click at [293, 192] on div "12:28 PM: Y 12:28 PM: Y" at bounding box center [271, 192] width 127 height 17
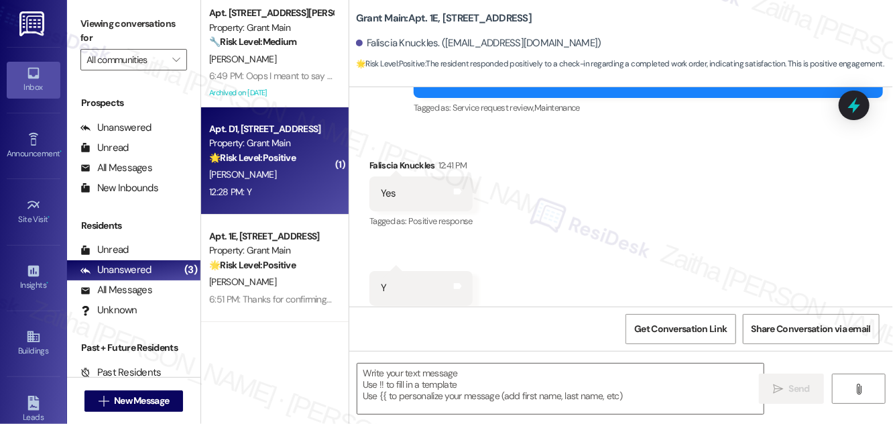
type textarea "Fetching suggested responses. Please feel free to read through the conversation…"
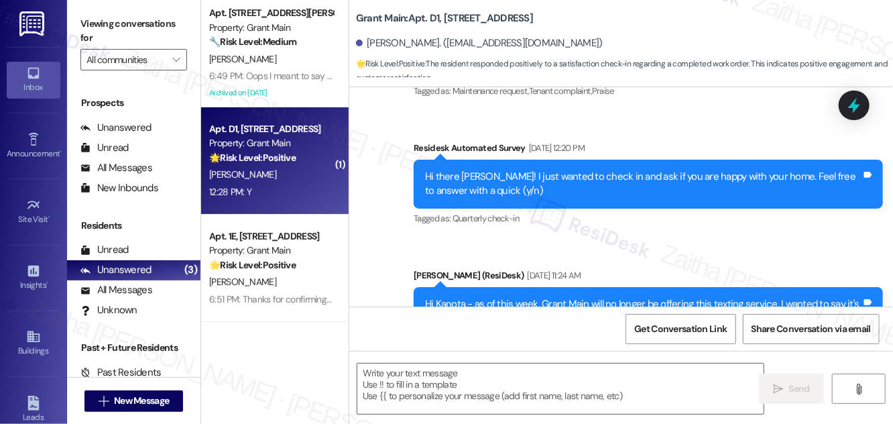
type textarea "Fetching suggested responses. Please feel free to read through the conversation…"
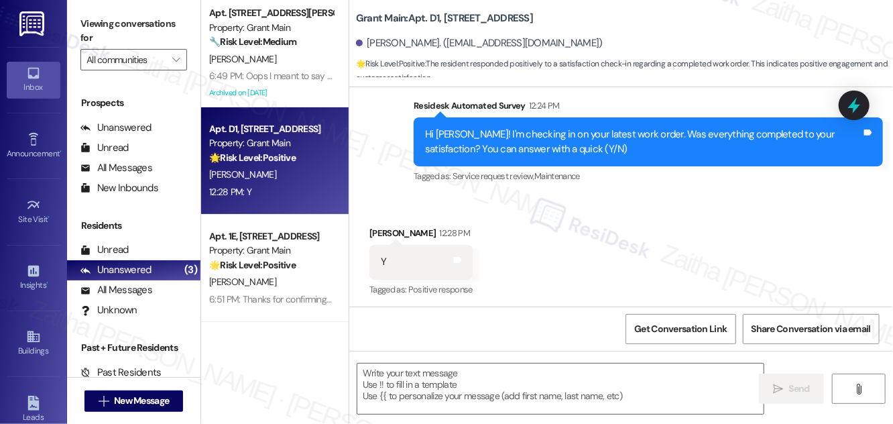
scroll to position [5737, 0]
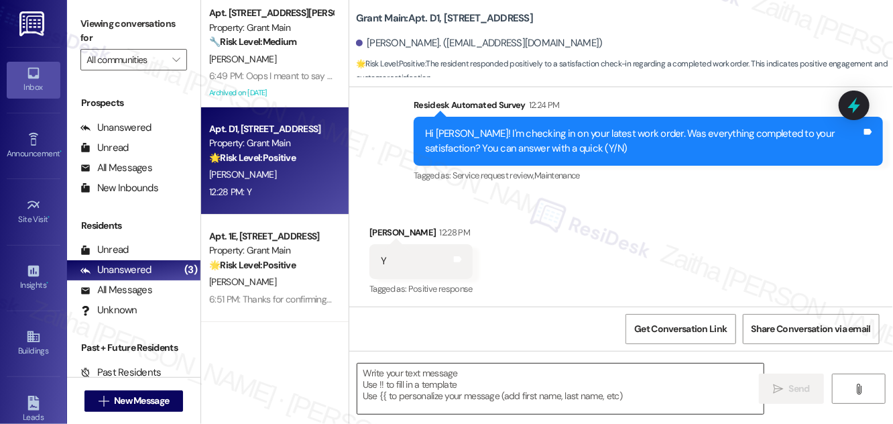
click at [455, 376] on textarea at bounding box center [560, 388] width 406 height 50
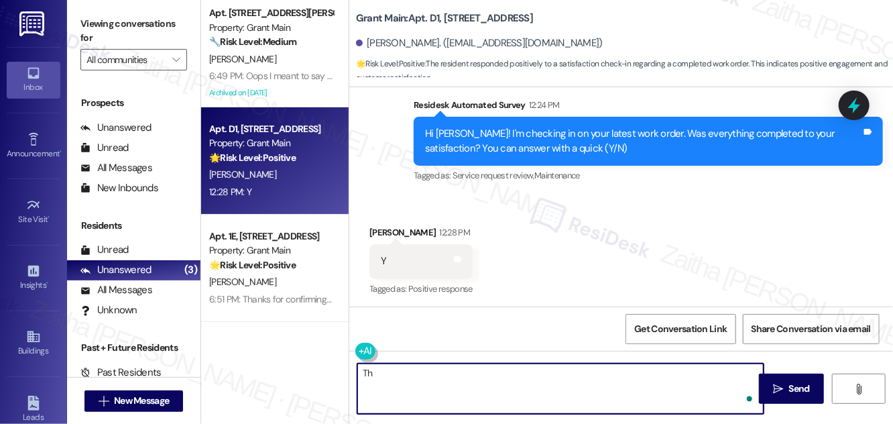
type textarea "T"
click at [381, 227] on div "Kanota Thompson 12:28 PM" at bounding box center [420, 234] width 103 height 19
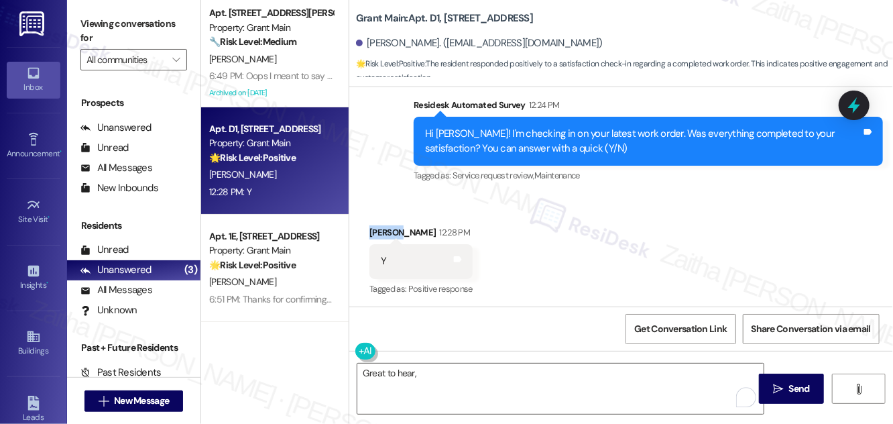
click at [382, 227] on div "Kanota Thompson 12:28 PM" at bounding box center [420, 234] width 103 height 19
click at [425, 373] on textarea "Great to hear," at bounding box center [560, 388] width 406 height 50
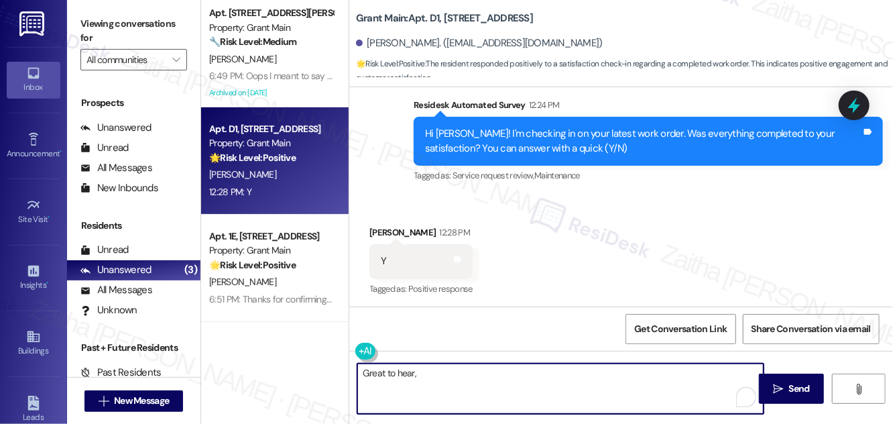
paste textarea "Faliscia"
paste textarea "I'm happy the work order was completed to your satisfaction! We'd also love to …"
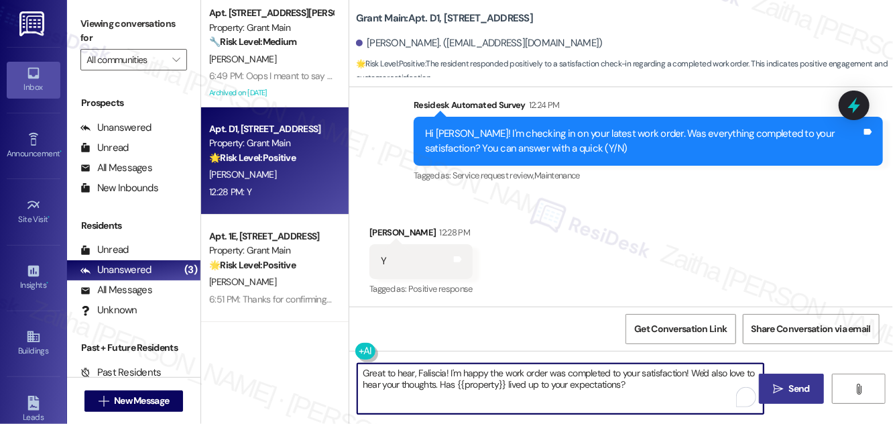
type textarea "Great to hear, Faliscia! I'm happy the work order was completed to your satisfa…"
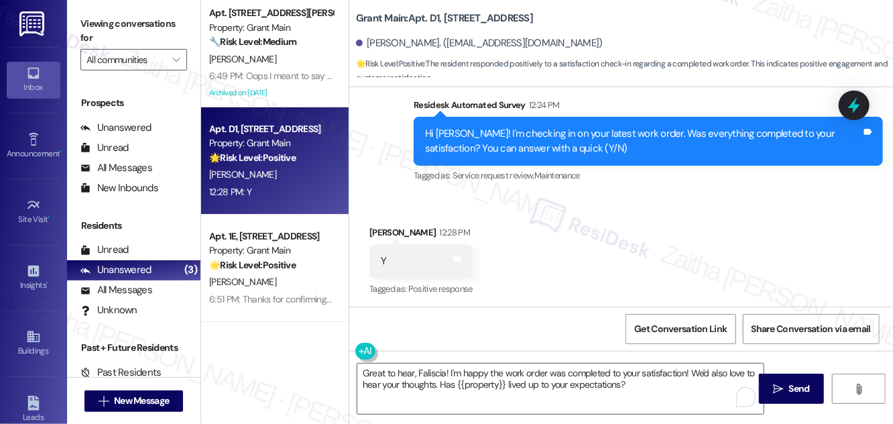
drag, startPoint x: 810, startPoint y: 387, endPoint x: 751, endPoint y: 350, distance: 69.6
click at [810, 387] on span "Send" at bounding box center [799, 388] width 21 height 14
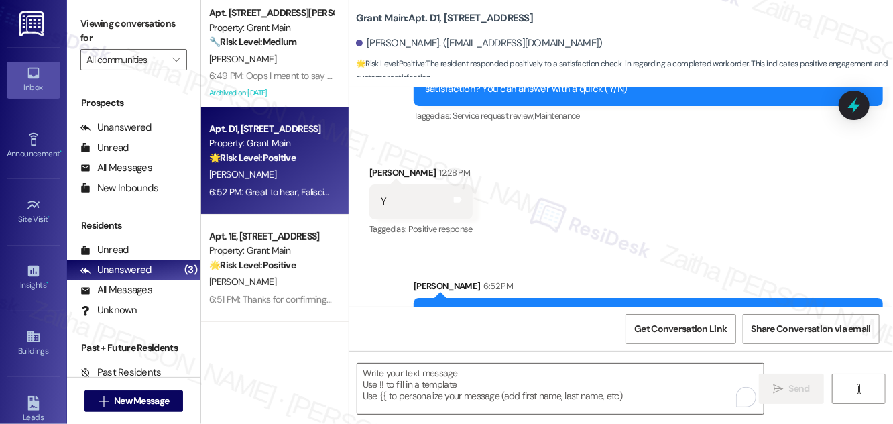
scroll to position [5845, 0]
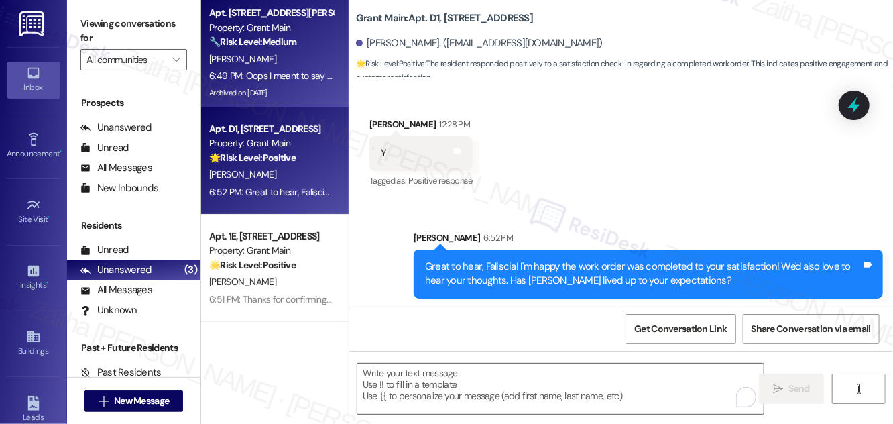
click at [312, 44] on div "🔧 Risk Level: Medium The resident is inquiring about the sublease process for a…" at bounding box center [271, 42] width 124 height 14
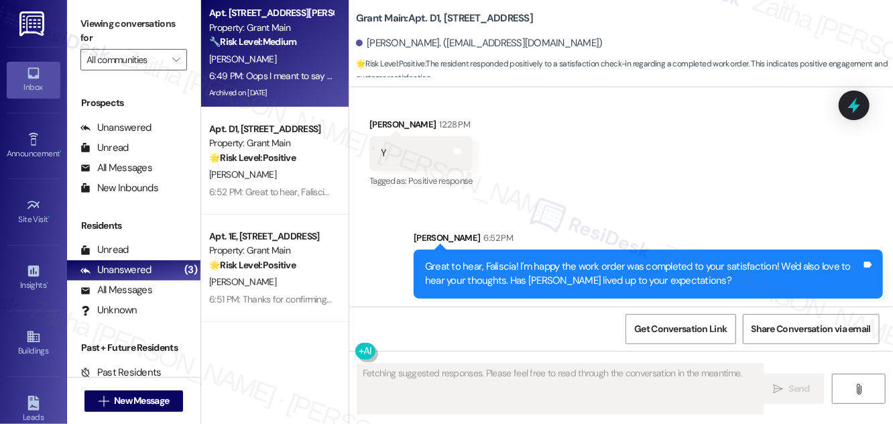
type textarea "Fetching suggested responses. Please feel free to read through the conversation…"
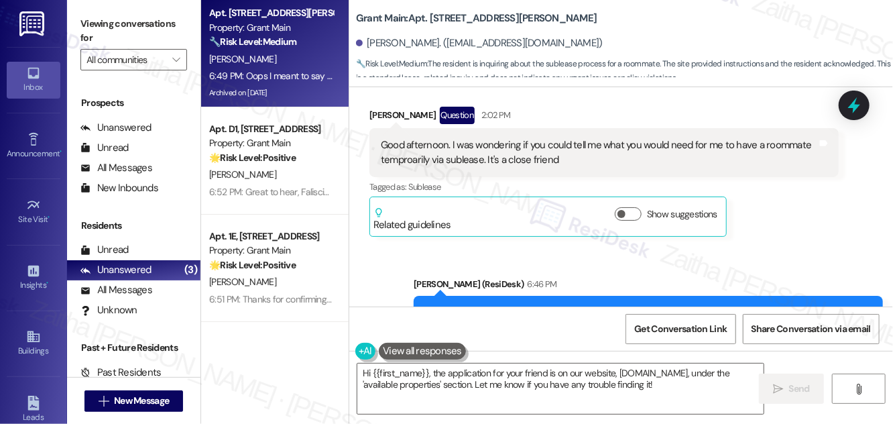
scroll to position [4253, 0]
click at [637, 208] on button "Show suggestions" at bounding box center [628, 214] width 27 height 13
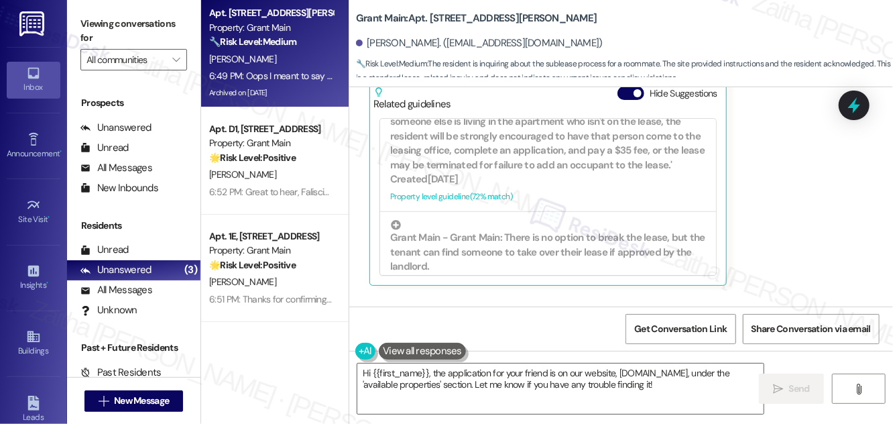
scroll to position [4313, 0]
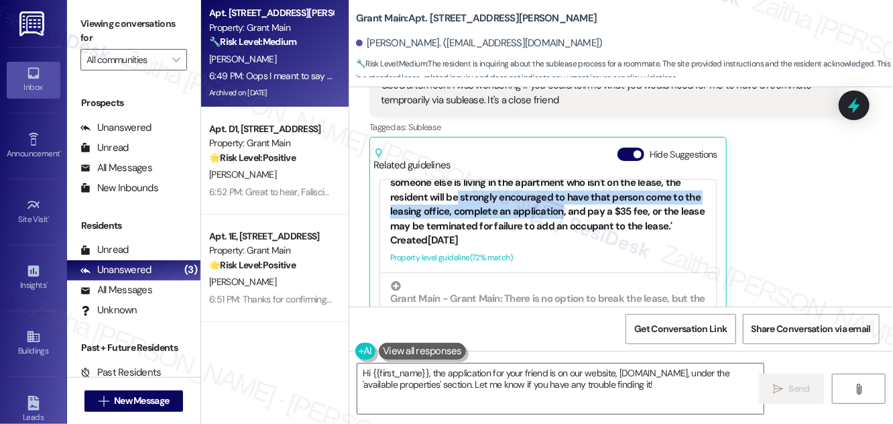
drag, startPoint x: 457, startPoint y: 189, endPoint x: 559, endPoint y: 210, distance: 104.8
click at [559, 210] on div "'Grant Main - Grant Main: Anyone can make a payment on behalf of another reside…" at bounding box center [548, 185] width 316 height 97
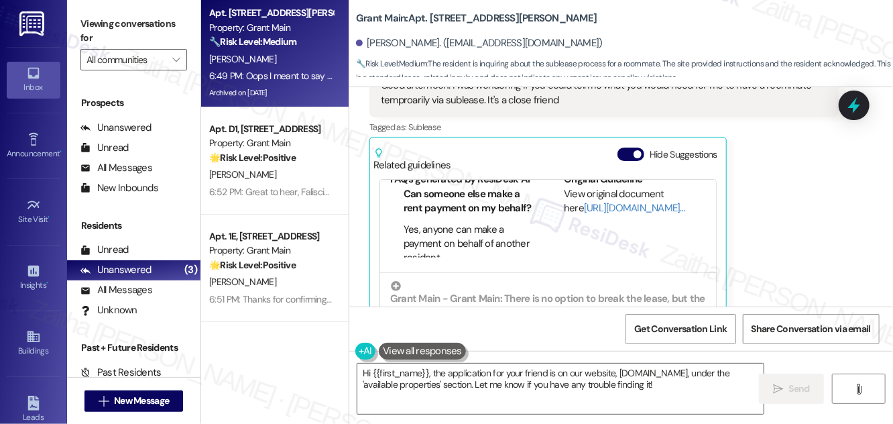
scroll to position [139, 0]
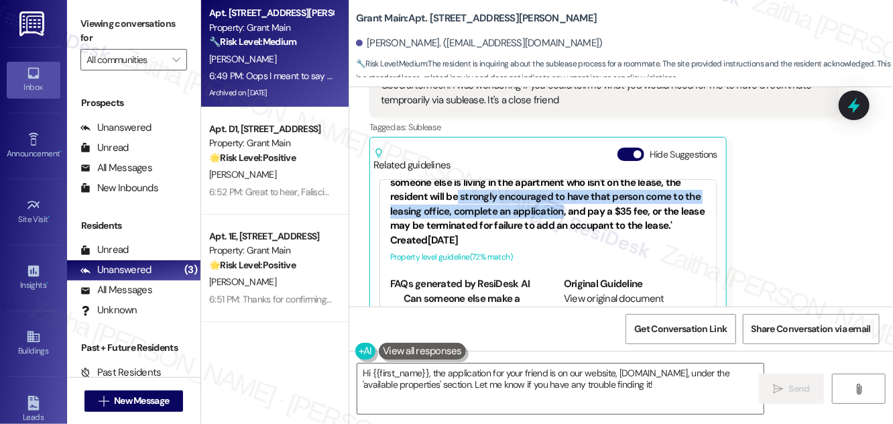
copy div "strongly encouraged to have that person come to the leasing office, complete an…"
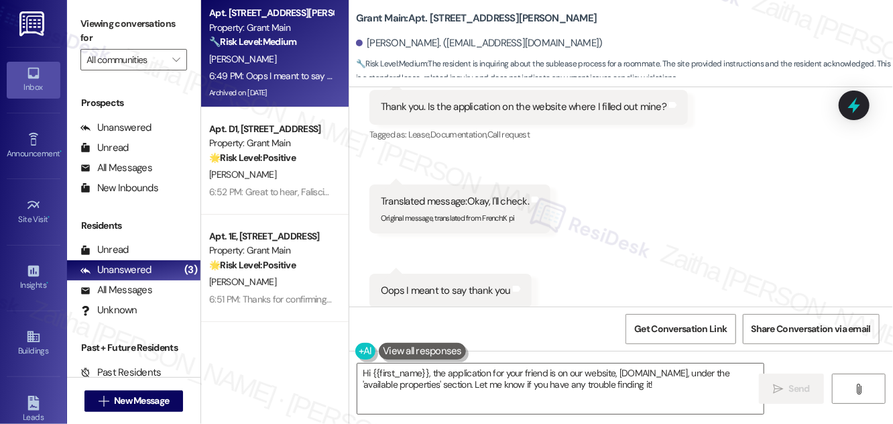
scroll to position [4787, 0]
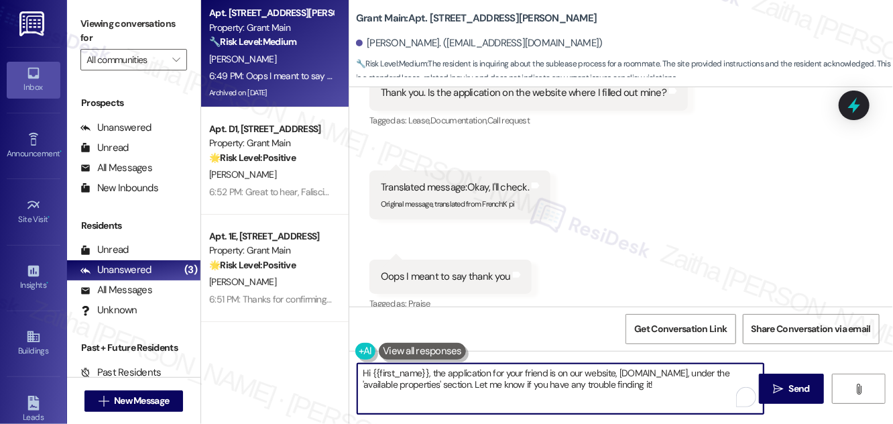
drag, startPoint x: 363, startPoint y: 371, endPoint x: 647, endPoint y: 399, distance: 284.9
click at [647, 399] on textarea "Hi {{first_name}}, the application for your friend is on our website, grantmain…" at bounding box center [560, 388] width 406 height 50
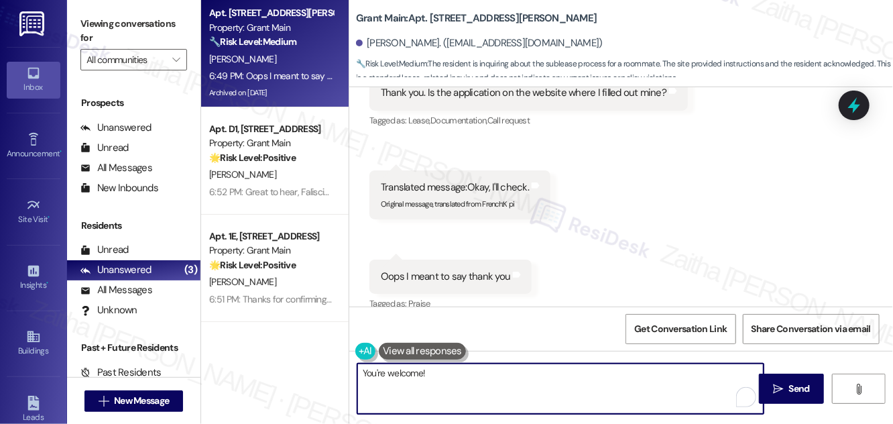
paste textarea "strongly encouraged to have that person come to the leasing office, complete an…"
click at [427, 374] on textarea "You're welcome! strongly encouraged to have that person come to the leasing off…" at bounding box center [560, 388] width 406 height 50
click at [583, 373] on textarea "You're welcome! We strongly encouraged to have that person come to the leasing …" at bounding box center [560, 388] width 406 height 50
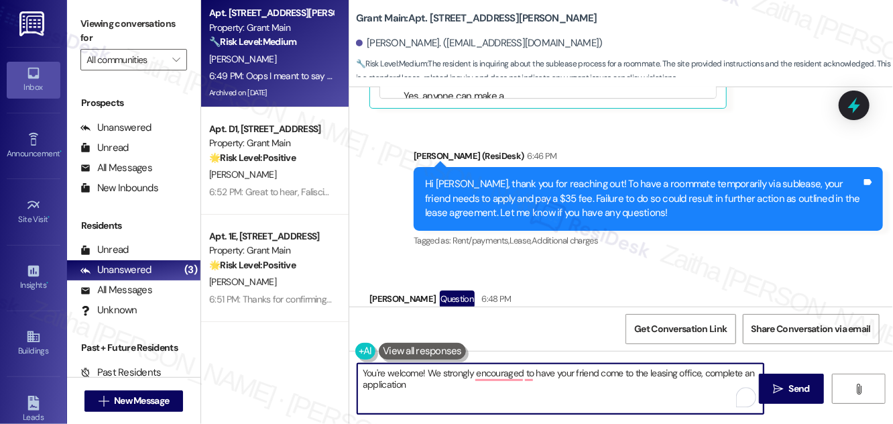
scroll to position [4544, 0]
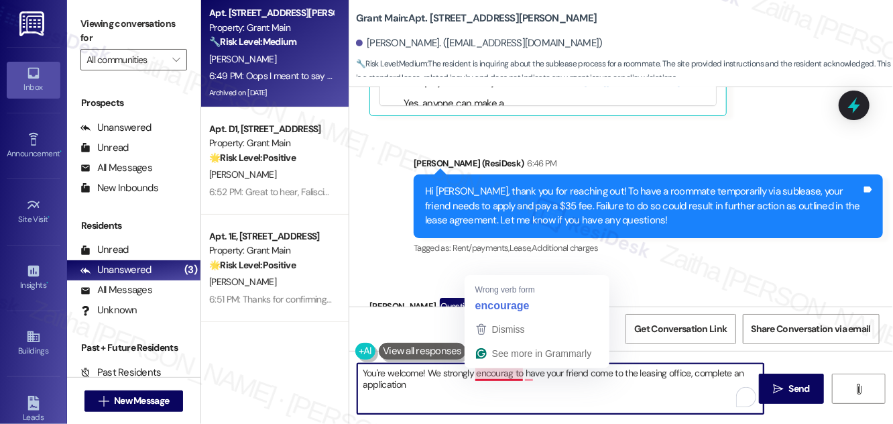
type textarea "You're welcome! We strongly encourage to have your friend come to the leasing o…"
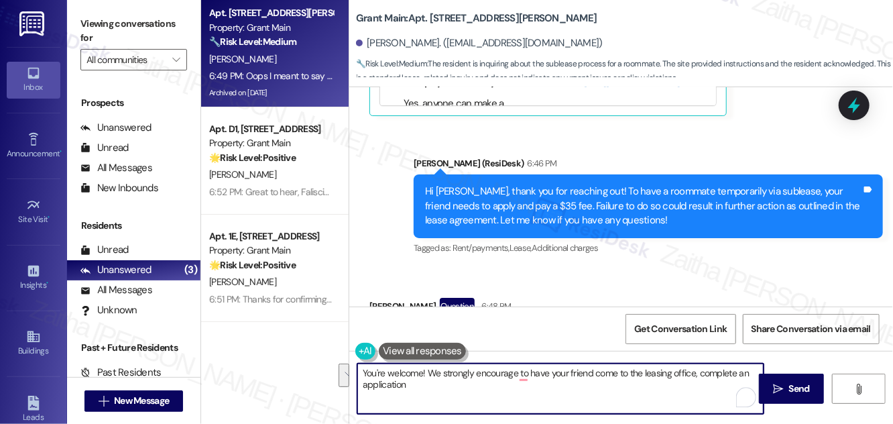
drag, startPoint x: 413, startPoint y: 385, endPoint x: 363, endPoint y: 373, distance: 51.7
click at [363, 373] on textarea "You're welcome! We strongly encourage to have your friend come to the leasing o…" at bounding box center [560, 388] width 406 height 50
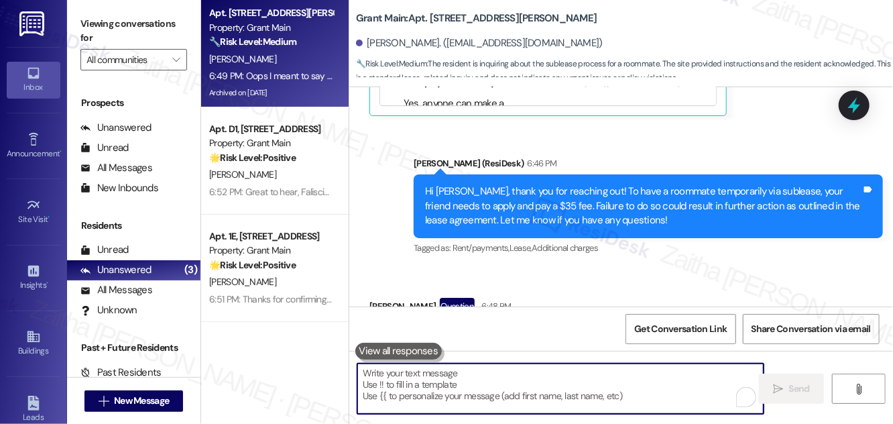
click at [408, 379] on textarea "To enrich screen reader interactions, please activate Accessibility in Grammarl…" at bounding box center [560, 388] width 406 height 50
paste textarea "You’re welcome! We strongly encourage your friend to visit the leasing office a…"
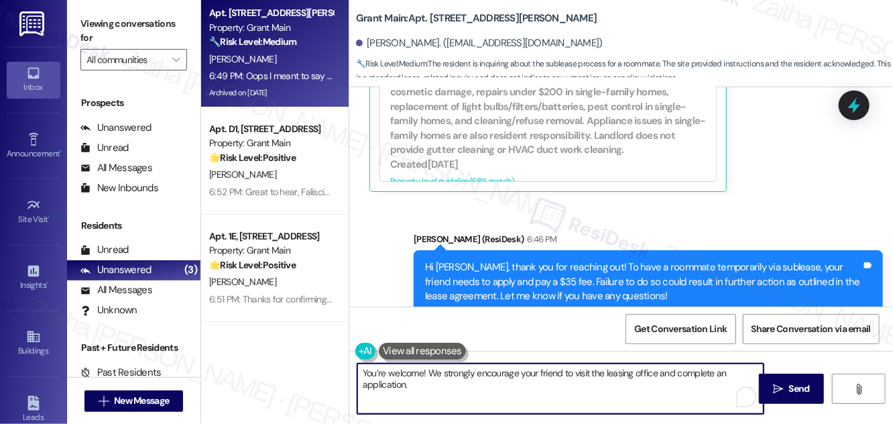
scroll to position [4605, 0]
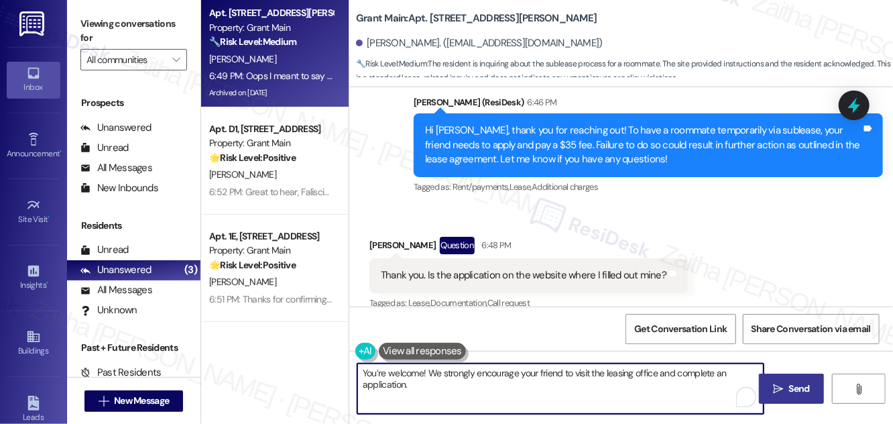
type textarea "You’re welcome! We strongly encourage your friend to visit the leasing office a…"
click at [802, 391] on span "Send" at bounding box center [799, 388] width 21 height 14
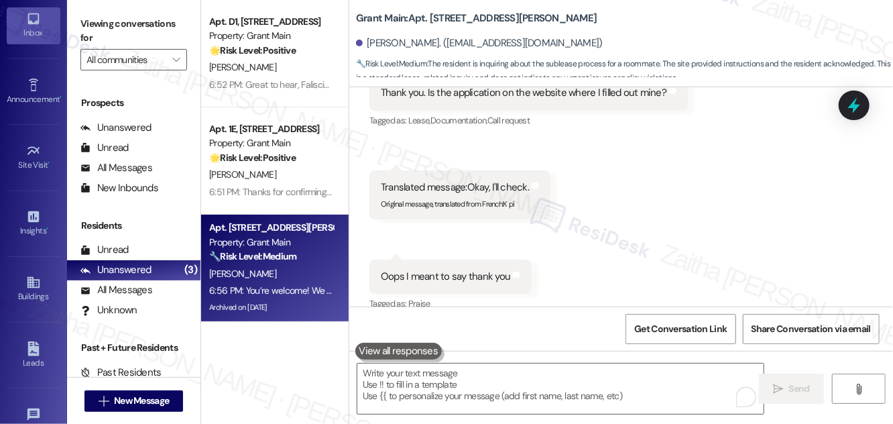
scroll to position [210, 0]
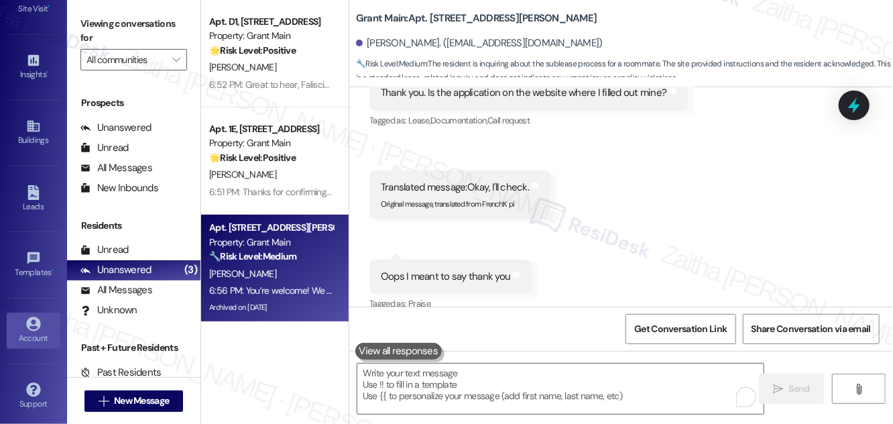
click at [29, 337] on div "Account" at bounding box center [33, 337] width 67 height 13
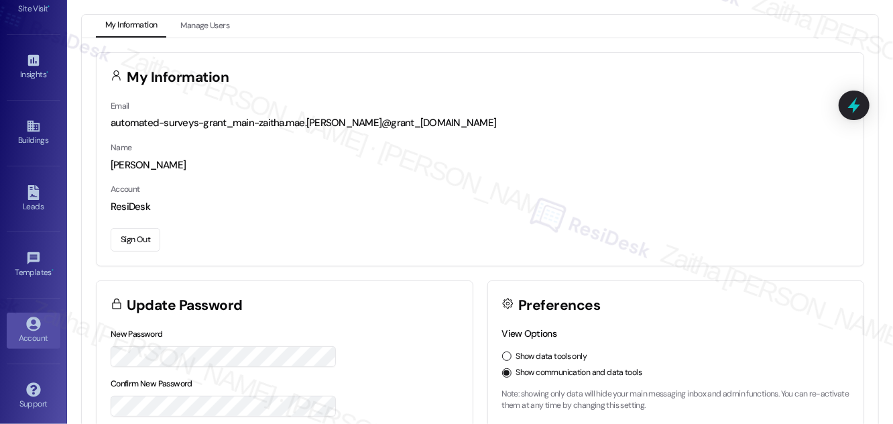
click at [137, 245] on button "Sign Out" at bounding box center [136, 239] width 50 height 23
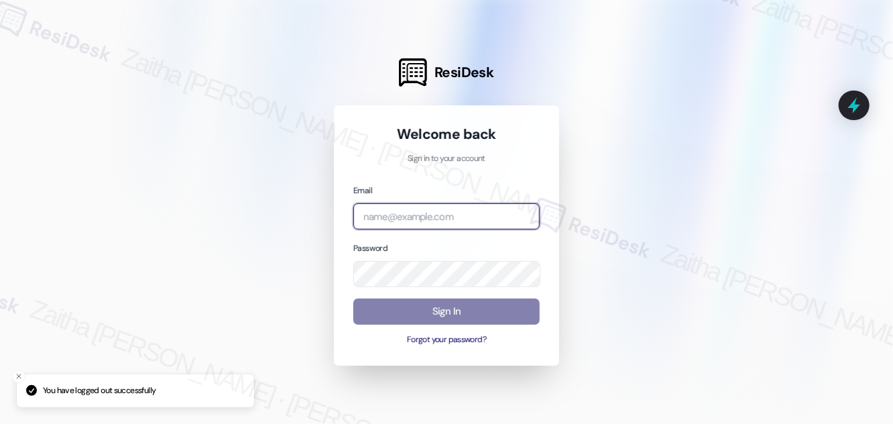
click at [434, 217] on input "email" at bounding box center [446, 216] width 186 height 26
type input "automated-surveys-jag-zaitha.mae.garcia@jag.com"
